Goal: Task Accomplishment & Management: Use online tool/utility

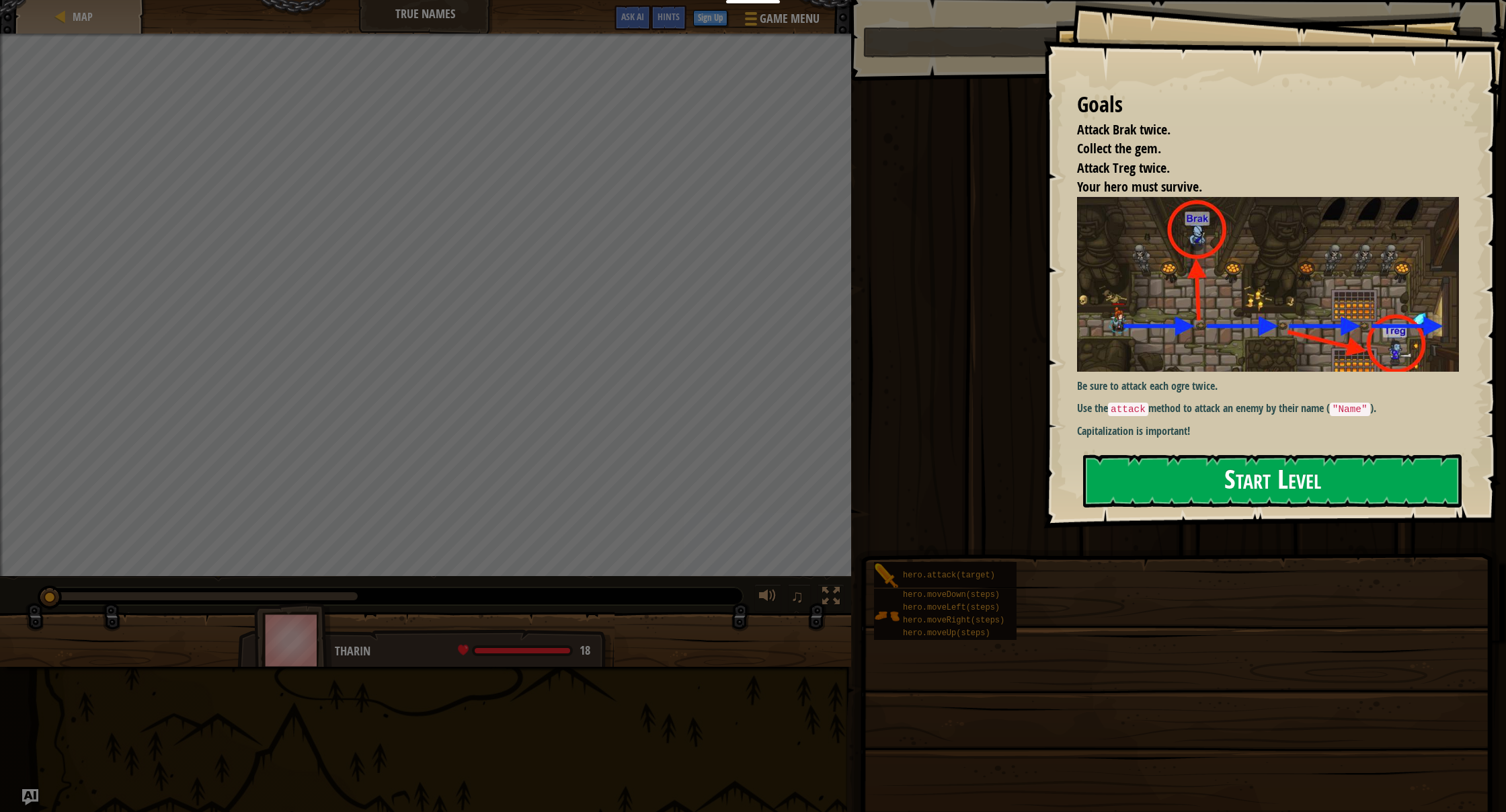
click at [1135, 494] on button "Start Level" at bounding box center [1273, 481] width 379 height 53
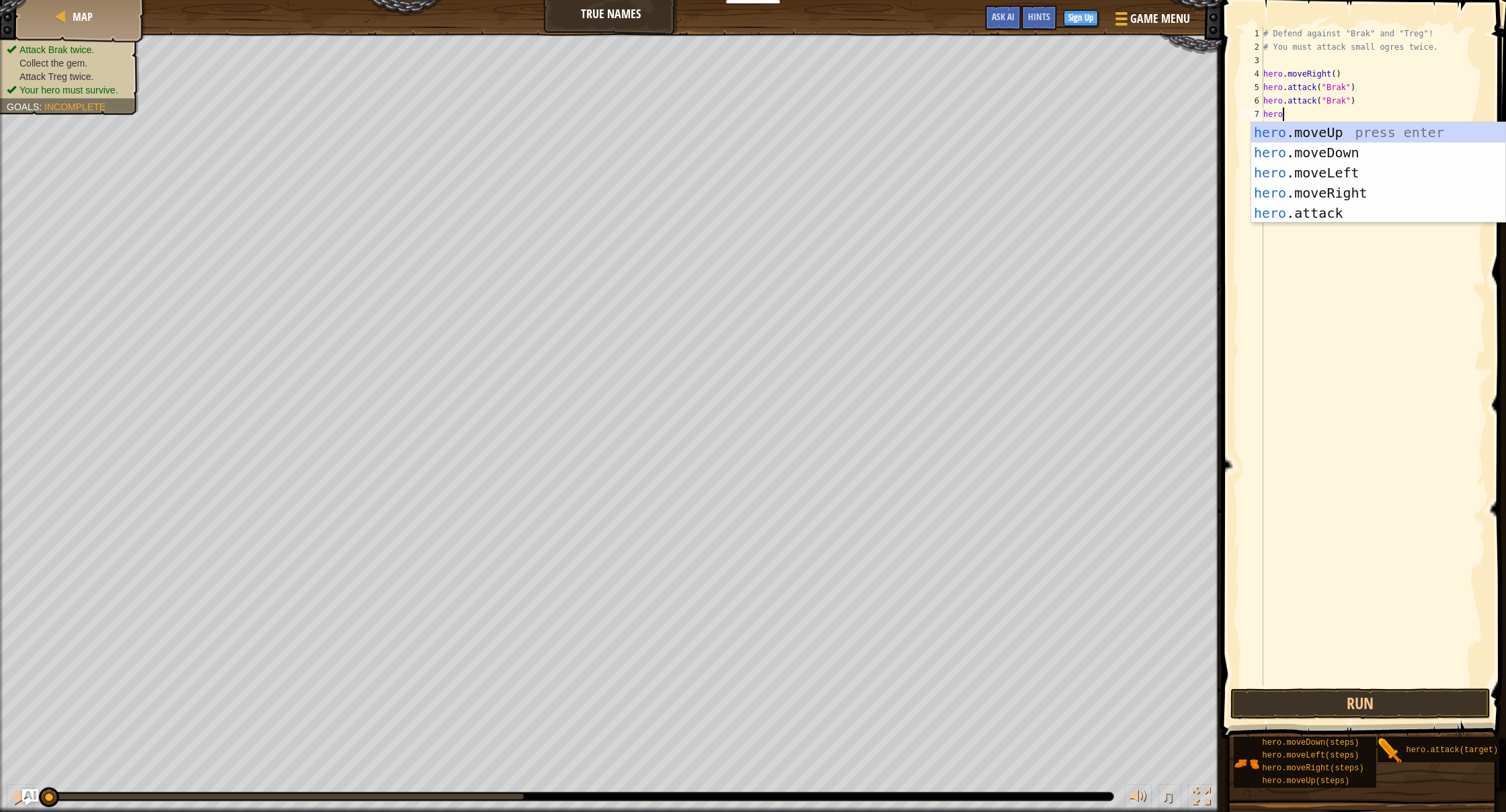
scroll to position [6, 1]
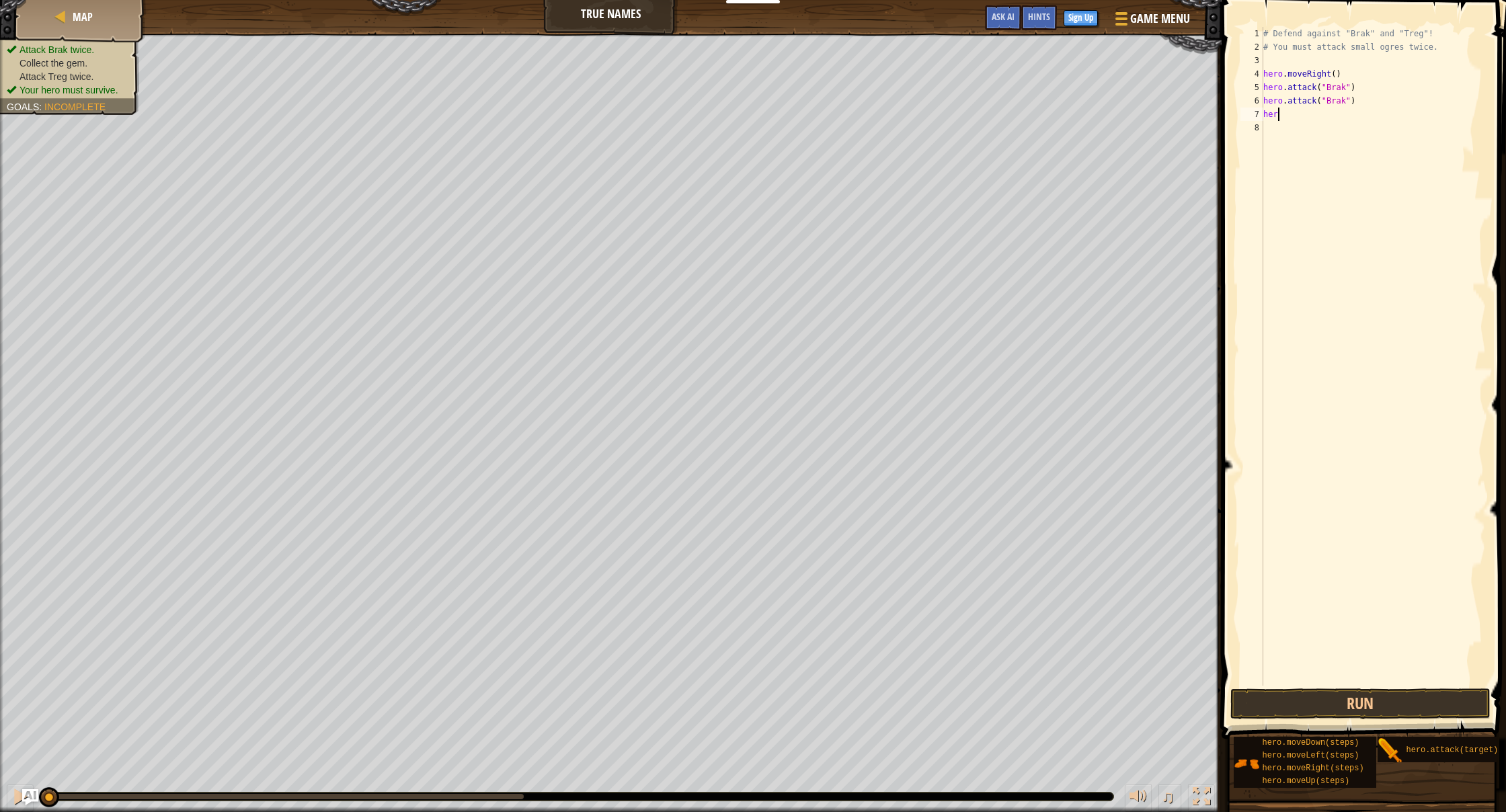
type textarea "hero"
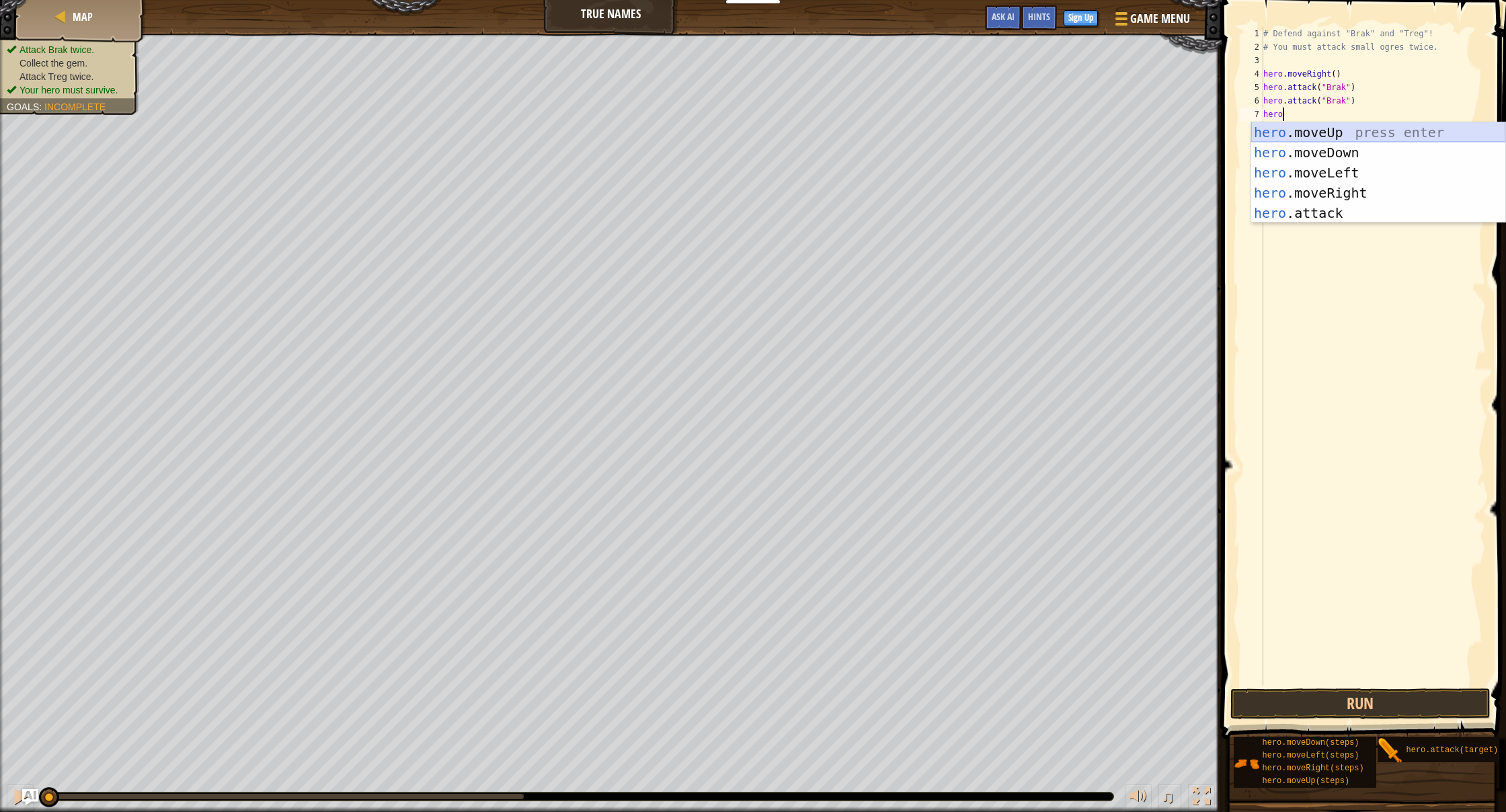
click at [1327, 128] on div "hero .moveUp press enter hero .moveDown press enter hero .moveLeft press enter …" at bounding box center [1378, 192] width 254 height 142
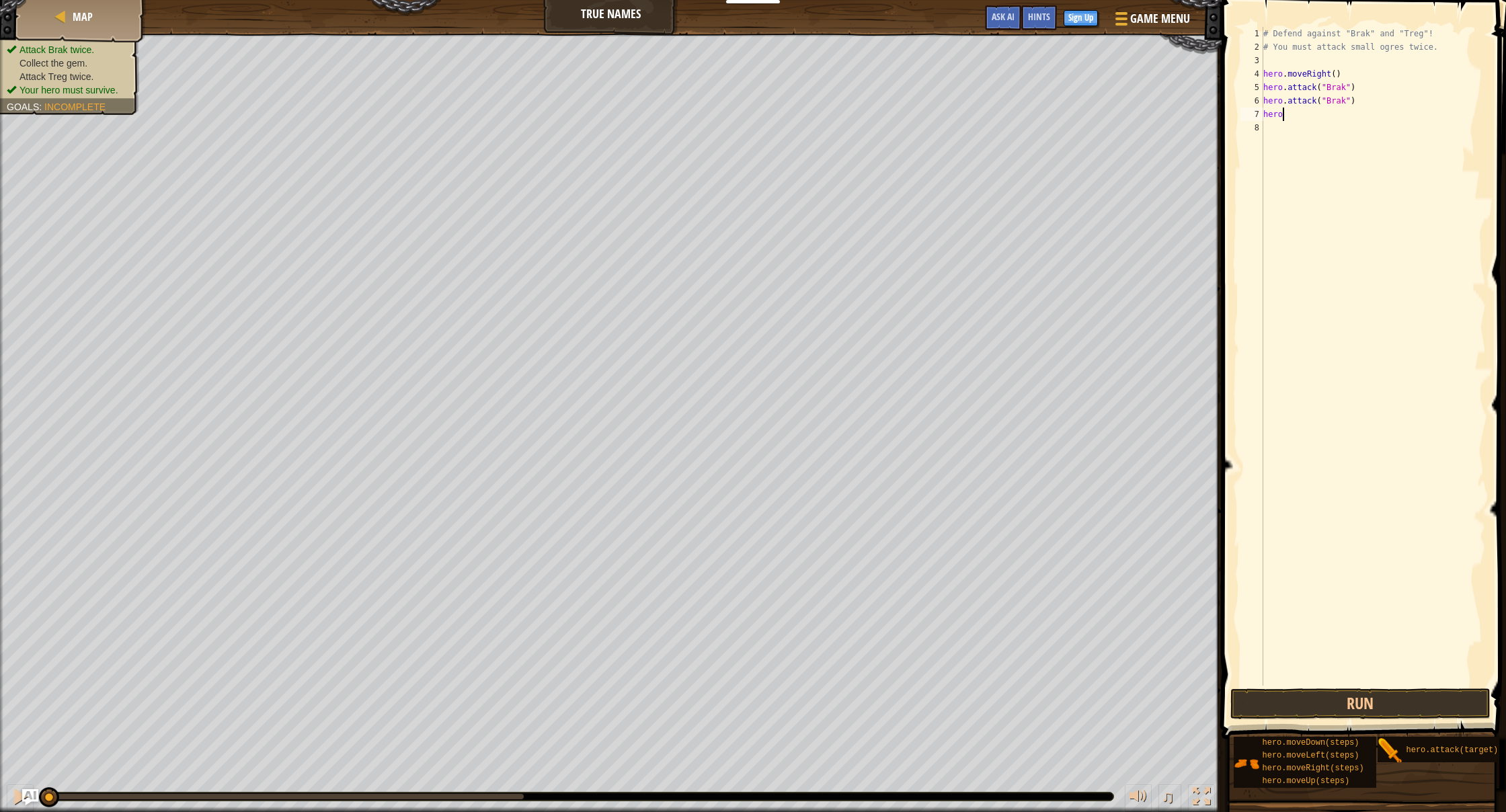
scroll to position [6, 0]
click at [1281, 124] on div "# Defend against "Brak" and "Treg"! # You must attack small ogres twice. hero .…" at bounding box center [1373, 370] width 225 height 686
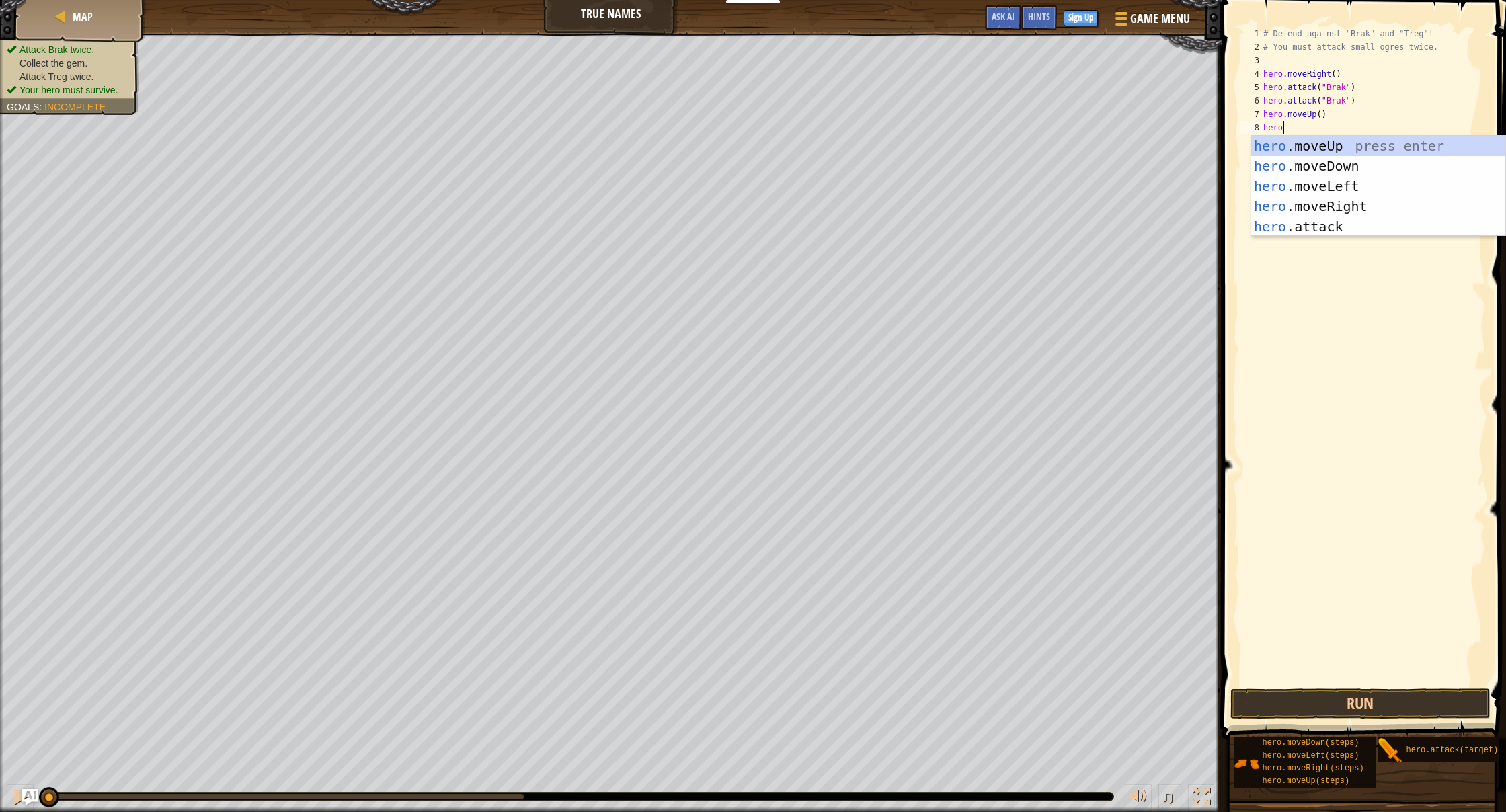
scroll to position [6, 1]
click at [1315, 232] on div "hero .moveUp press enter hero .moveDown press enter hero .moveLeft press enter …" at bounding box center [1378, 206] width 254 height 142
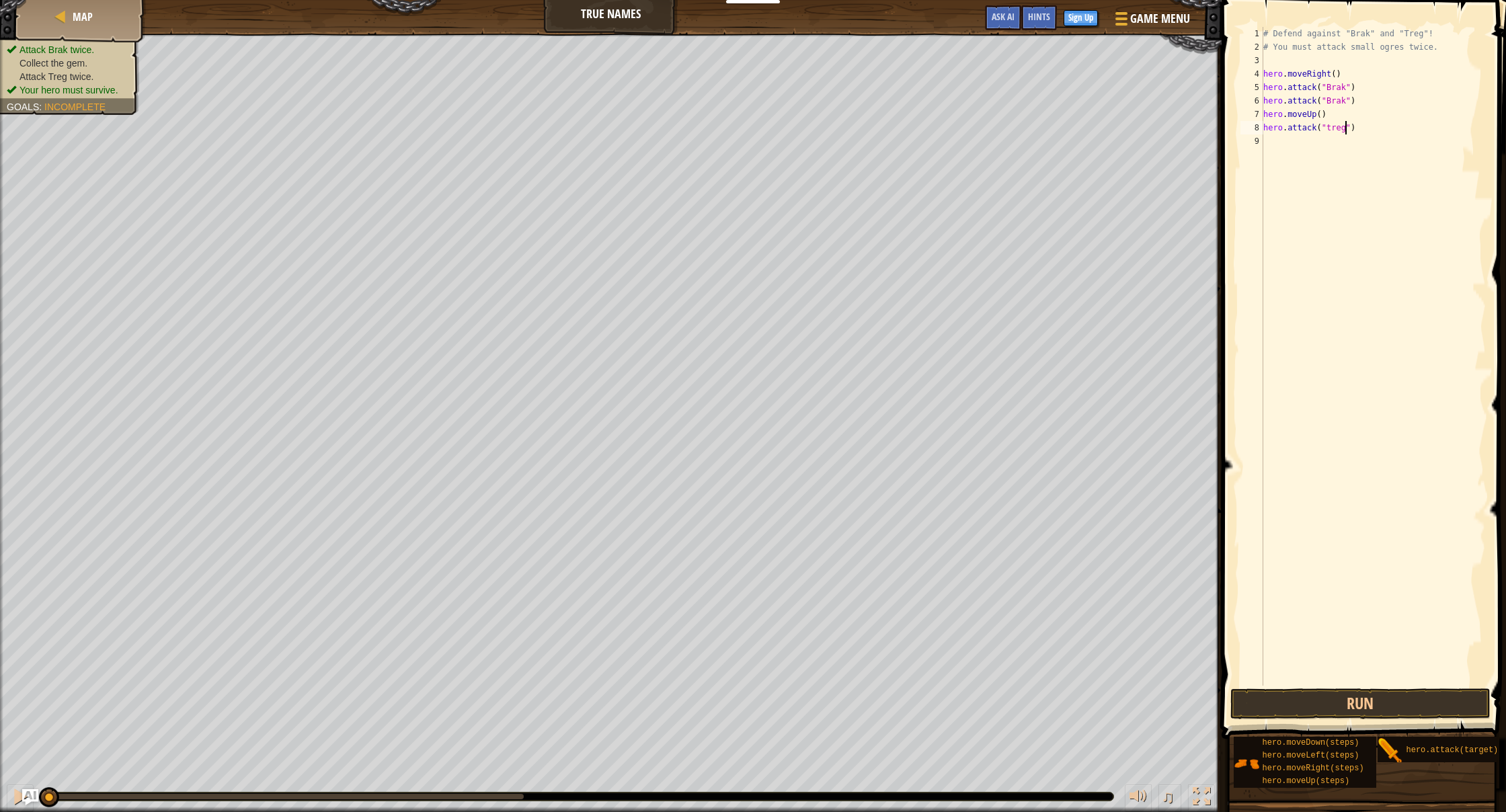
scroll to position [6, 7]
click at [1329, 129] on div "# Defend against "Brak" and "Treg"! # You must attack small ogres twice. hero .…" at bounding box center [1373, 370] width 225 height 686
type textarea "hero.attack("Treg")"
click at [1389, 125] on div "# Defend against "Brak" and "Treg"! # You must attack small ogres twice. hero .…" at bounding box center [1373, 370] width 225 height 686
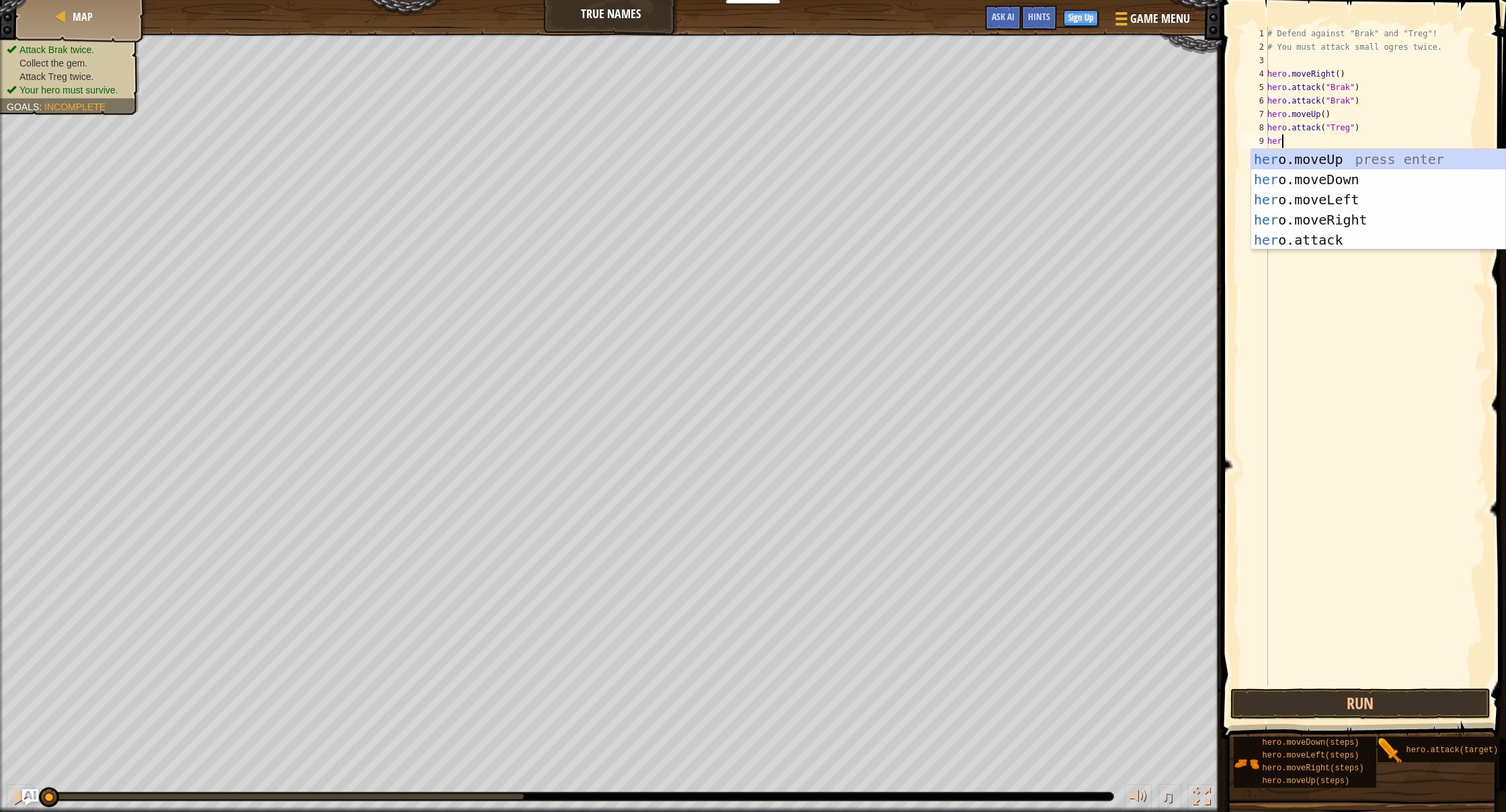
scroll to position [6, 1]
click at [1335, 237] on div "hero .moveUp press enter hero .moveDown press enter hero .moveLeft press enter …" at bounding box center [1378, 220] width 254 height 142
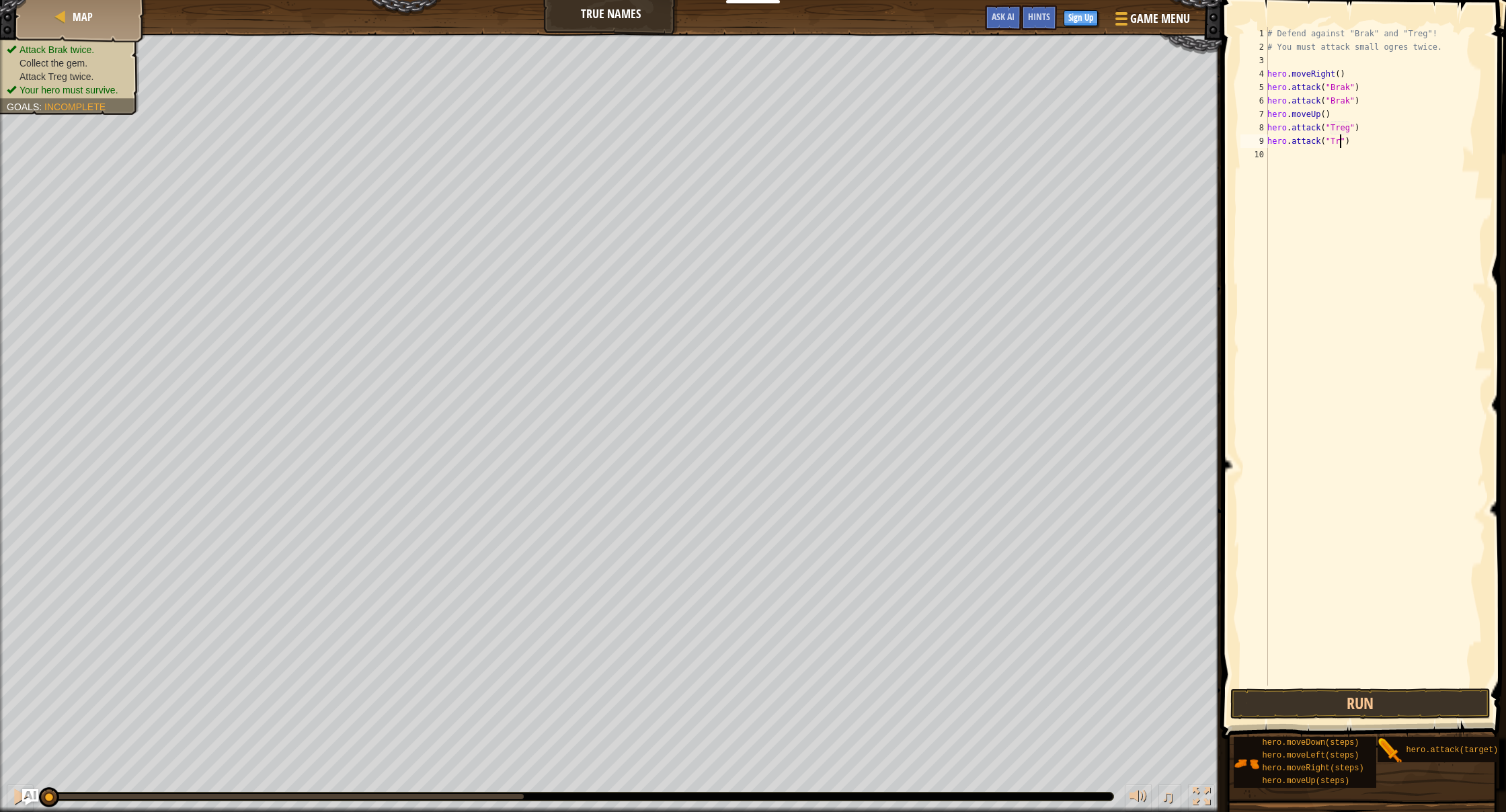
type textarea "hero.attack("Treg")"
click at [1286, 155] on div "# Defend against "Brak" and "Treg"! # You must attack small ogres twice. hero .…" at bounding box center [1375, 370] width 222 height 686
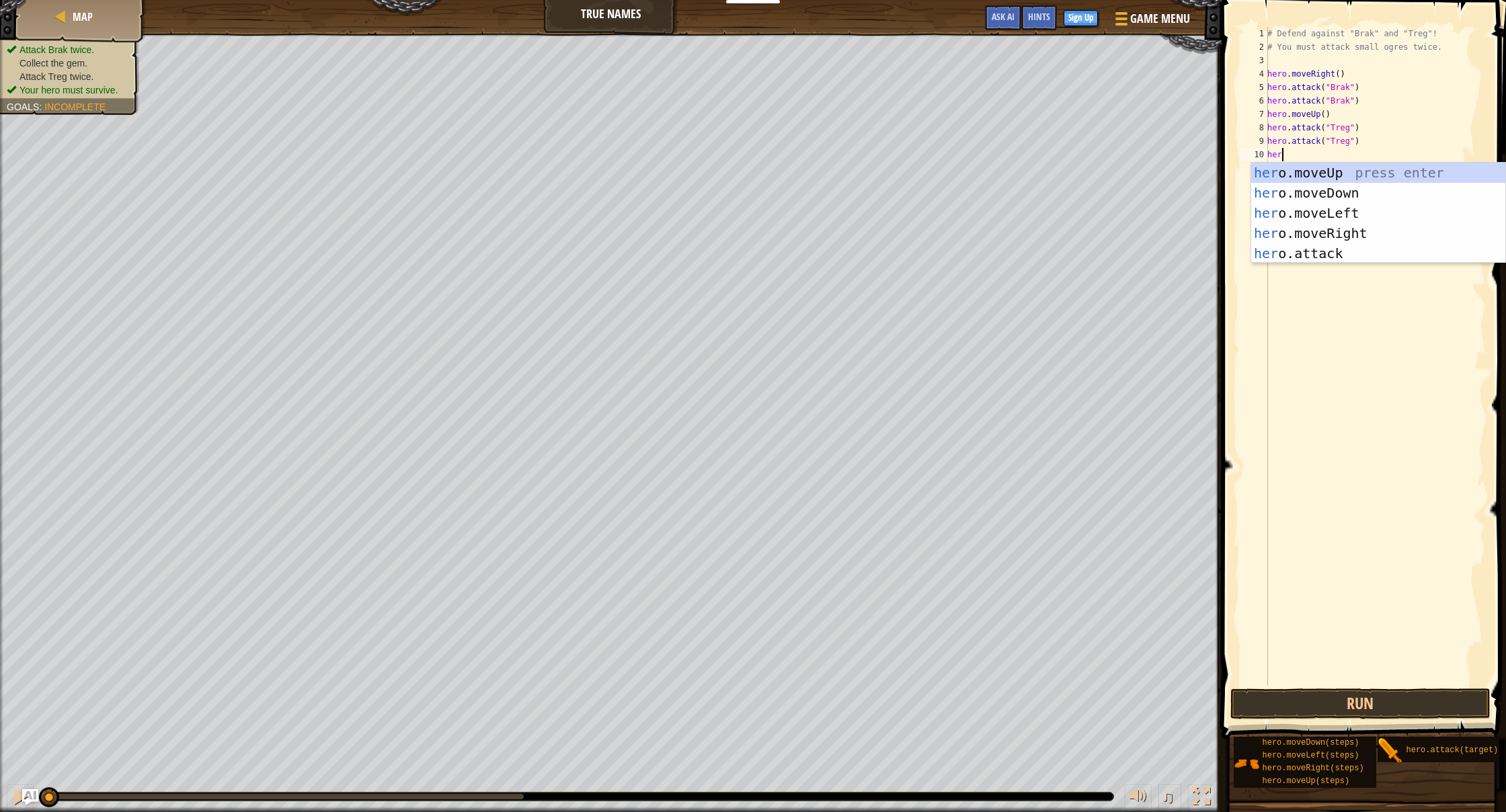
type textarea "hero"
click at [1329, 190] on div "hero .moveUp press enter hero .moveDown press enter hero .moveLeft press enter …" at bounding box center [1378, 233] width 254 height 142
type textarea "hero"
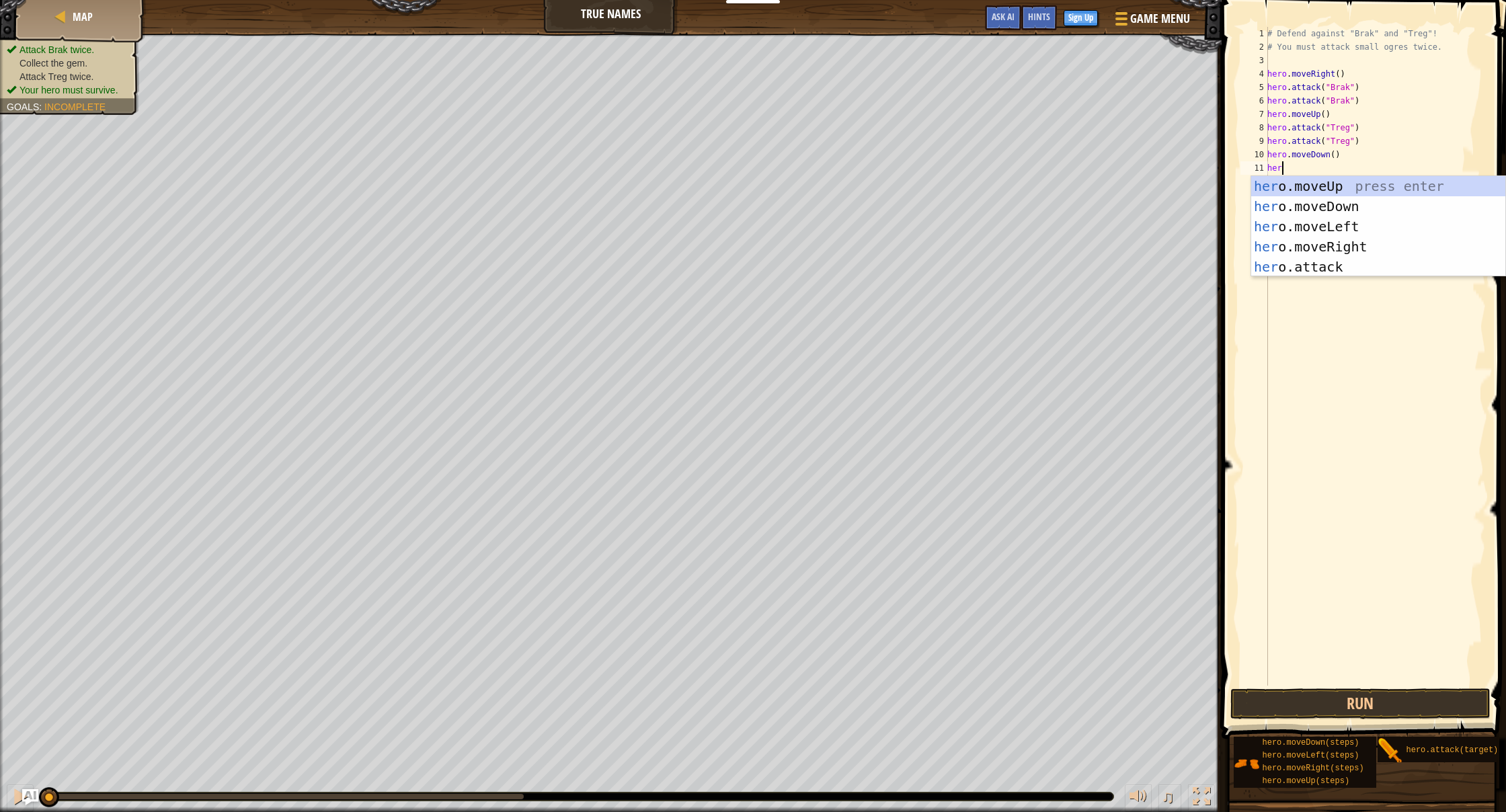
scroll to position [6, 1]
click at [1314, 243] on div "hero .moveUp press enter hero .moveDown press enter hero .moveLeft press enter …" at bounding box center [1378, 246] width 254 height 142
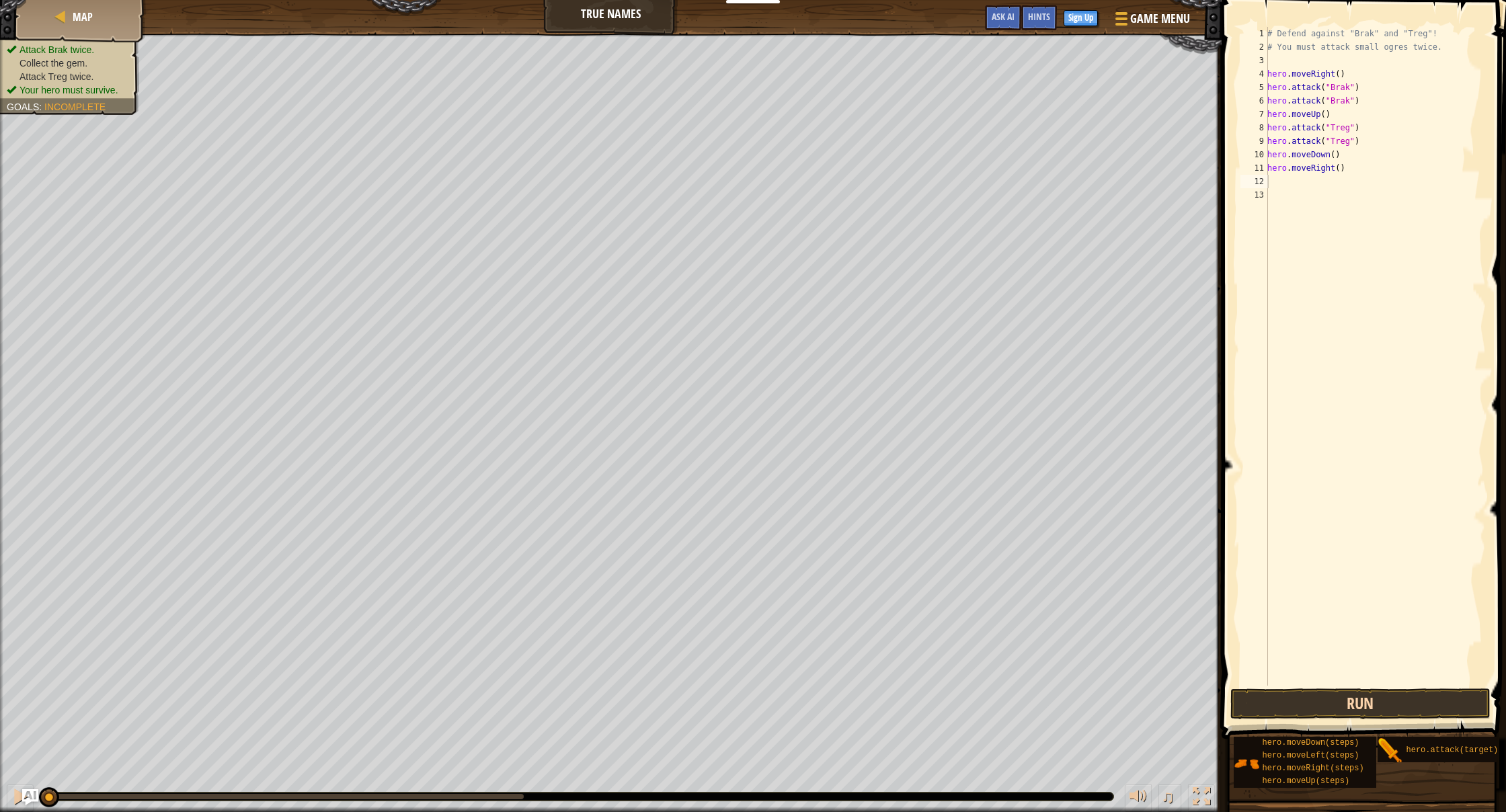
click at [1330, 714] on button "Run" at bounding box center [1361, 704] width 261 height 31
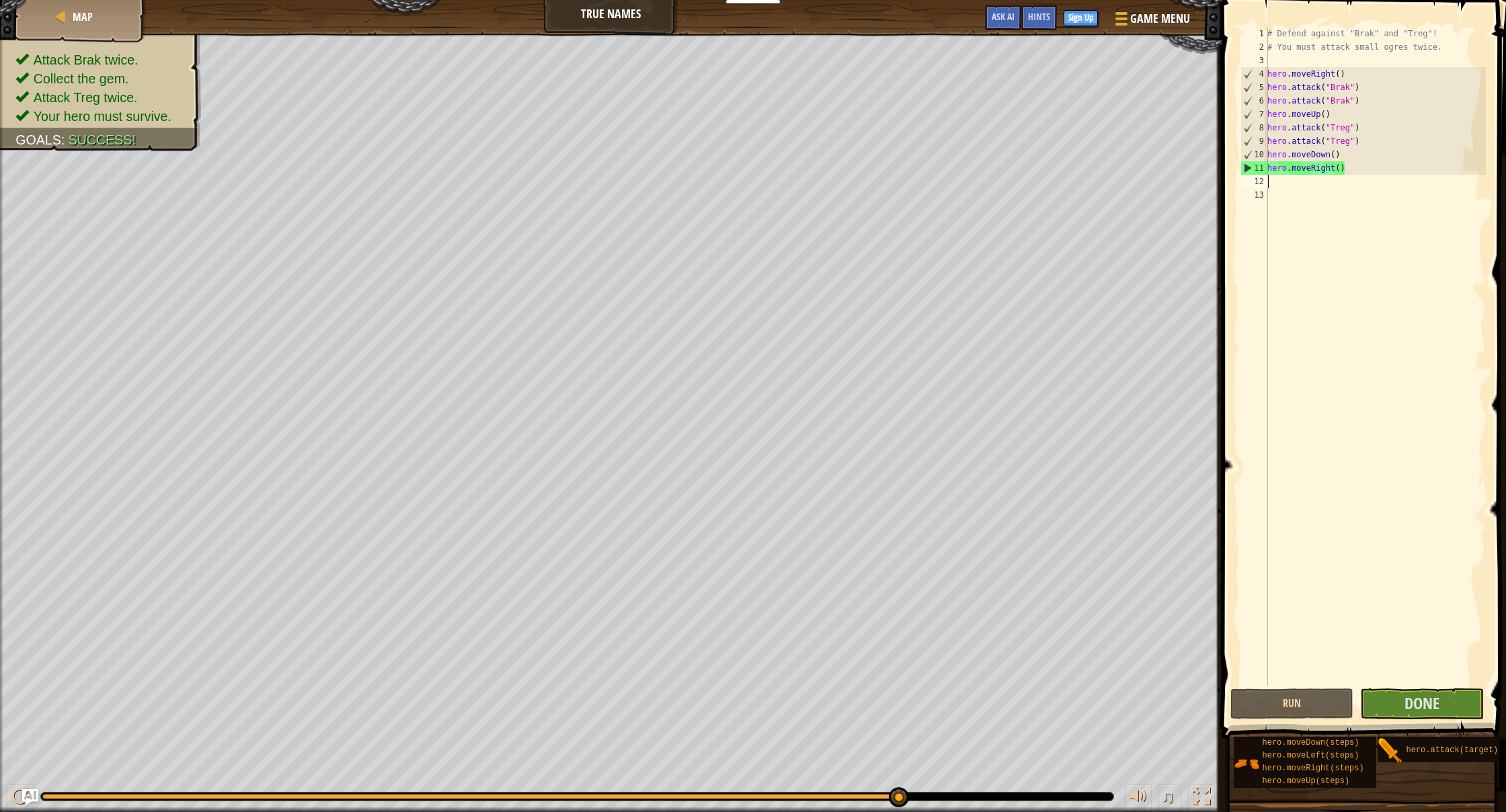
click at [1502, 808] on div "Hints 1 2 3 4 5 6 7 8 9 10 11 12 13 # Defend against "Brak" and "Treg"! # You m…" at bounding box center [1363, 406] width 289 height 812
click at [1421, 705] on span "Done" at bounding box center [1422, 704] width 35 height 21
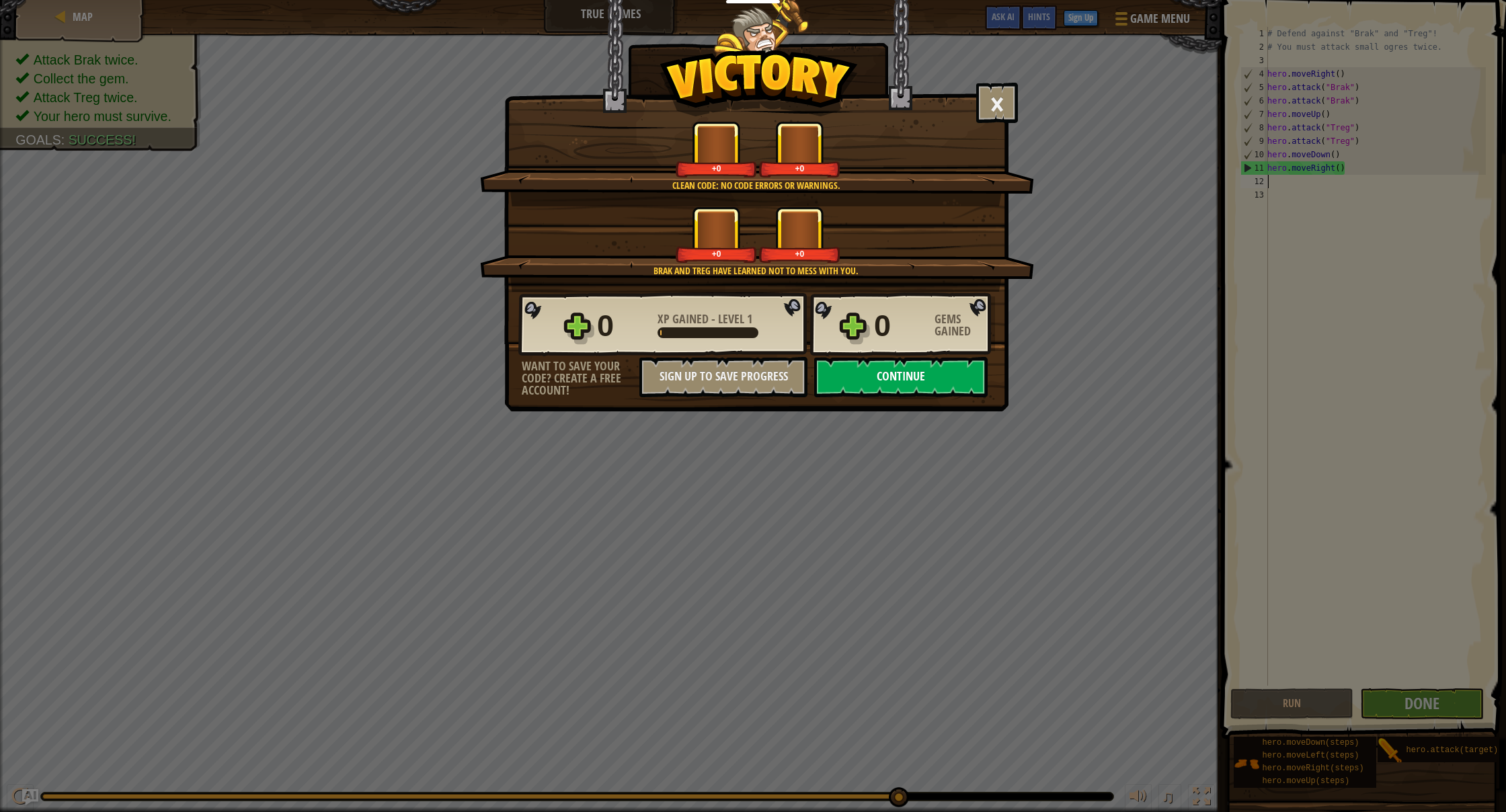
click at [912, 380] on button "Continue" at bounding box center [901, 377] width 174 height 40
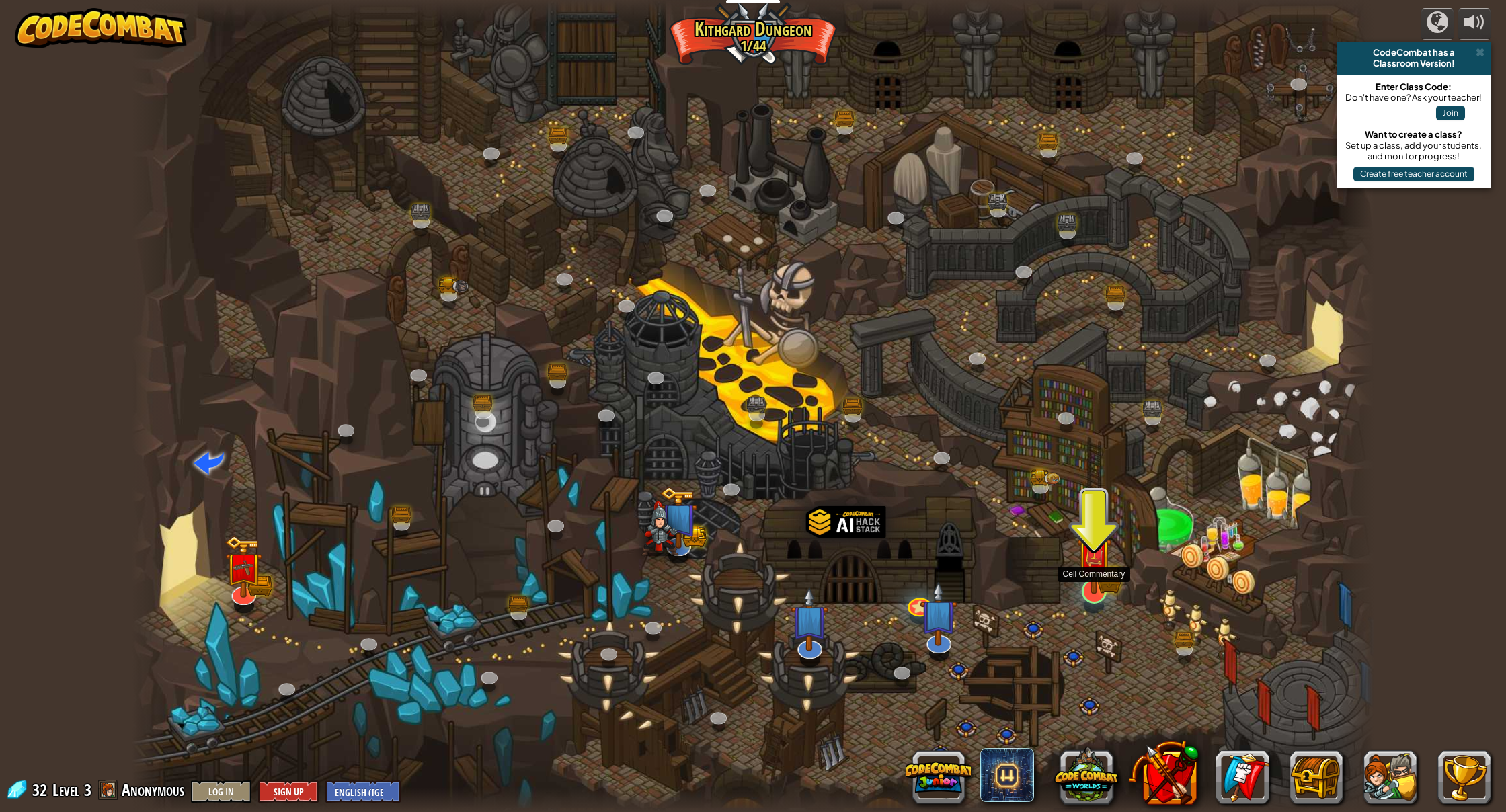
click at [1095, 598] on link at bounding box center [1091, 588] width 27 height 27
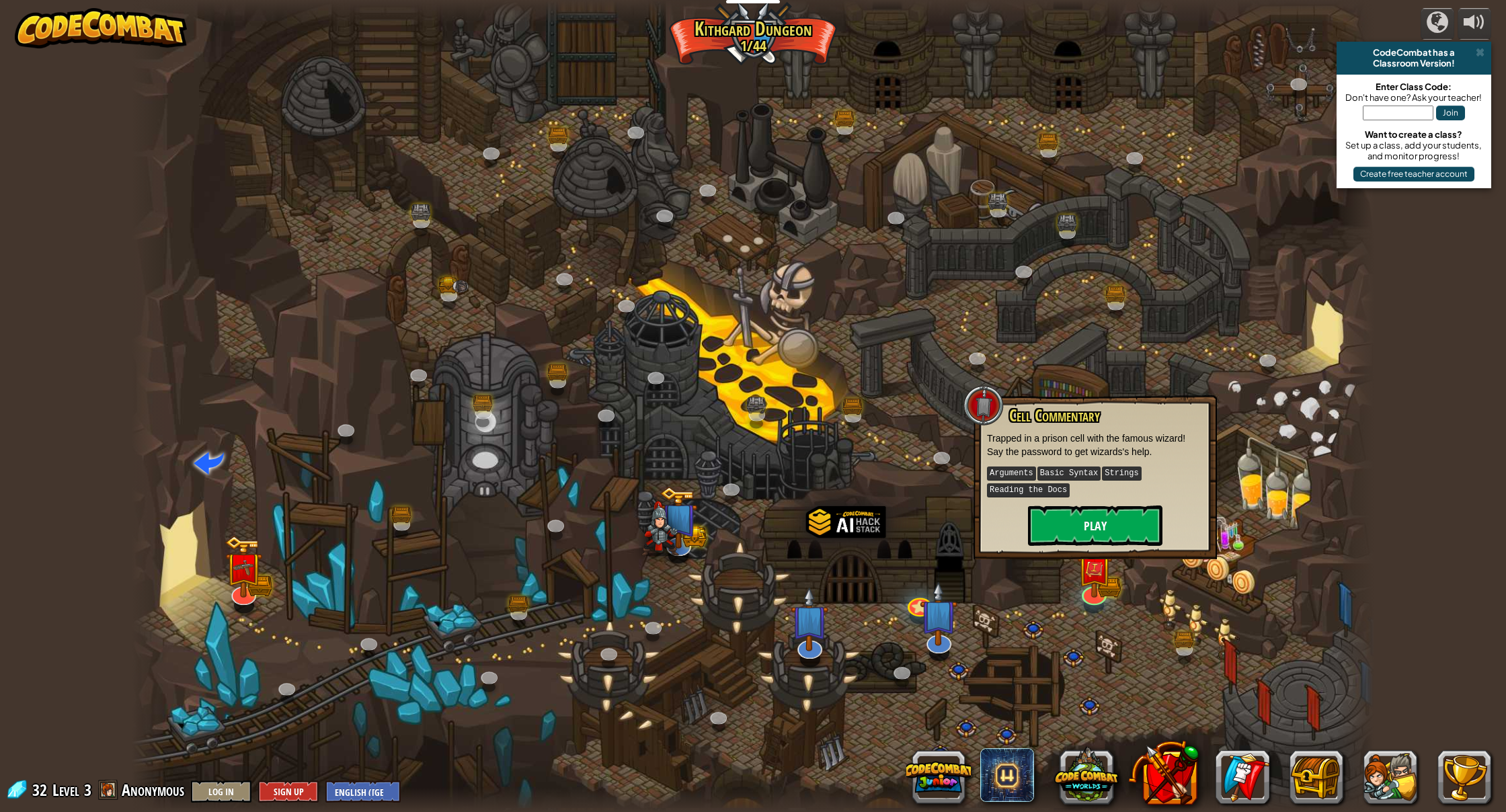
click at [1119, 532] on button "Play" at bounding box center [1095, 525] width 135 height 40
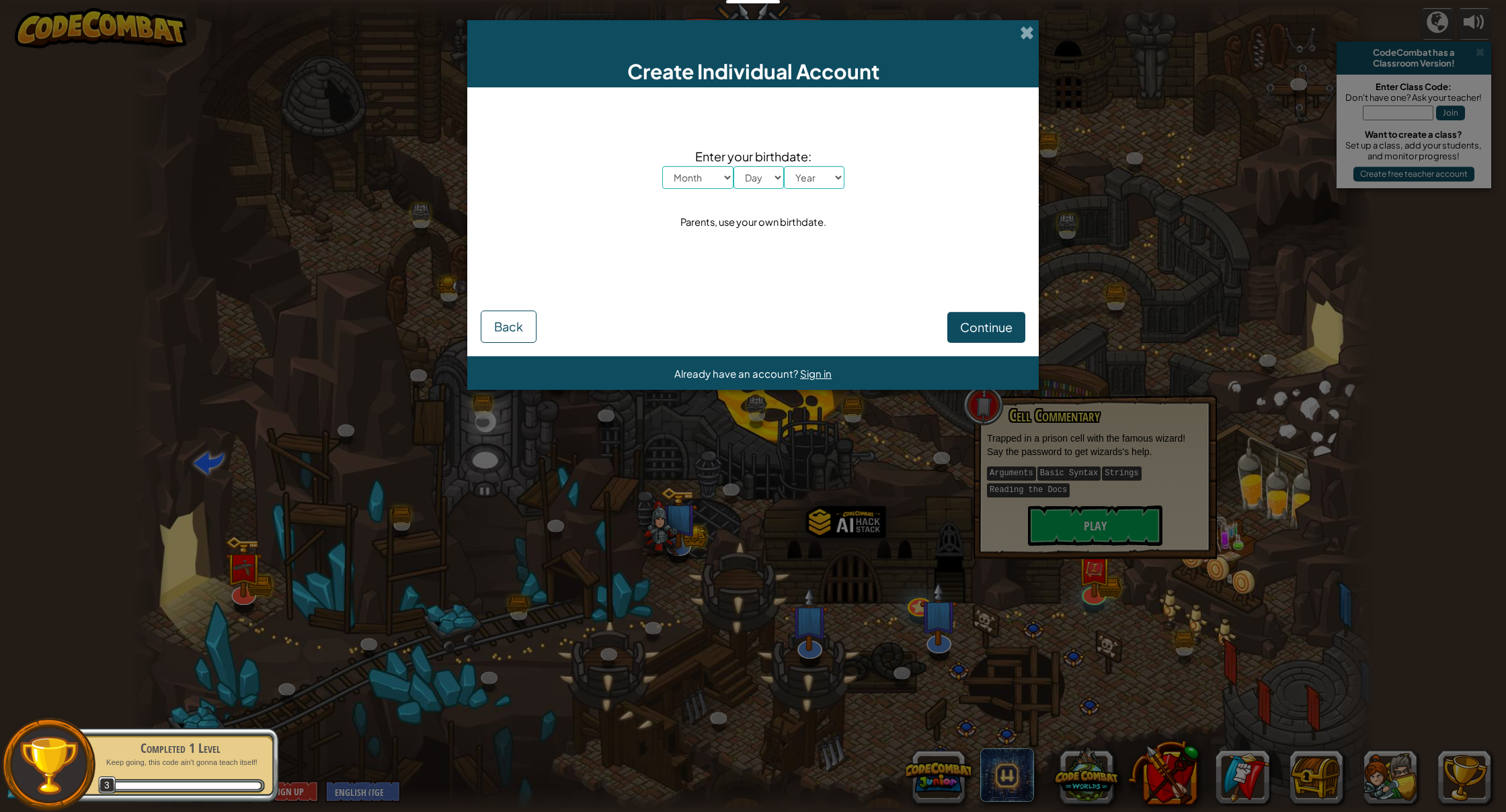
select select "4"
select select "24"
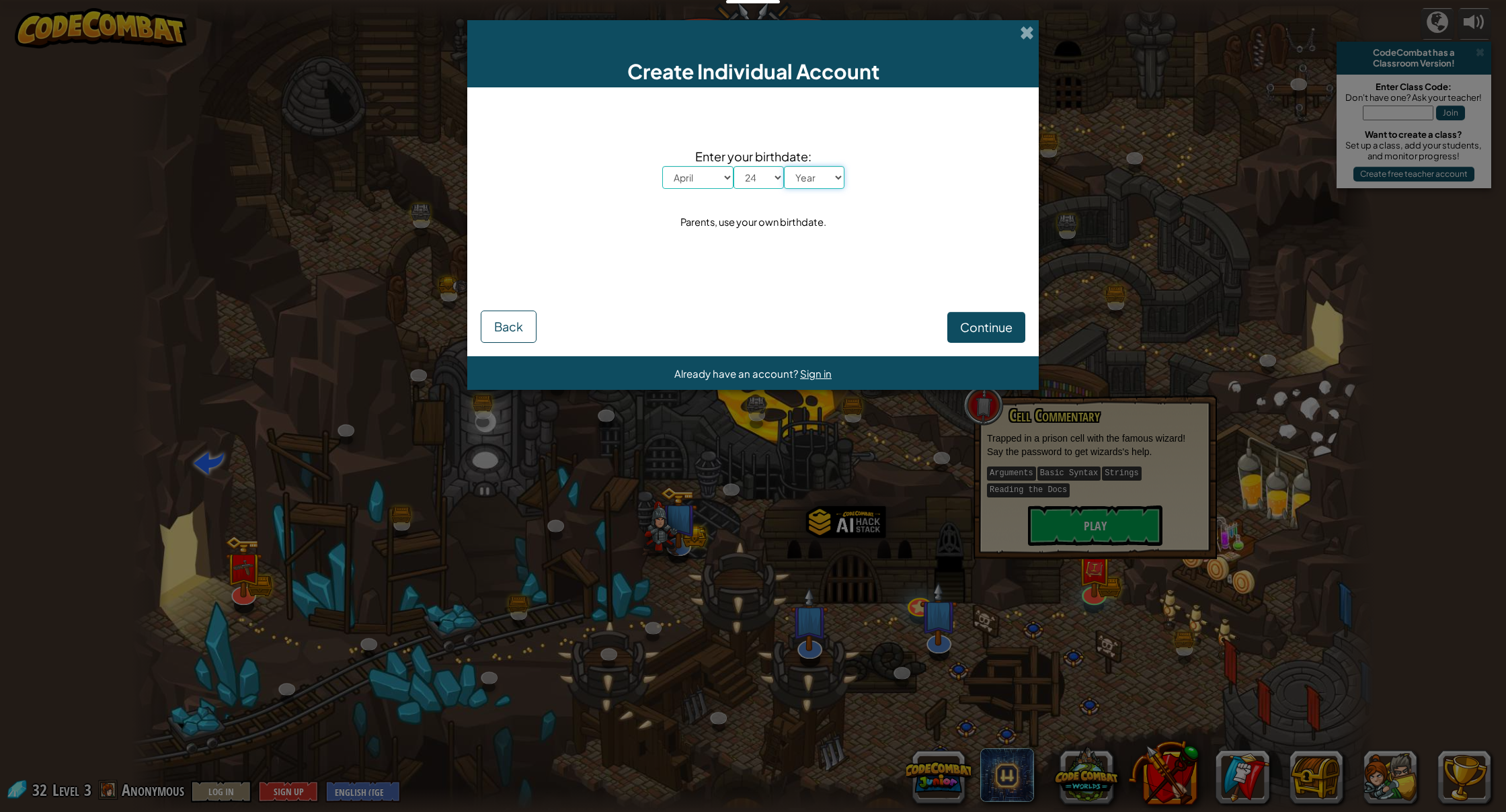
select select "2012"
click at [989, 325] on span "Continue" at bounding box center [987, 327] width 53 height 16
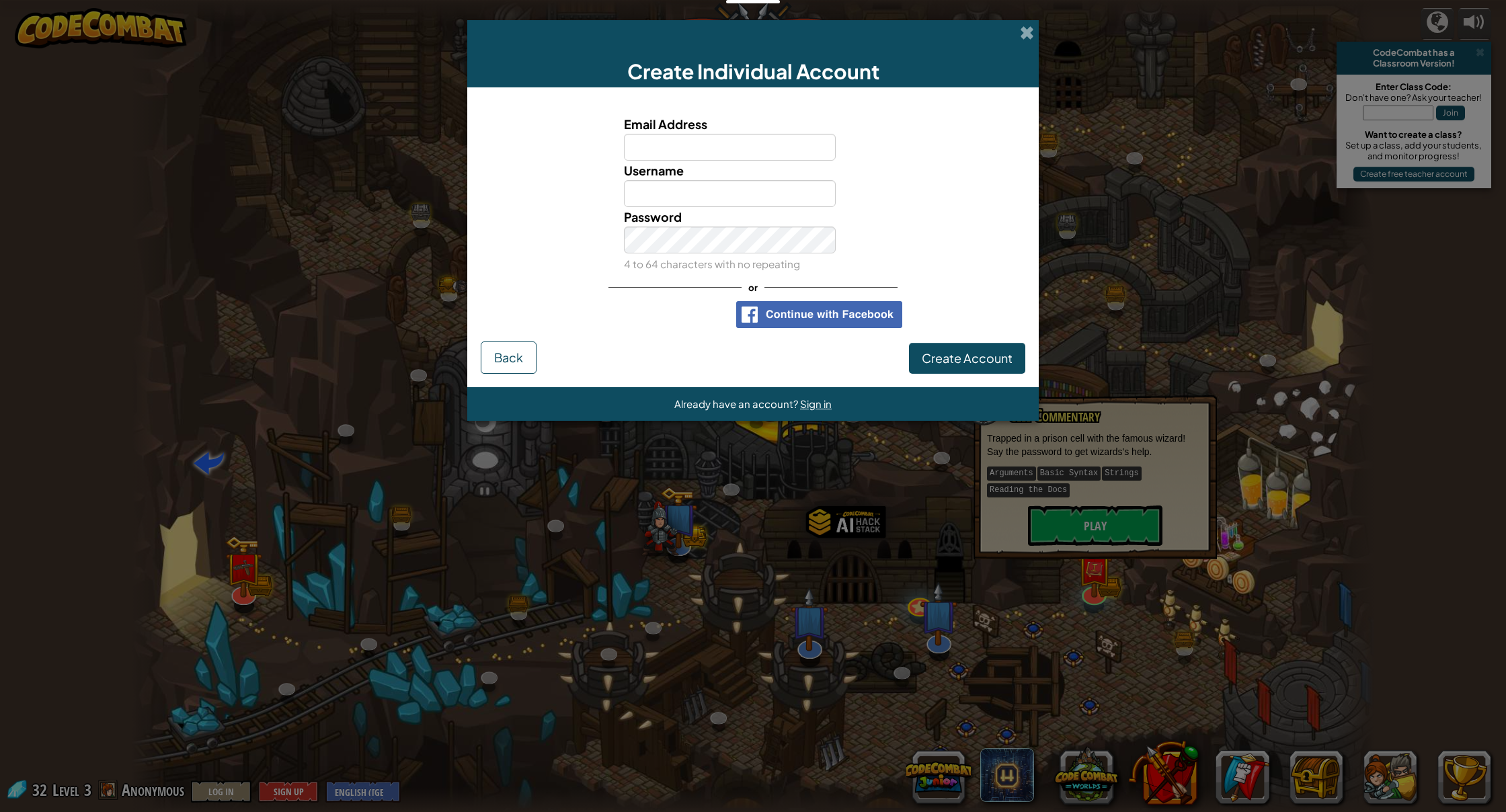
click at [495, 355] on span "Back" at bounding box center [509, 357] width 29 height 16
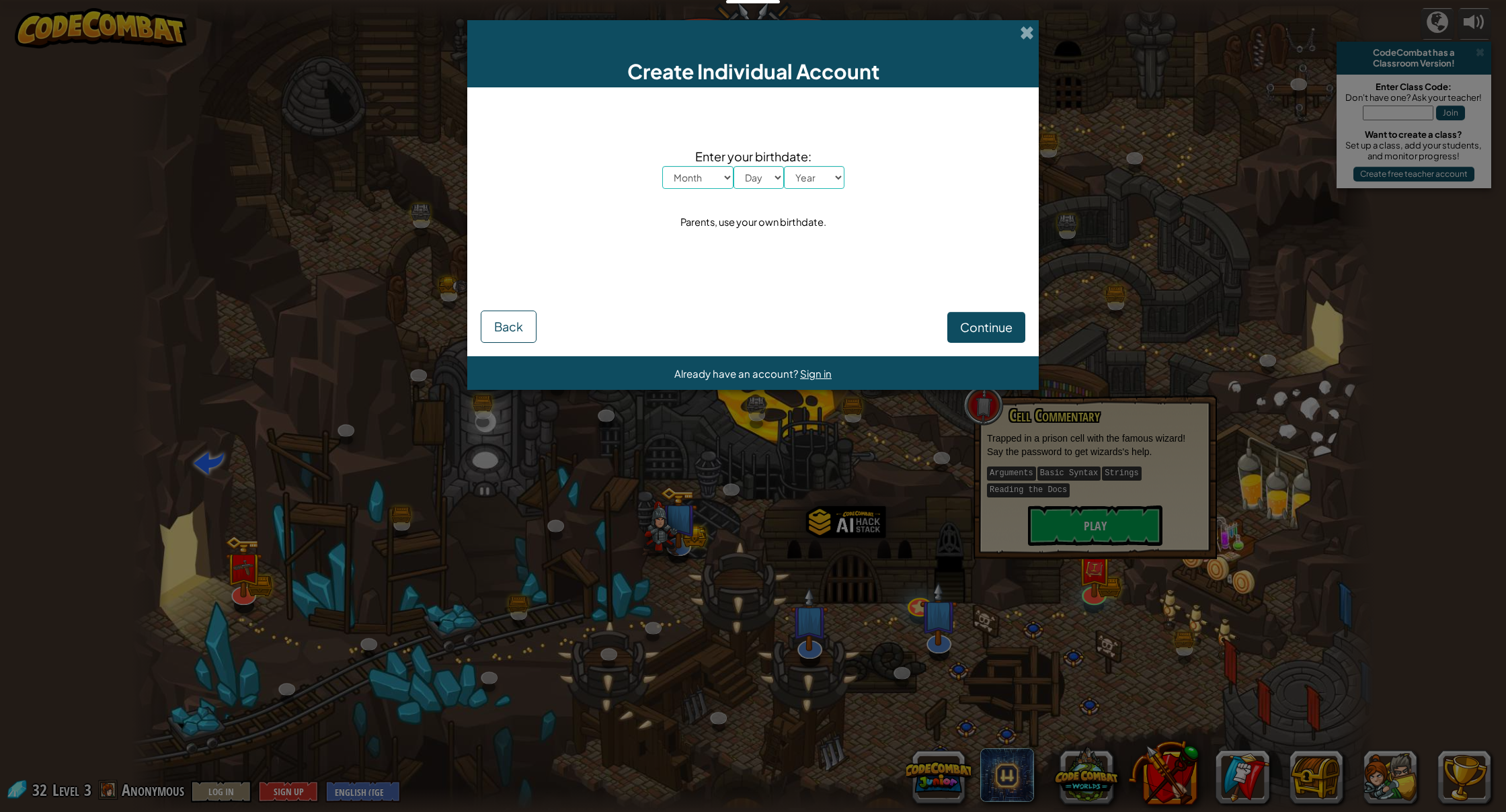
click at [499, 354] on form "Enter your birthdate: Month January February March April May June July August S…" at bounding box center [753, 223] width 572 height 269
click at [509, 334] on span "Back" at bounding box center [509, 327] width 29 height 16
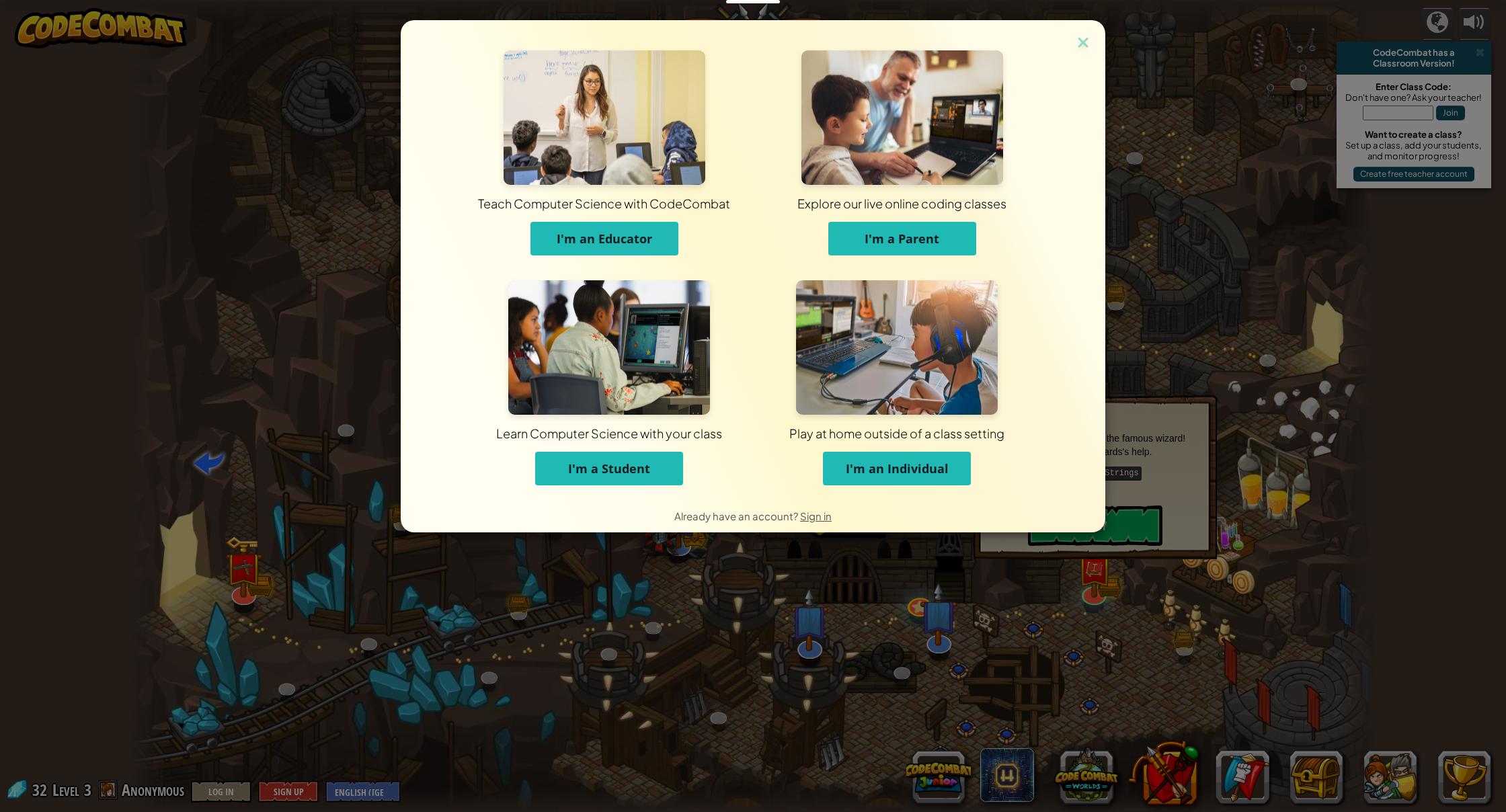
click at [616, 472] on span "I'm a Student" at bounding box center [609, 468] width 82 height 17
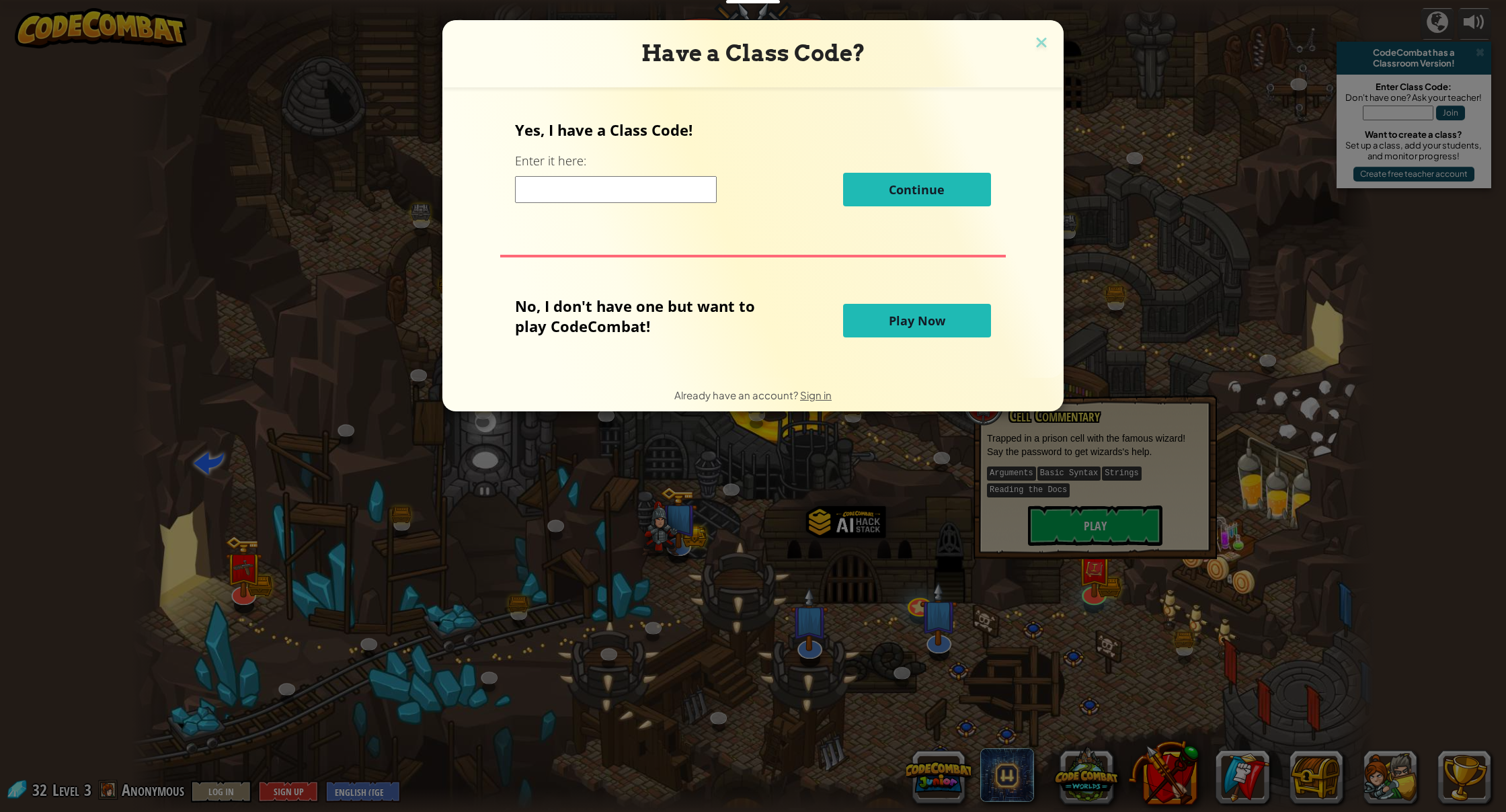
click at [938, 327] on span "Play Now" at bounding box center [917, 320] width 57 height 17
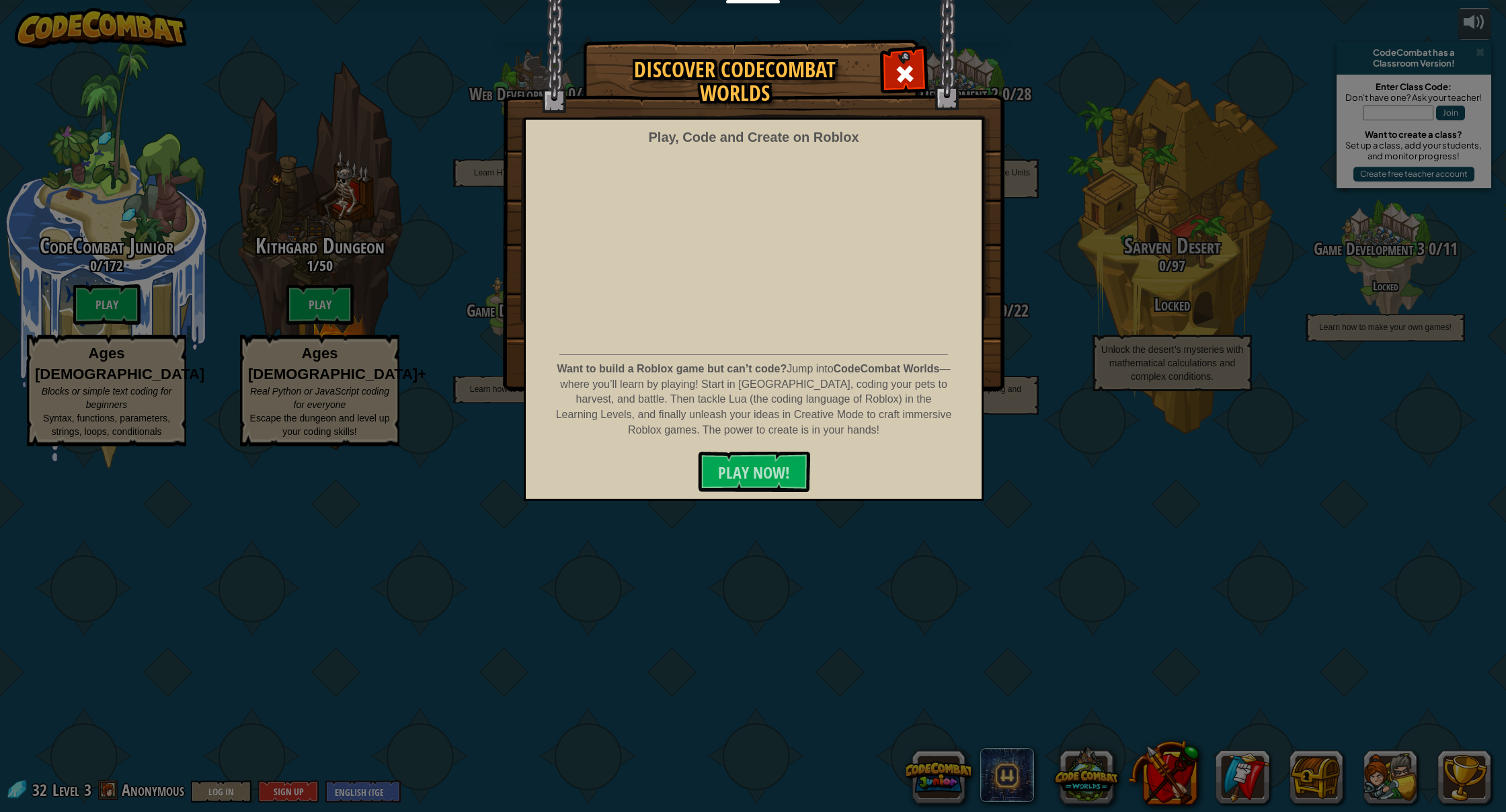
click at [910, 61] on div at bounding box center [904, 71] width 42 height 42
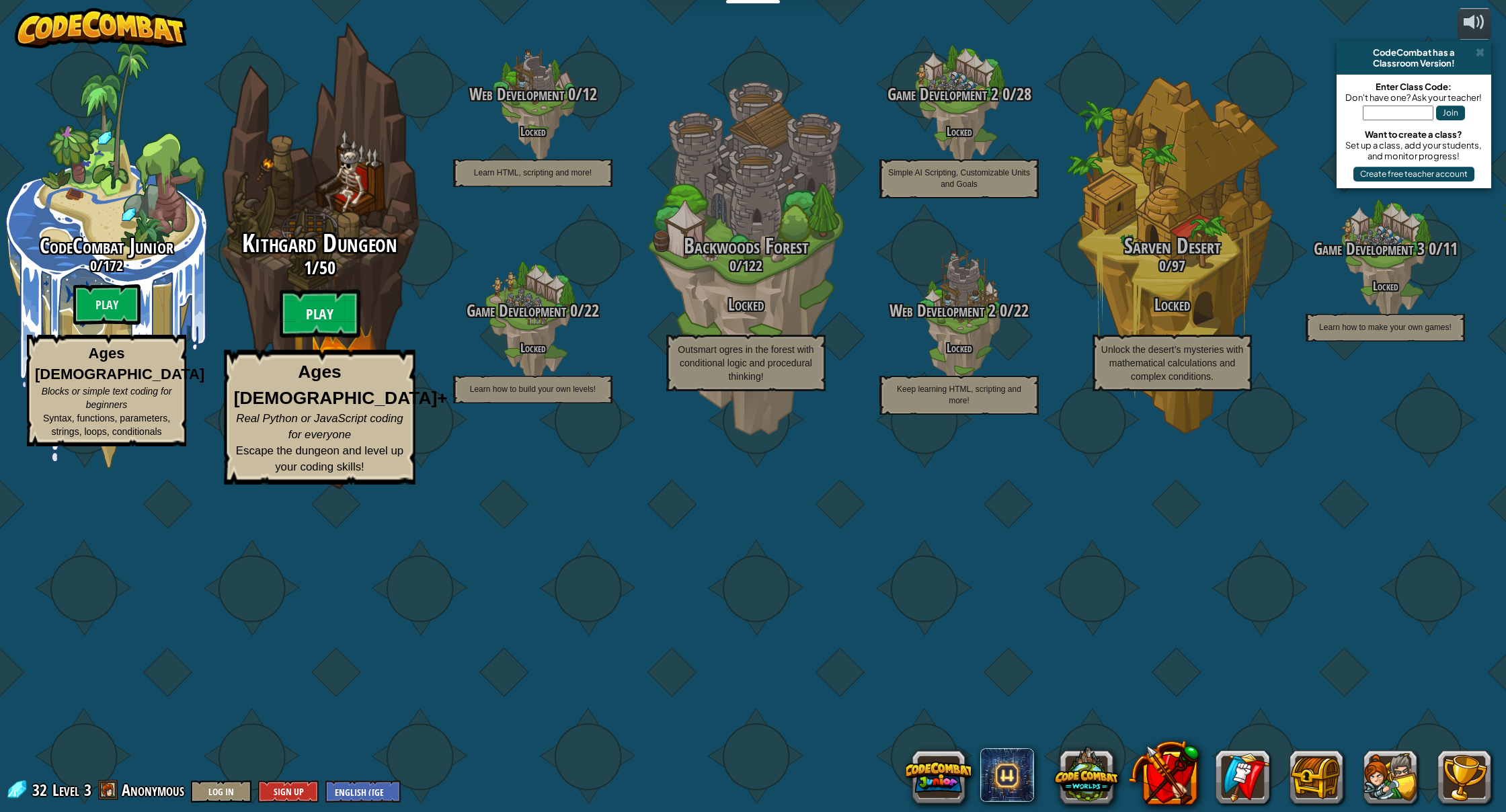
click at [315, 339] on btn "Play" at bounding box center [320, 314] width 81 height 49
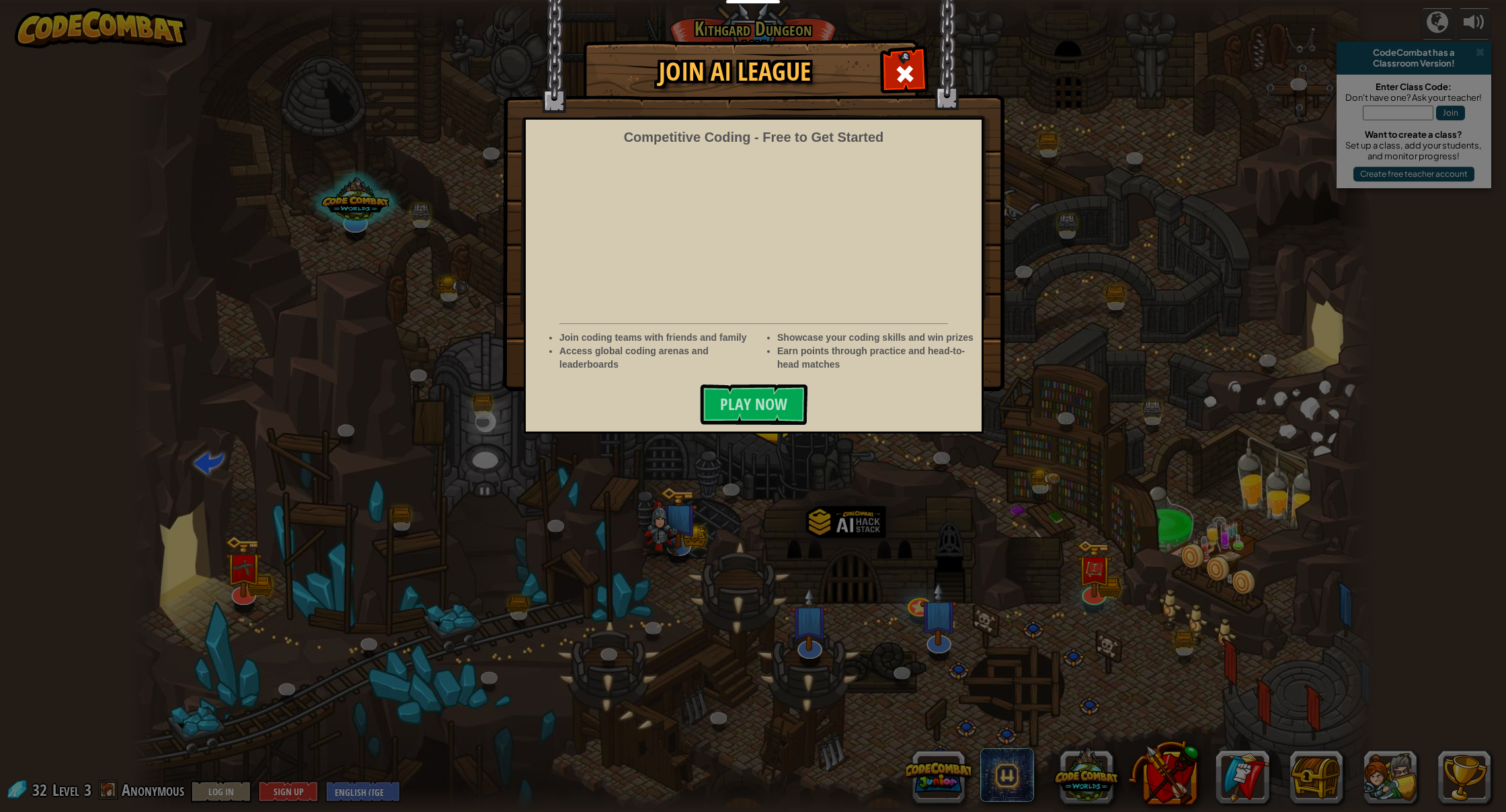
drag, startPoint x: 908, startPoint y: 70, endPoint x: 965, endPoint y: 191, distance: 133.8
click at [909, 71] on span at bounding box center [905, 74] width 21 height 21
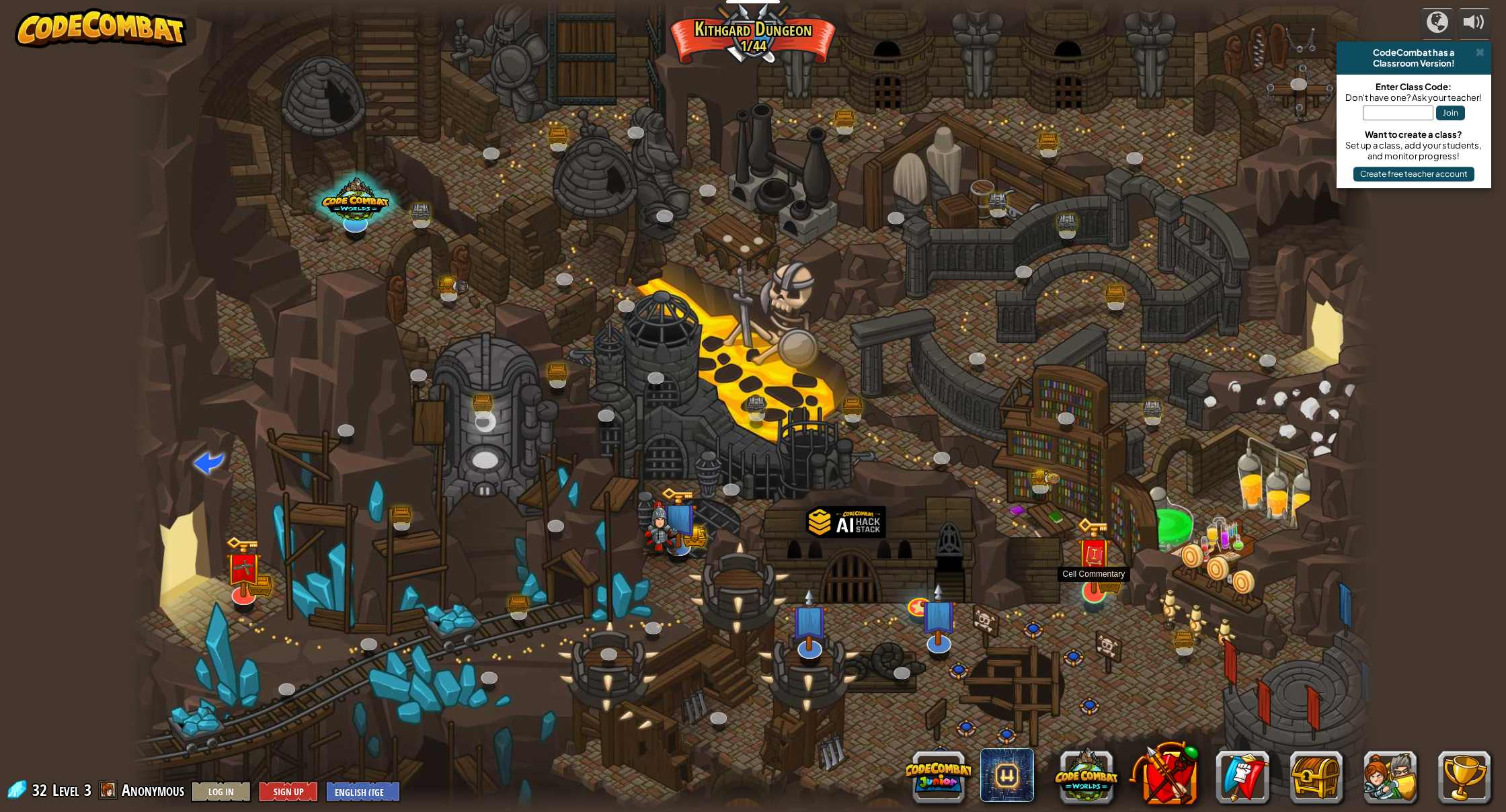
click at [1105, 580] on img at bounding box center [1094, 555] width 36 height 78
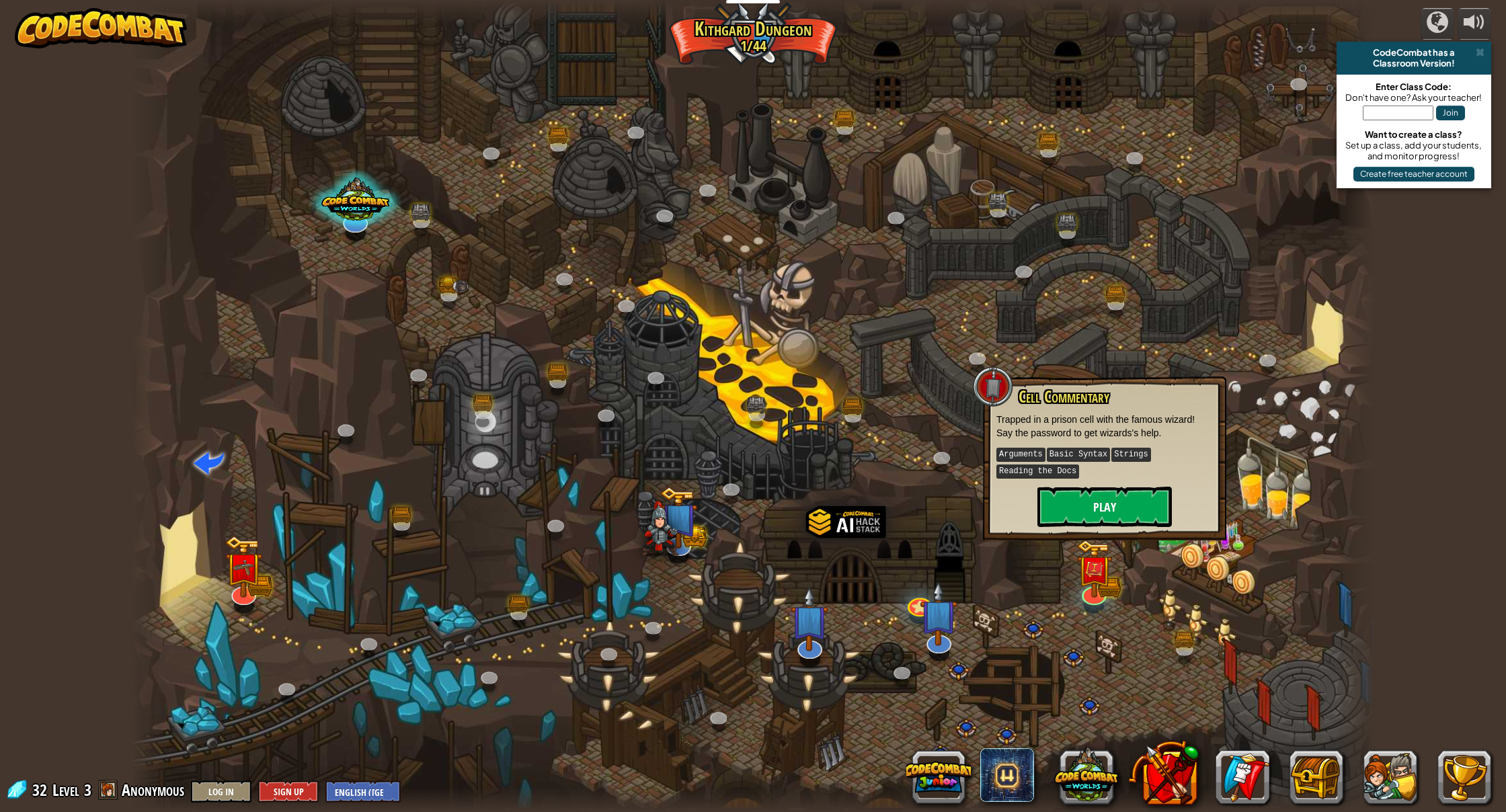
click at [1091, 508] on button "Play" at bounding box center [1105, 507] width 135 height 40
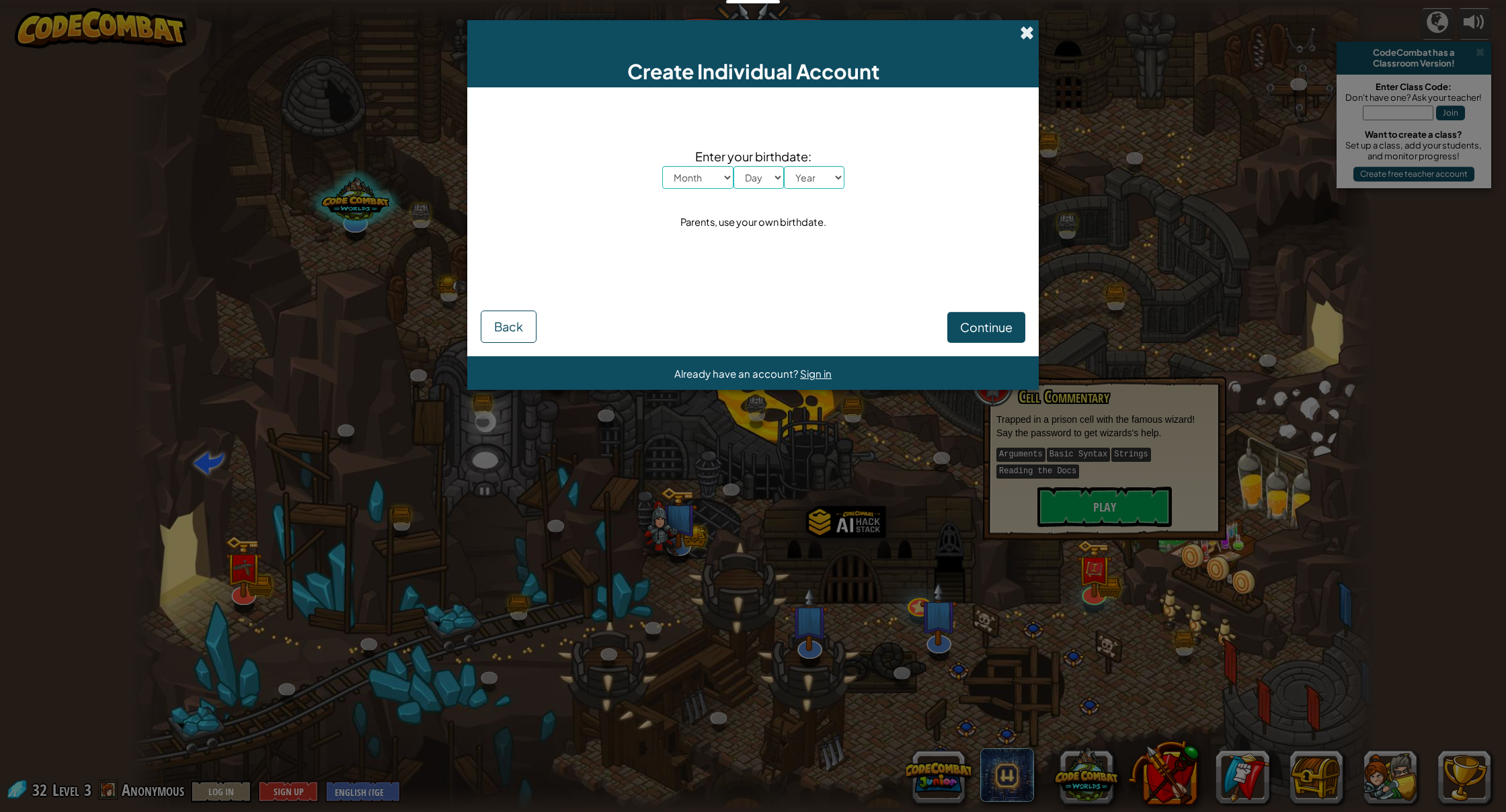
click at [1024, 29] on span at bounding box center [1027, 32] width 14 height 14
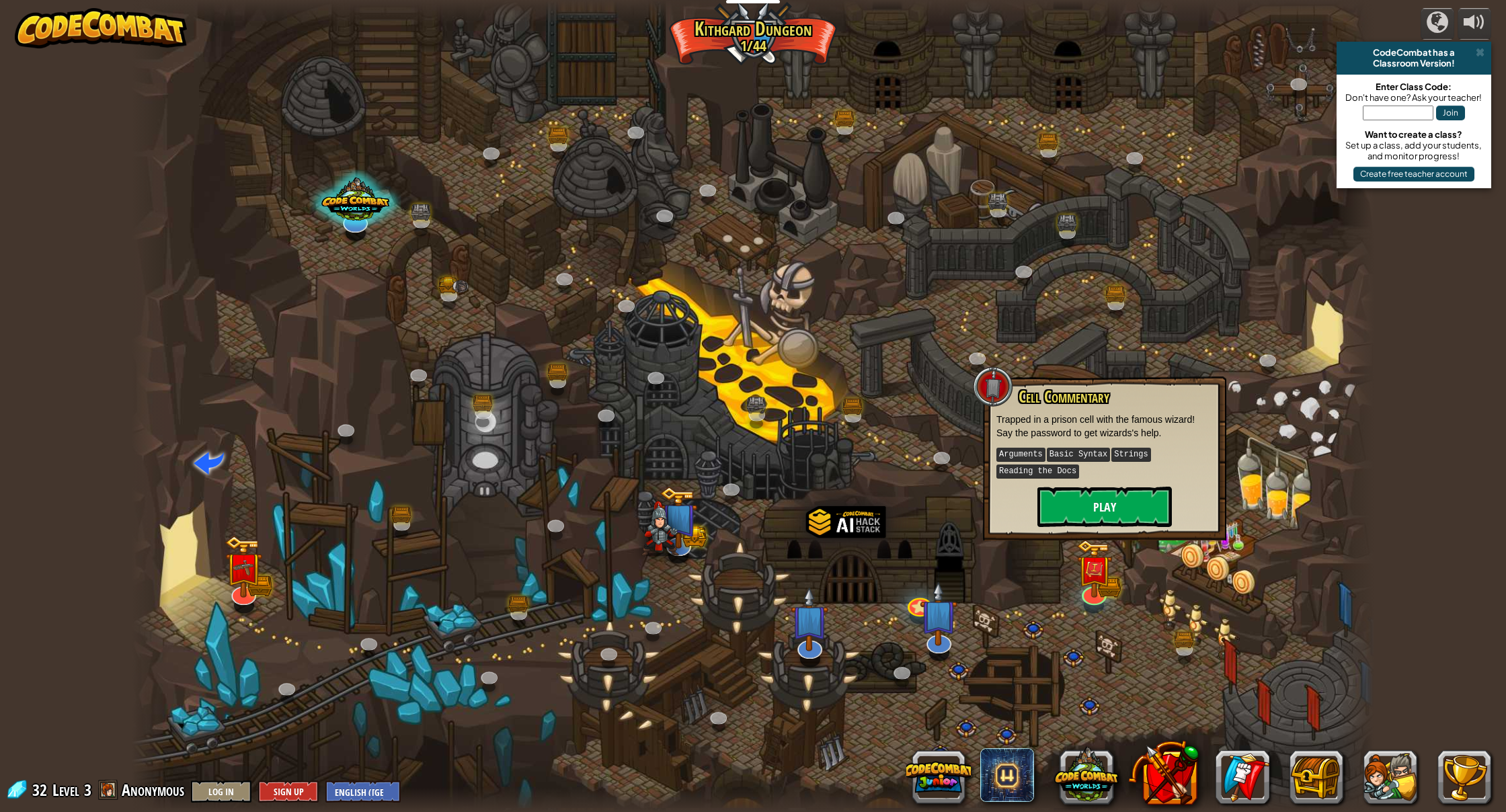
click at [1125, 503] on button "Play" at bounding box center [1105, 507] width 135 height 40
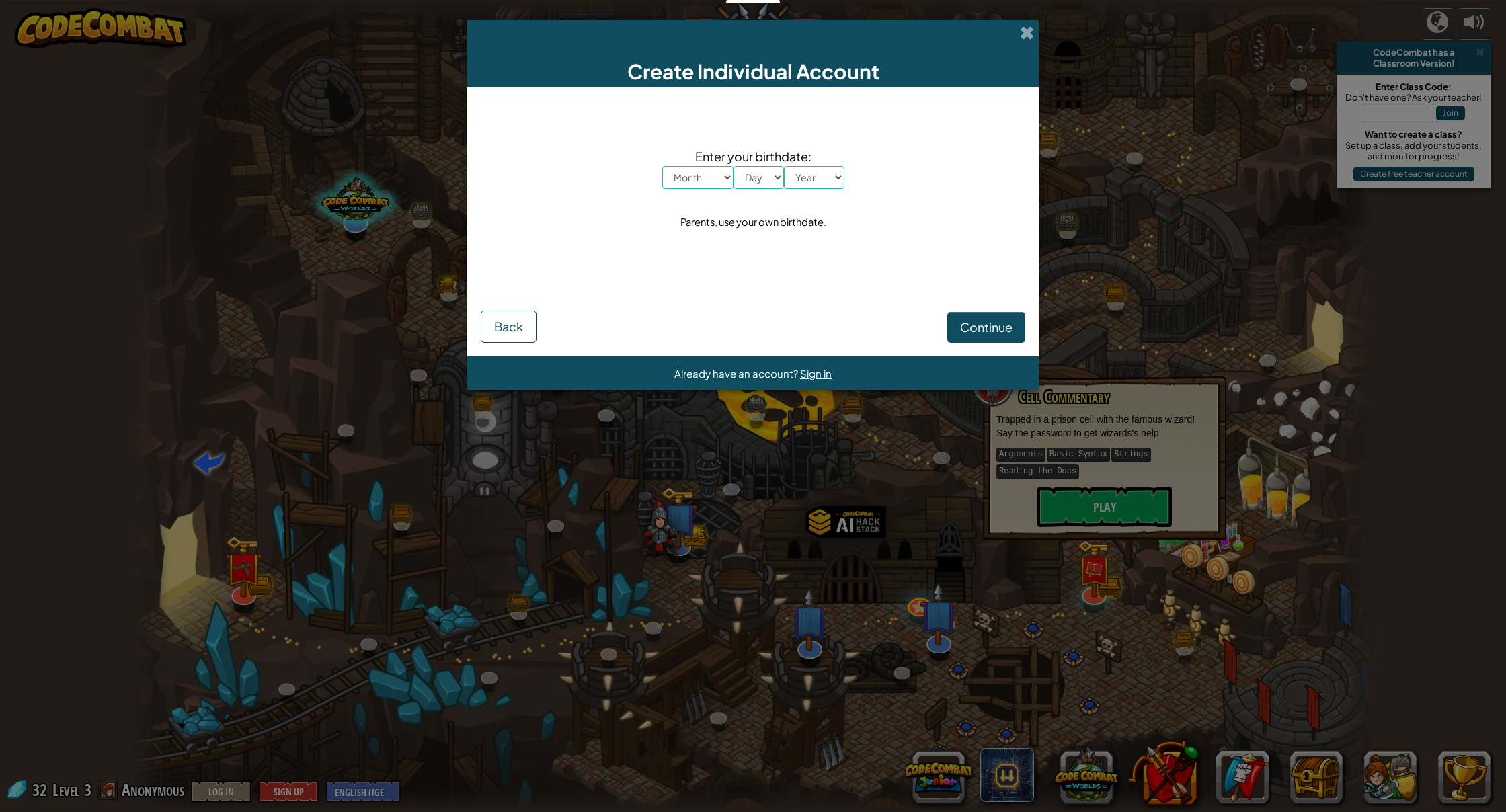
click at [815, 373] on span "Sign in" at bounding box center [816, 373] width 31 height 13
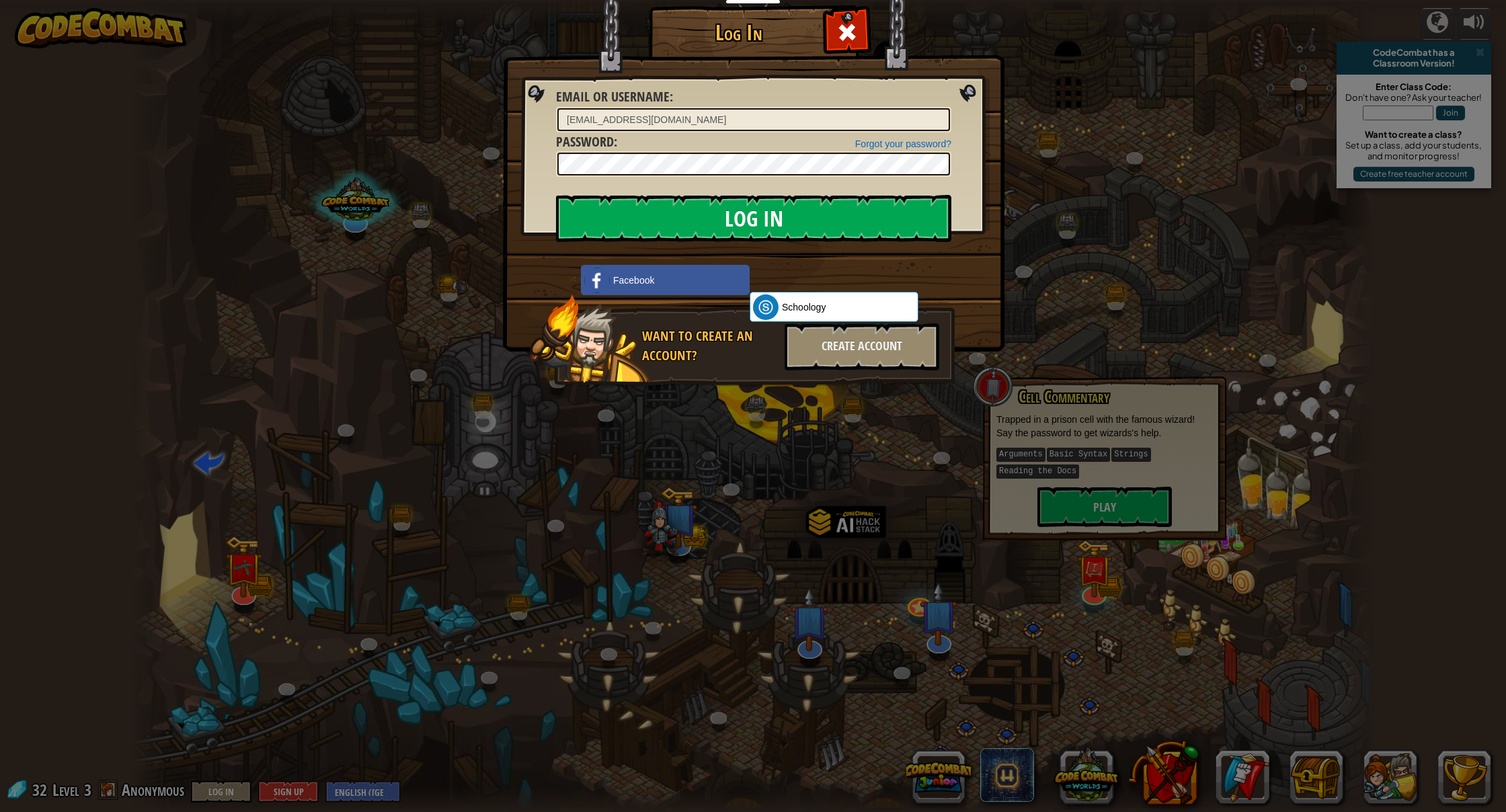
click at [710, 222] on input "Log In" at bounding box center [753, 219] width 395 height 47
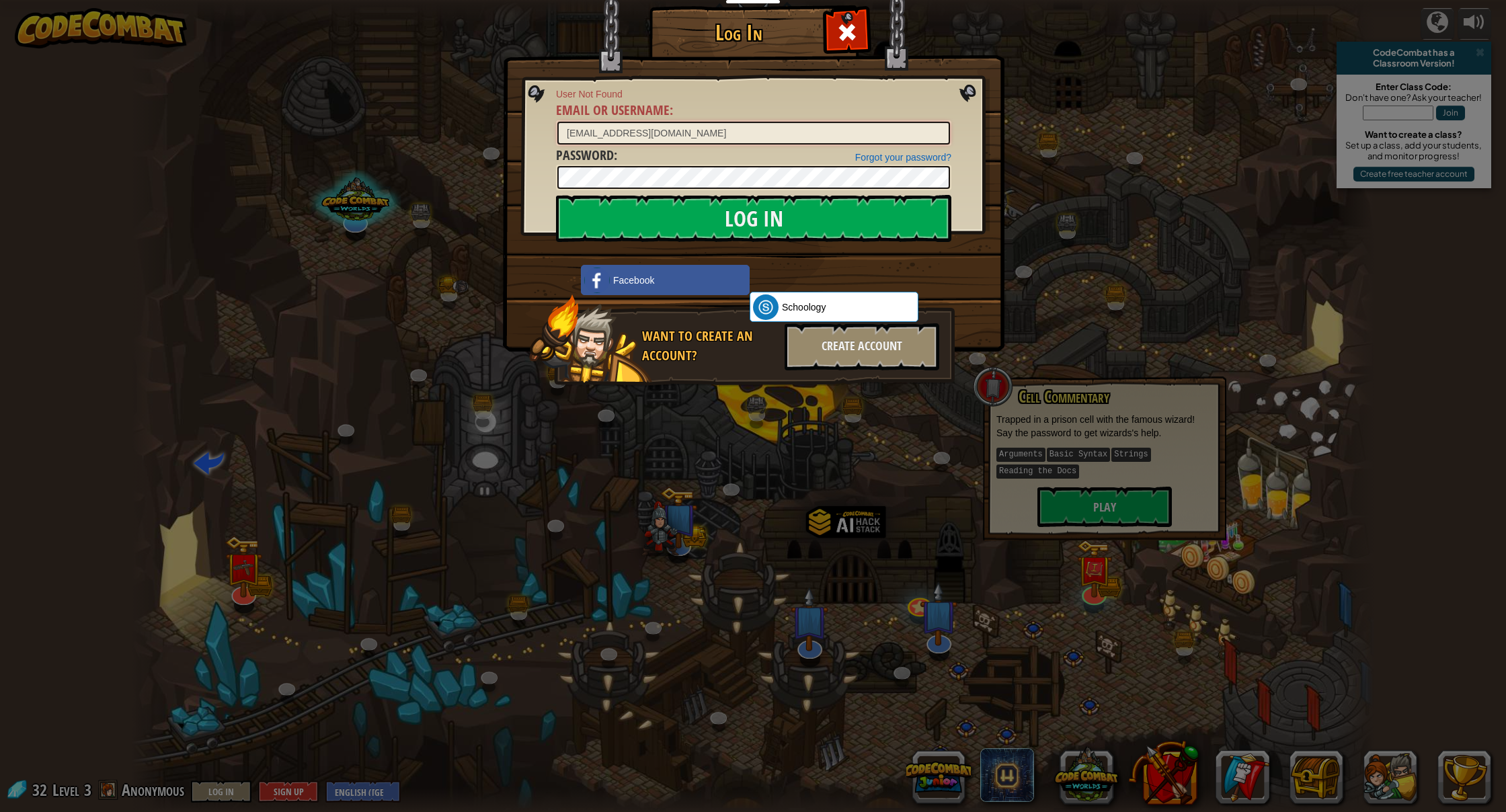
click at [662, 133] on input "[EMAIL_ADDRESS][DOMAIN_NAME]" at bounding box center [753, 133] width 392 height 22
type input "anuujintumurhuyag348@gmail.com"
click at [693, 219] on input "Log In" at bounding box center [753, 219] width 395 height 47
click at [663, 135] on input "anuujintumurhuyag348@gmail.com" at bounding box center [753, 133] width 392 height 22
drag, startPoint x: 647, startPoint y: 284, endPoint x: 648, endPoint y: 266, distance: 18.0
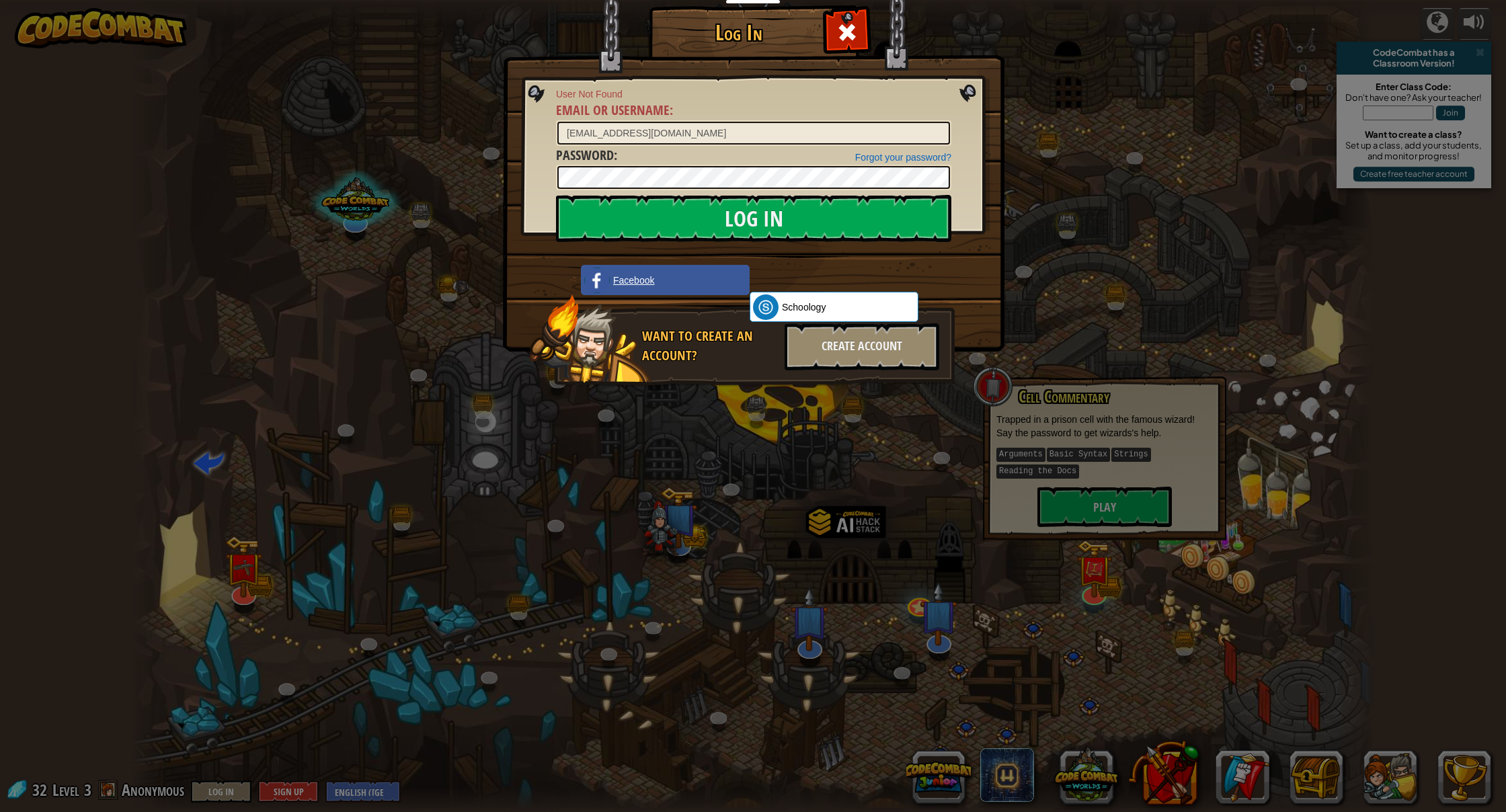
click at [647, 284] on span "Facebook" at bounding box center [633, 280] width 41 height 14
click at [827, 341] on div "Create Account" at bounding box center [862, 346] width 154 height 47
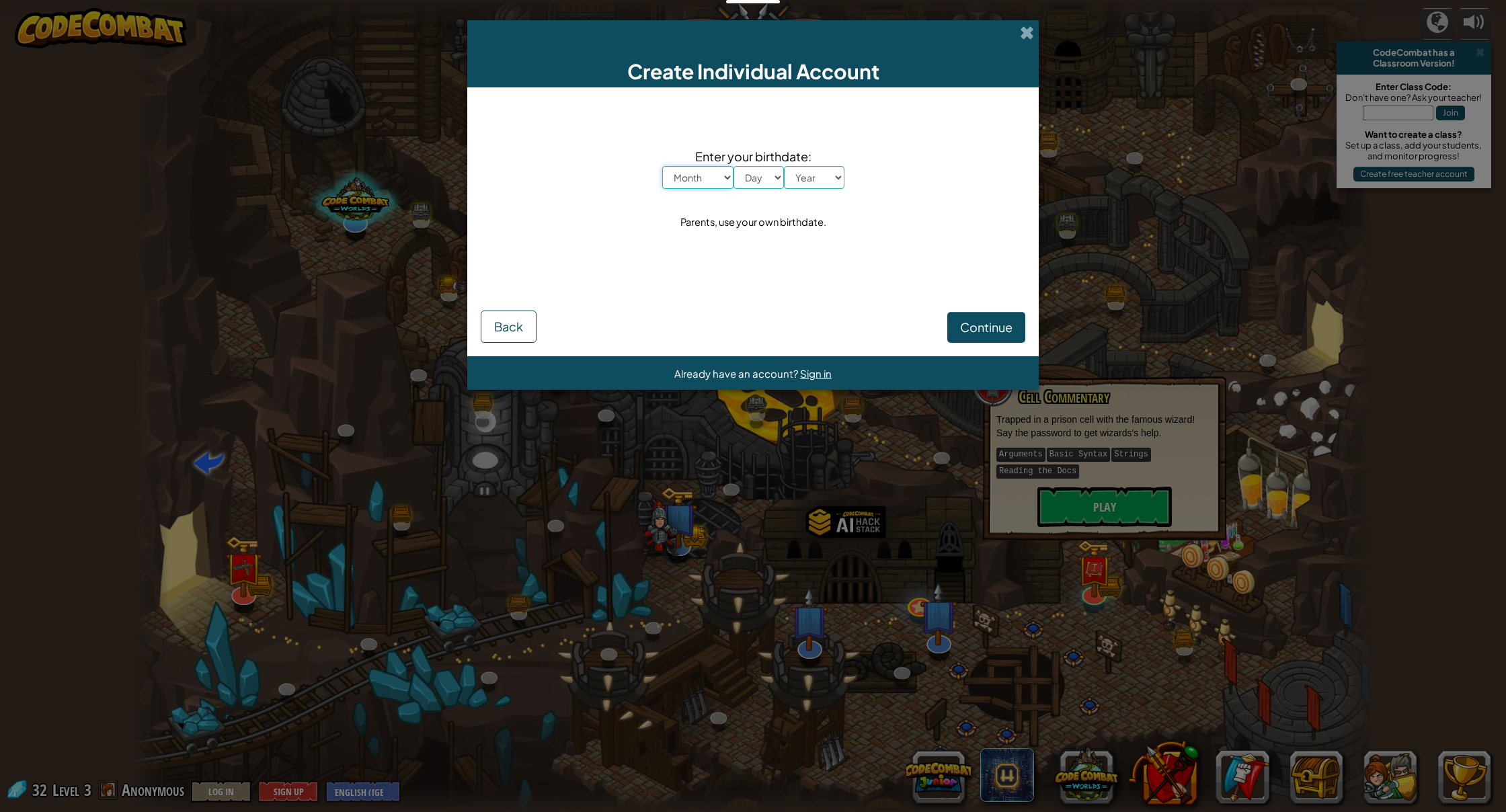
select select "4"
select select "24"
select select "2012"
click at [964, 320] on span "Continue" at bounding box center [987, 327] width 53 height 16
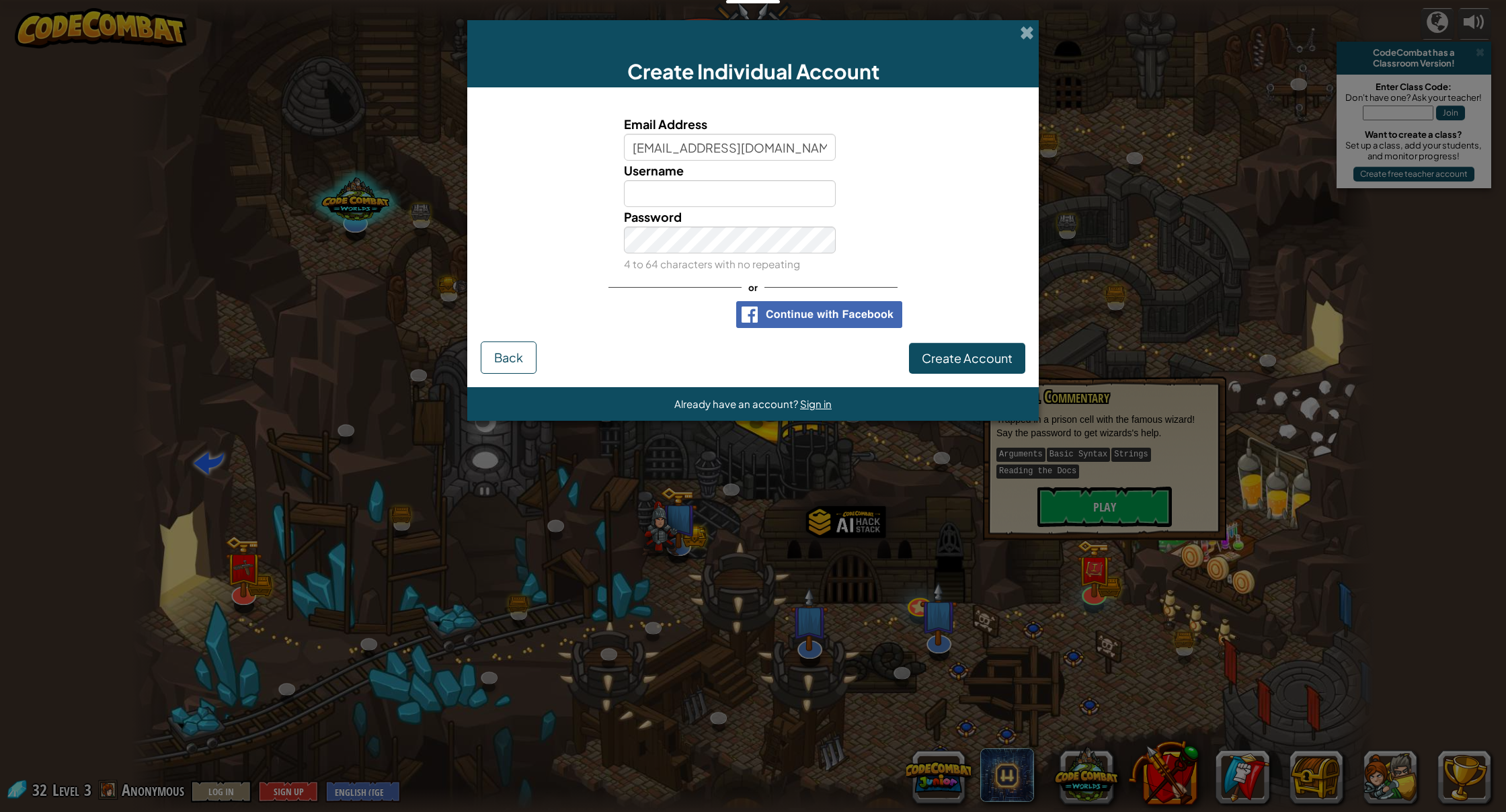
type input "[EMAIL_ADDRESS][DOMAIN_NAME]"
type input "[PERSON_NAME]"
click at [948, 355] on span "Create Account" at bounding box center [966, 358] width 91 height 16
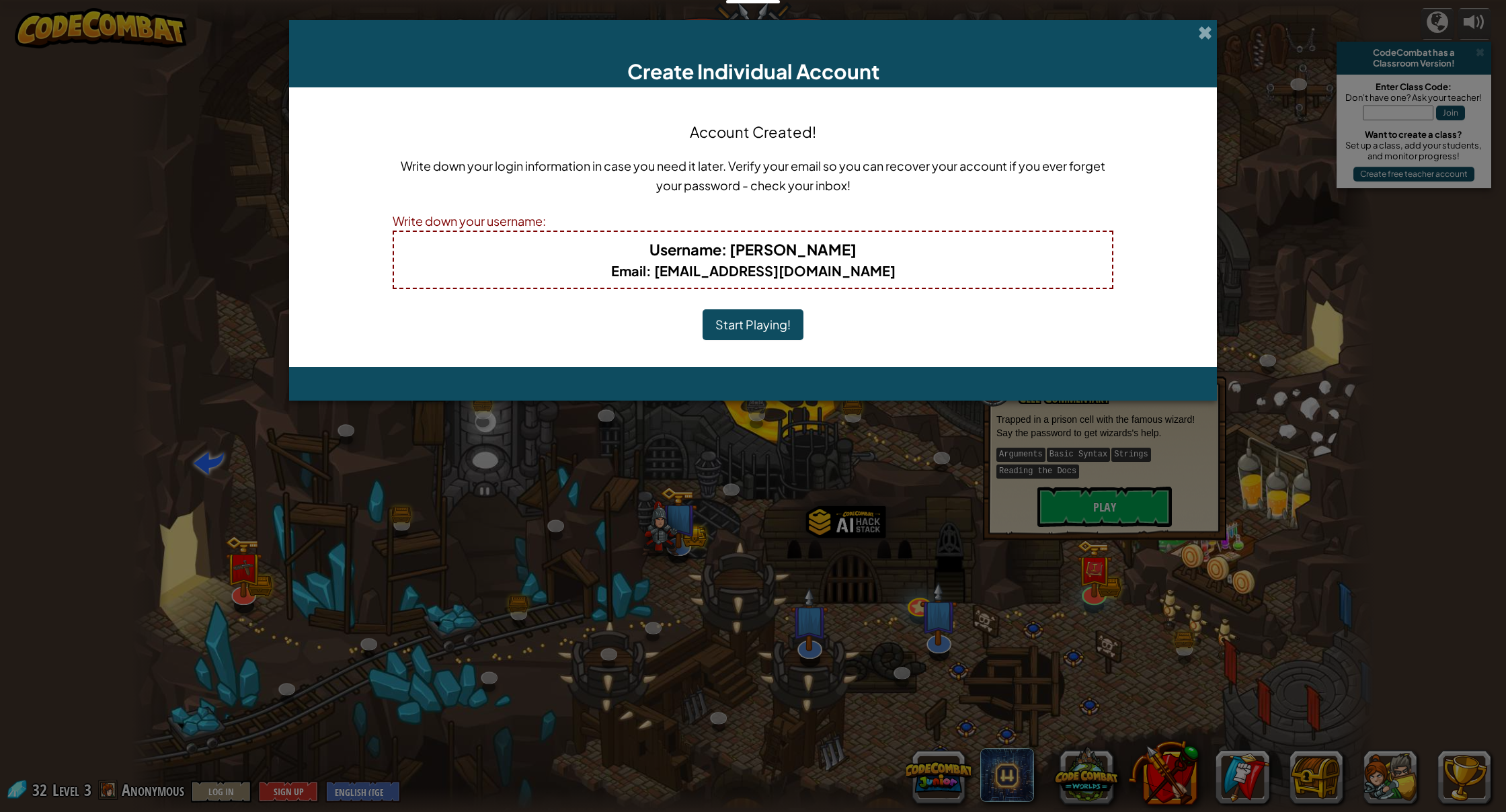
click at [745, 321] on button "Start Playing!" at bounding box center [753, 325] width 101 height 31
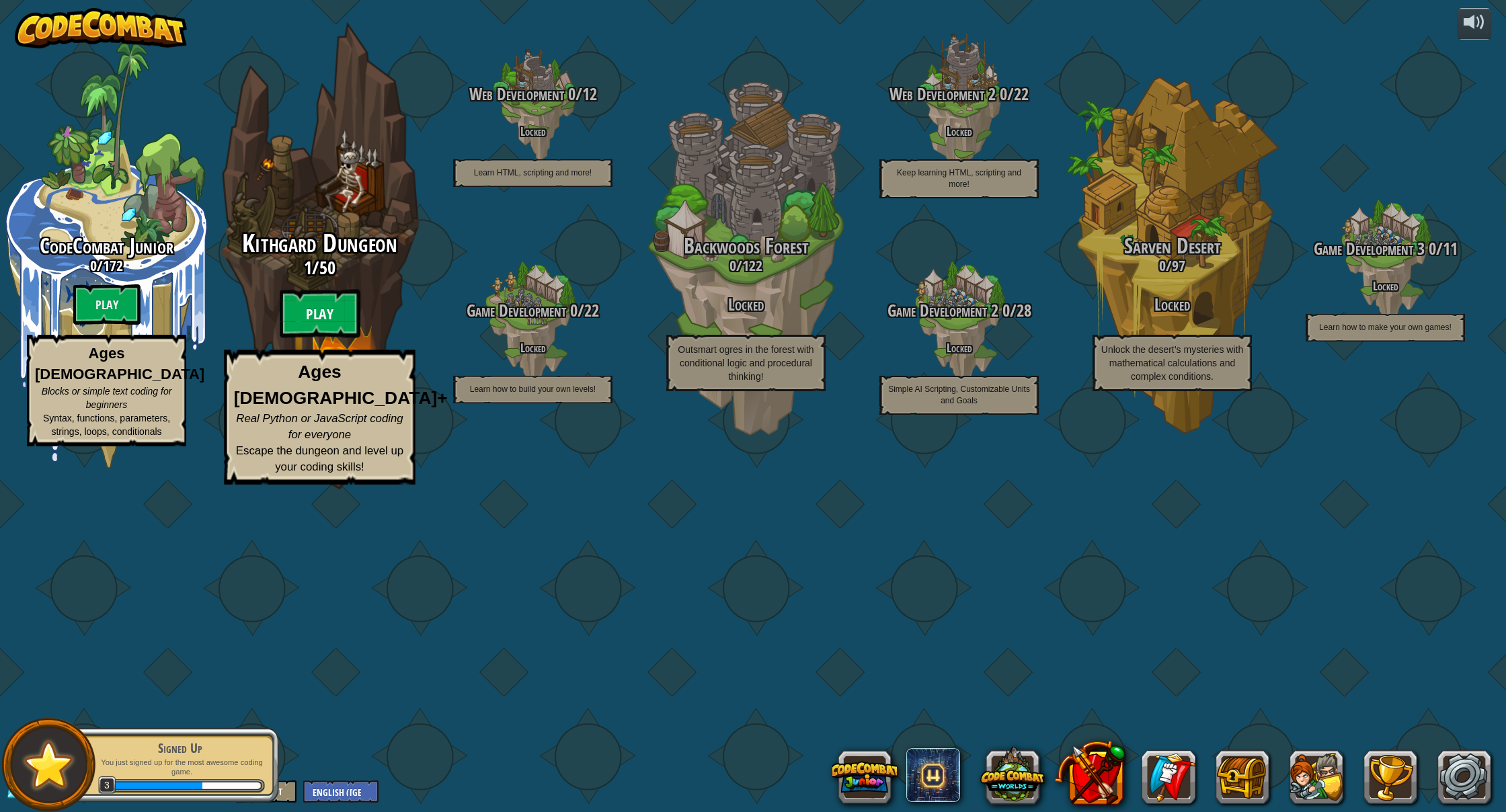
click at [319, 339] on btn "Play" at bounding box center [320, 314] width 81 height 49
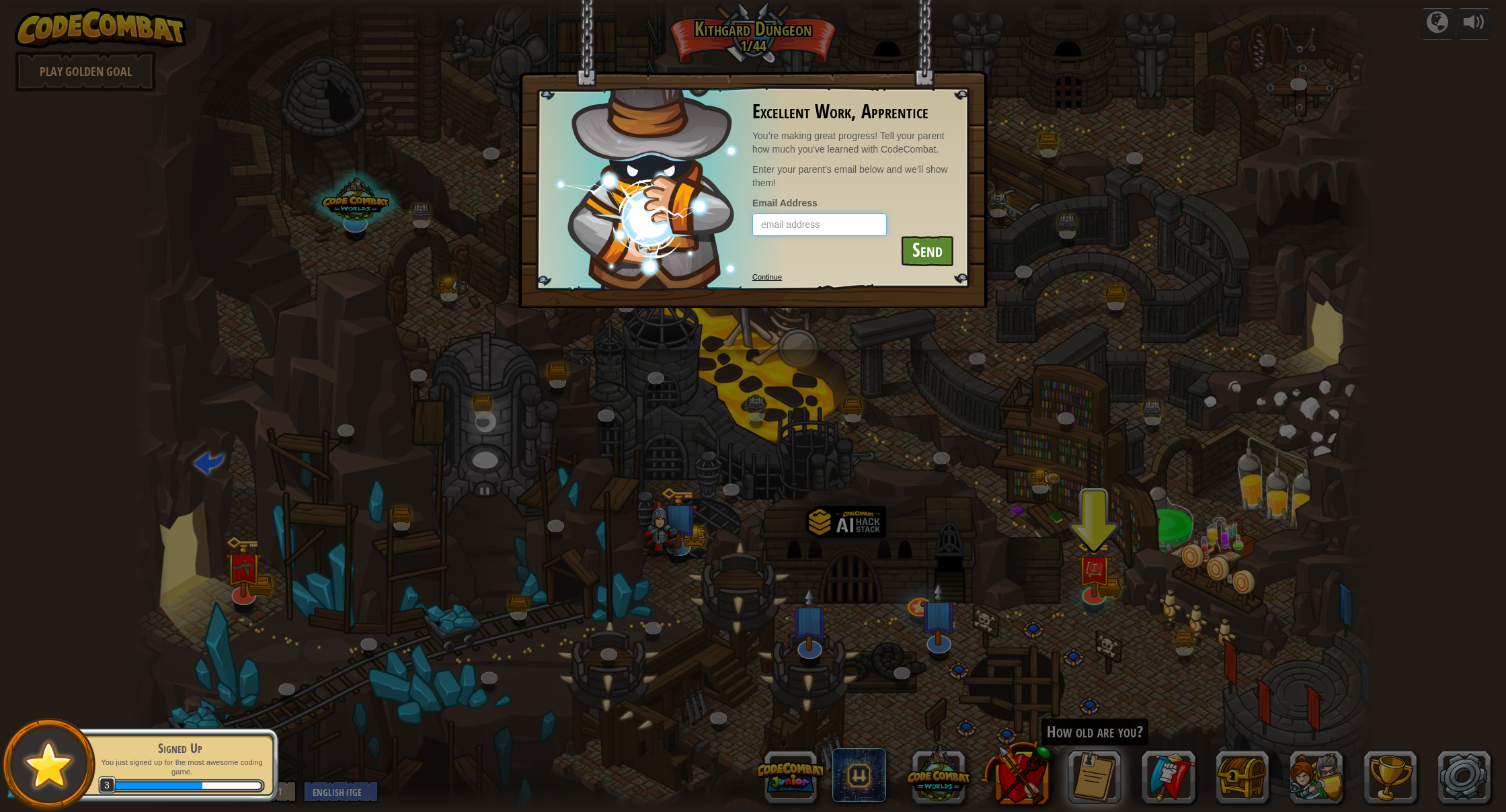
click at [820, 222] on input "email" at bounding box center [820, 223] width 135 height 22
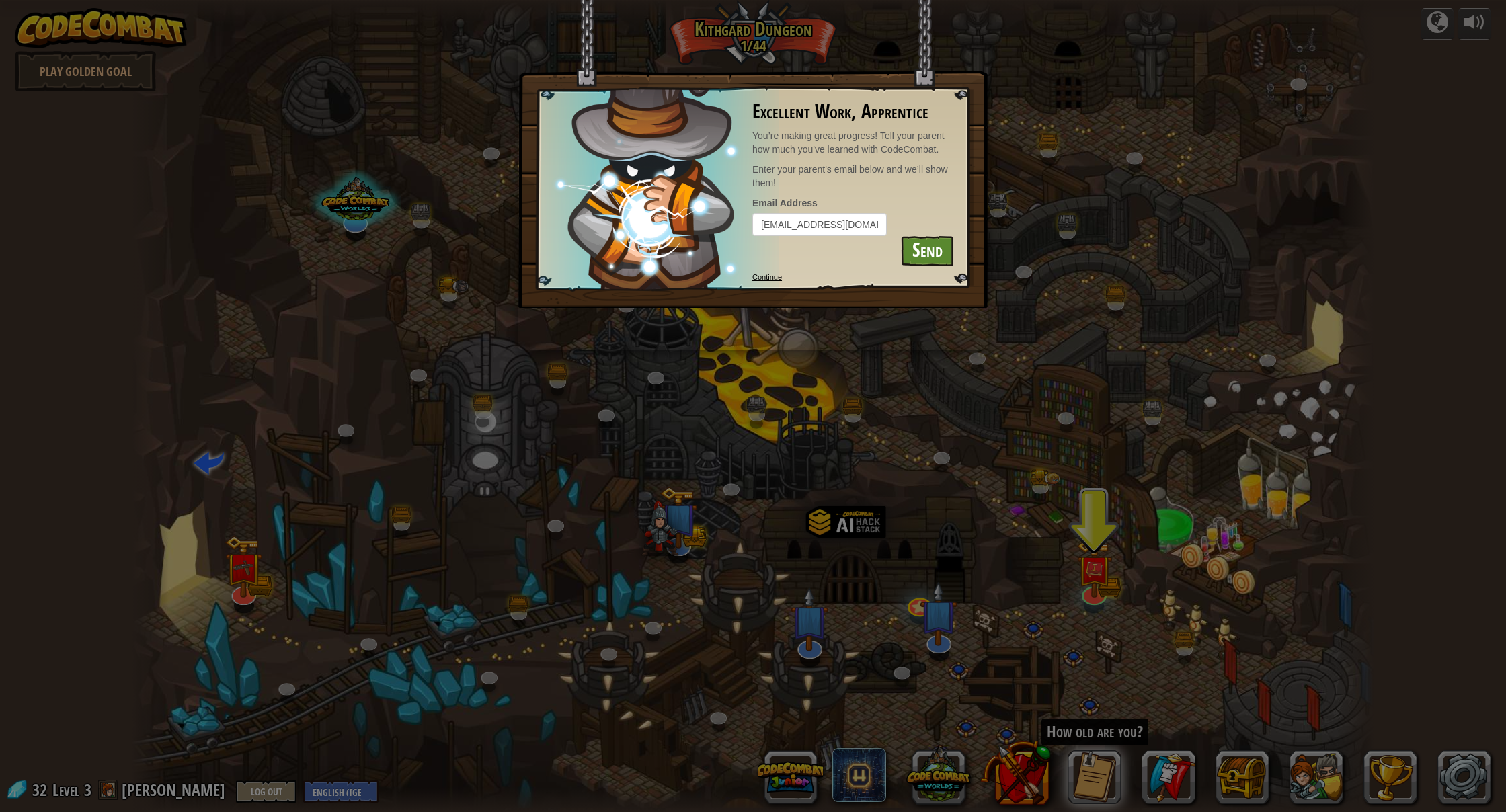
click at [824, 202] on div "Email Address [EMAIL_ADDRESS][DOMAIN_NAME]" at bounding box center [853, 216] width 202 height 40
click at [841, 223] on input "[EMAIL_ADDRESS][DOMAIN_NAME]" at bounding box center [820, 223] width 135 height 22
type input "[EMAIL_ADDRESS][DOMAIN_NAME]"
click at [919, 248] on button "Send" at bounding box center [926, 251] width 54 height 30
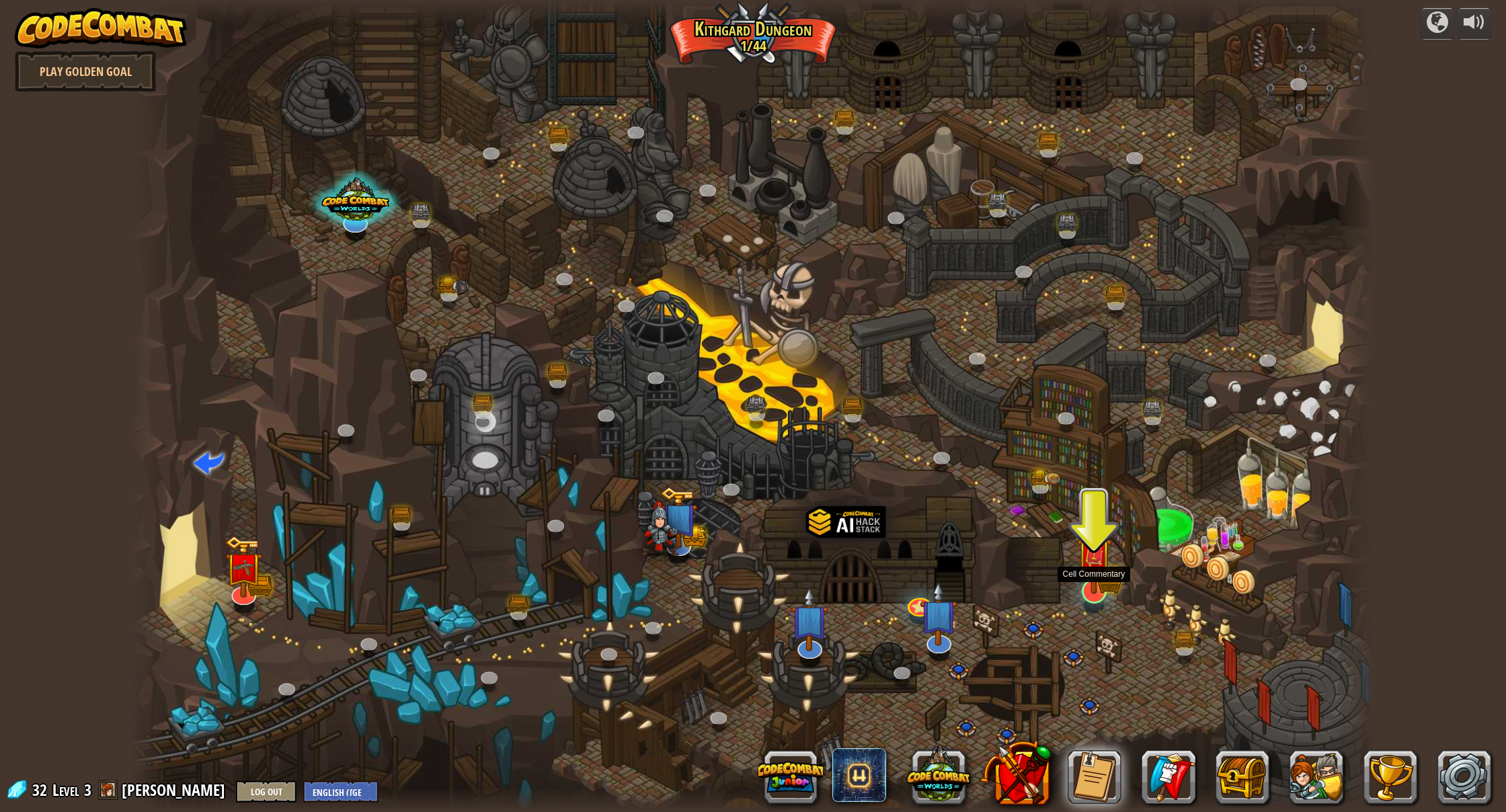
click at [1095, 567] on img at bounding box center [1094, 555] width 20 height 20
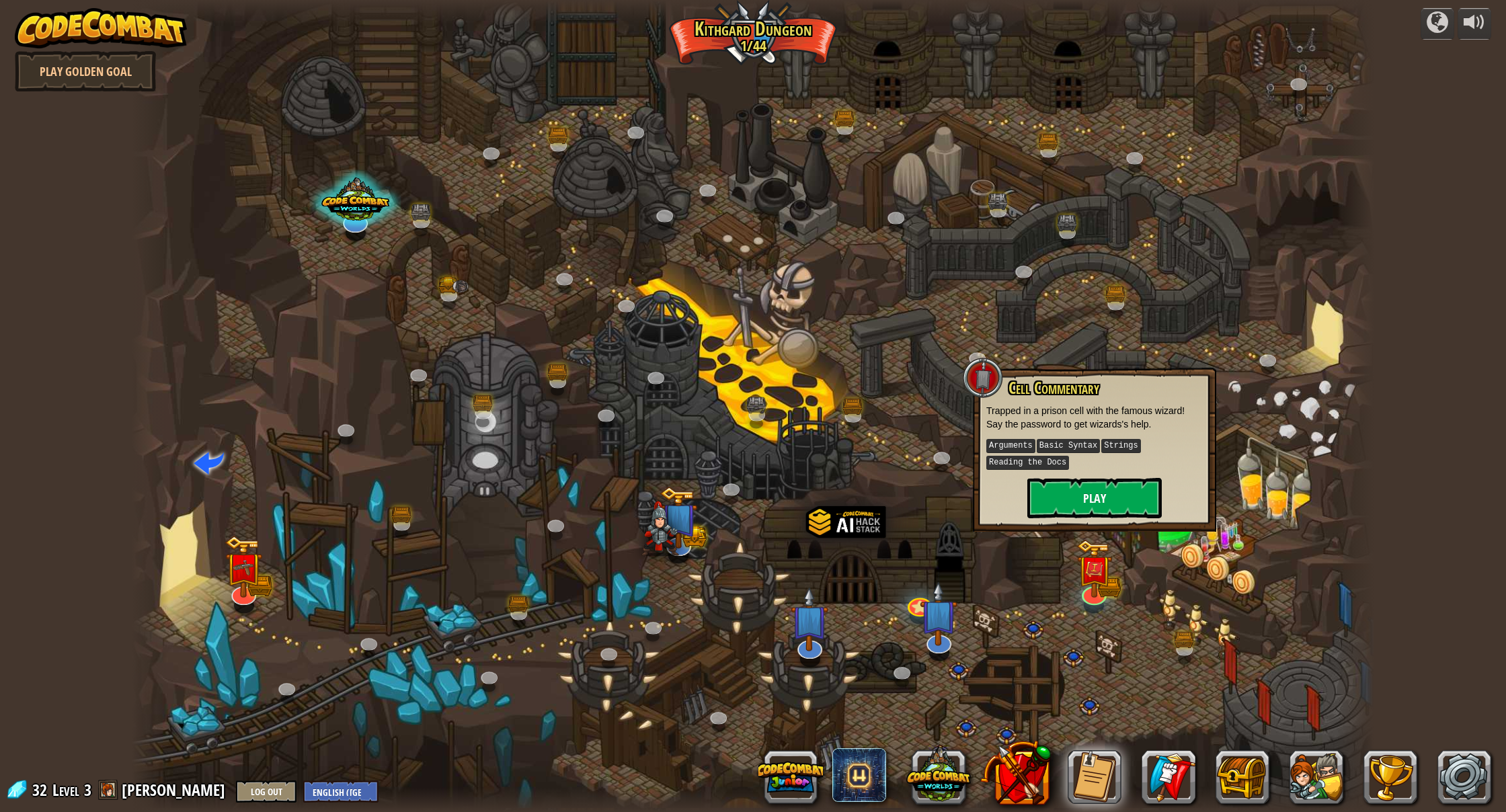
click at [1092, 503] on button "Play" at bounding box center [1095, 498] width 135 height 40
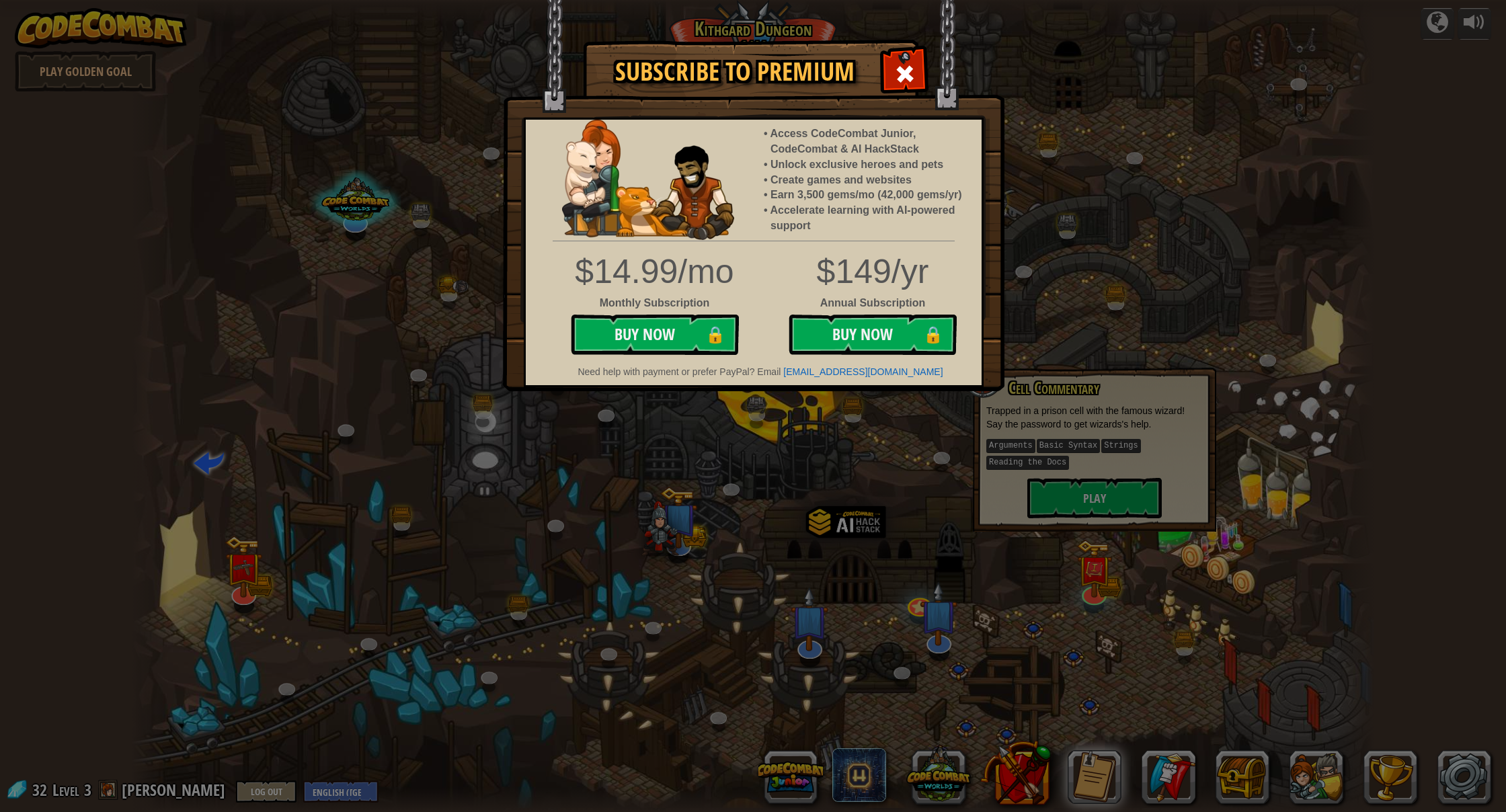
drag, startPoint x: 889, startPoint y: 60, endPoint x: 903, endPoint y: 62, distance: 14.1
click at [889, 61] on div at bounding box center [904, 71] width 42 height 42
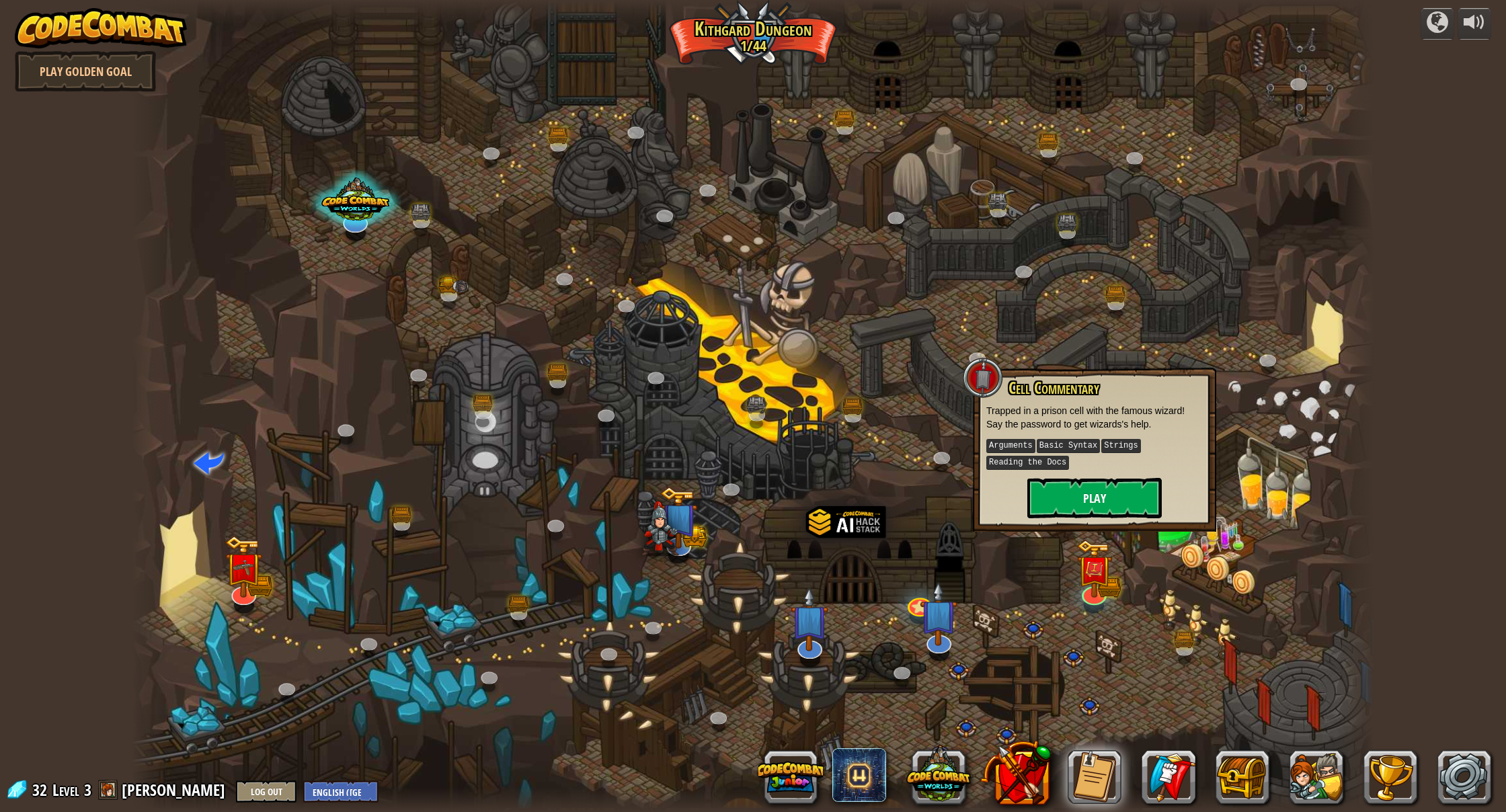
click at [1084, 498] on button "Play" at bounding box center [1095, 498] width 135 height 40
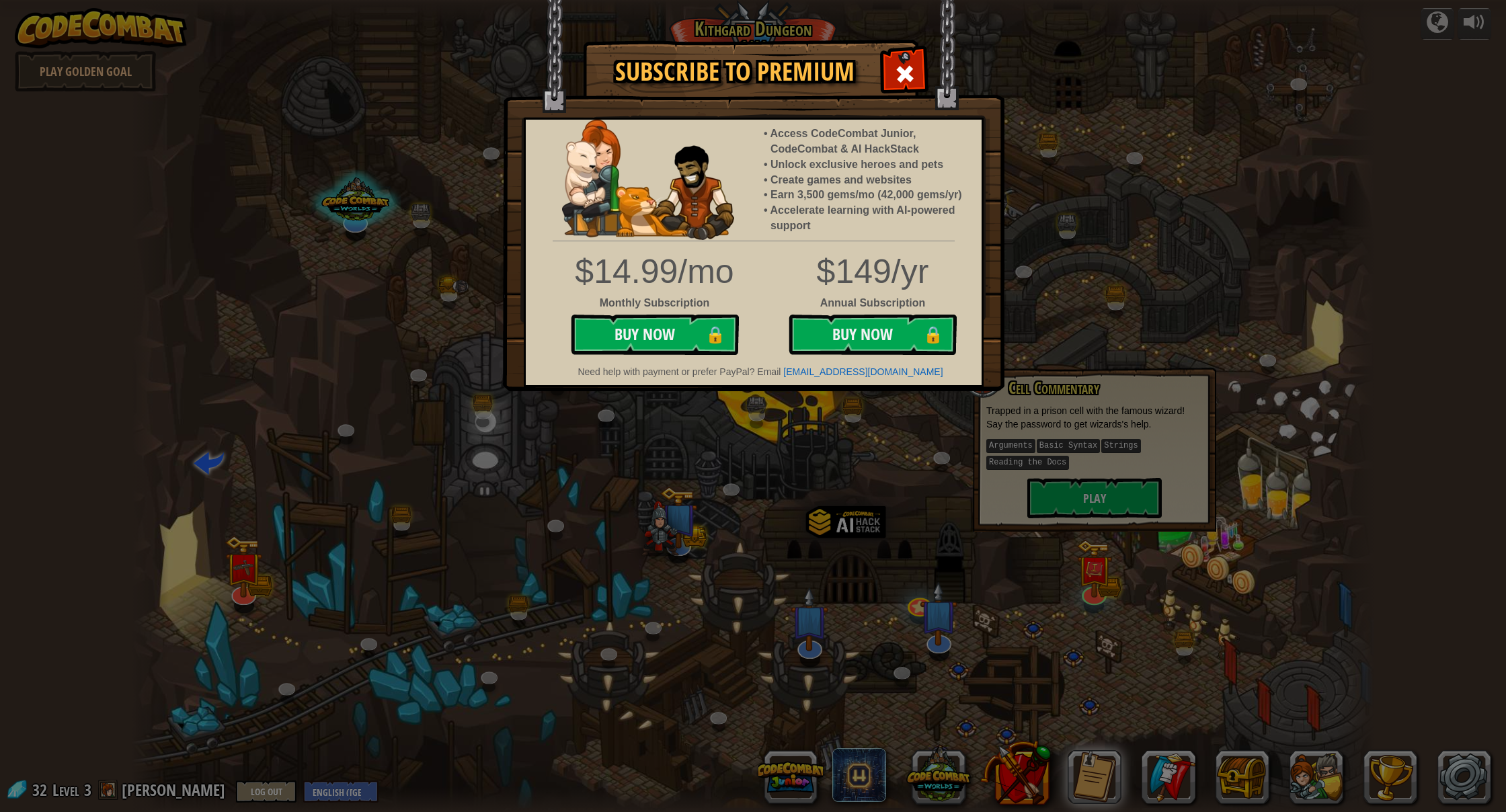
click at [908, 81] on span at bounding box center [905, 74] width 21 height 21
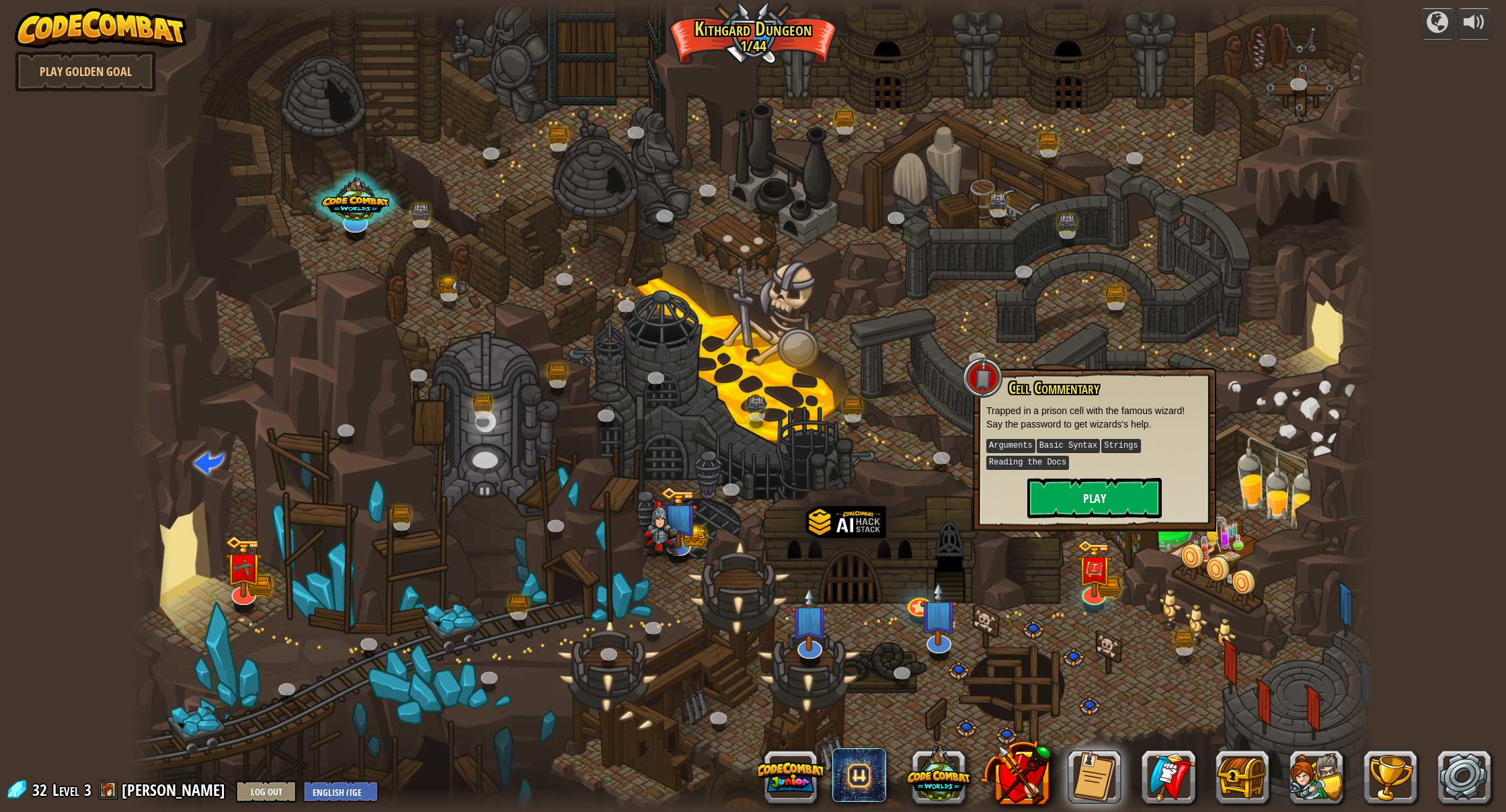
click at [1084, 483] on button "Play" at bounding box center [1095, 498] width 135 height 40
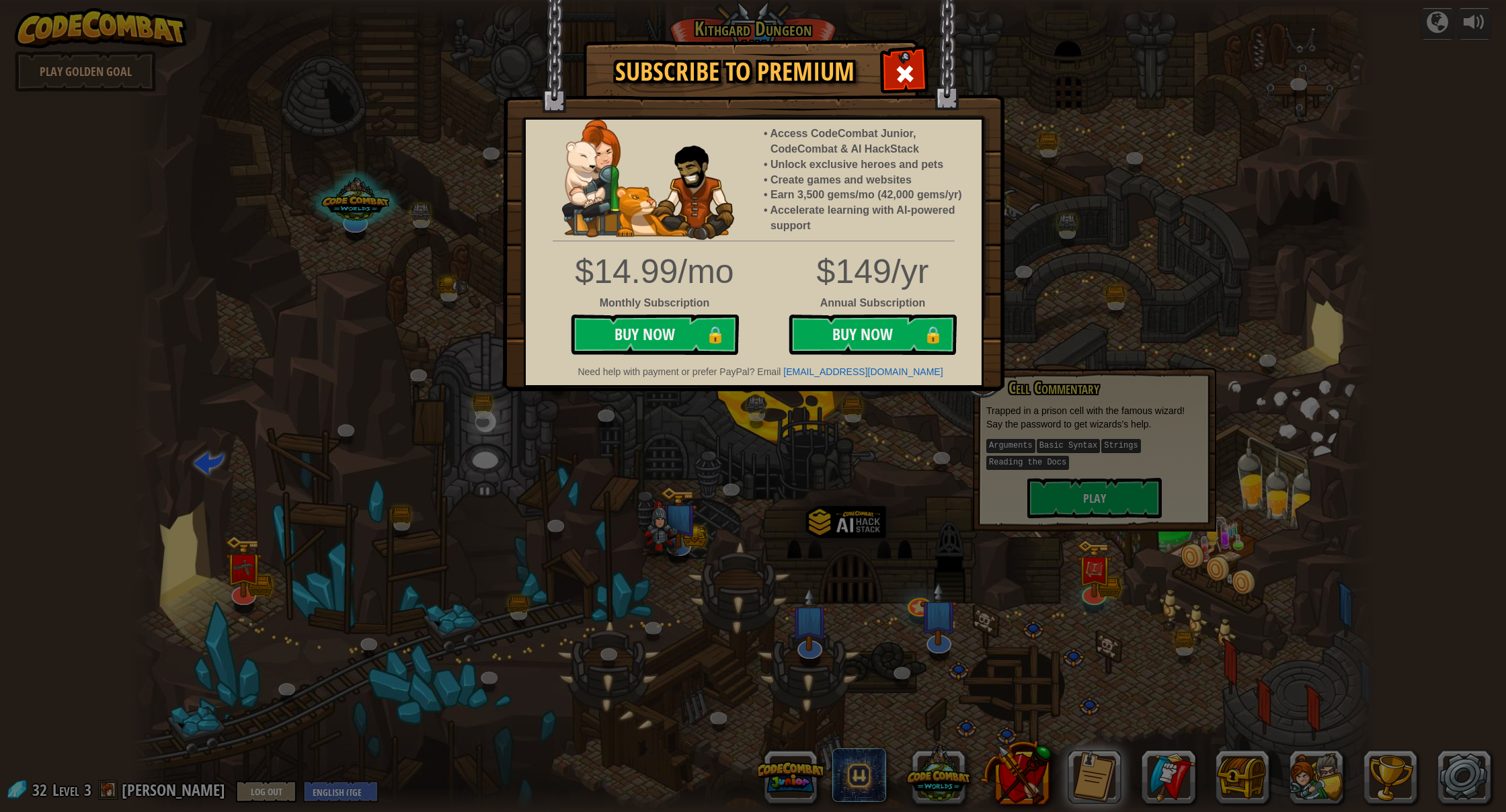
click at [897, 68] on span at bounding box center [905, 74] width 21 height 21
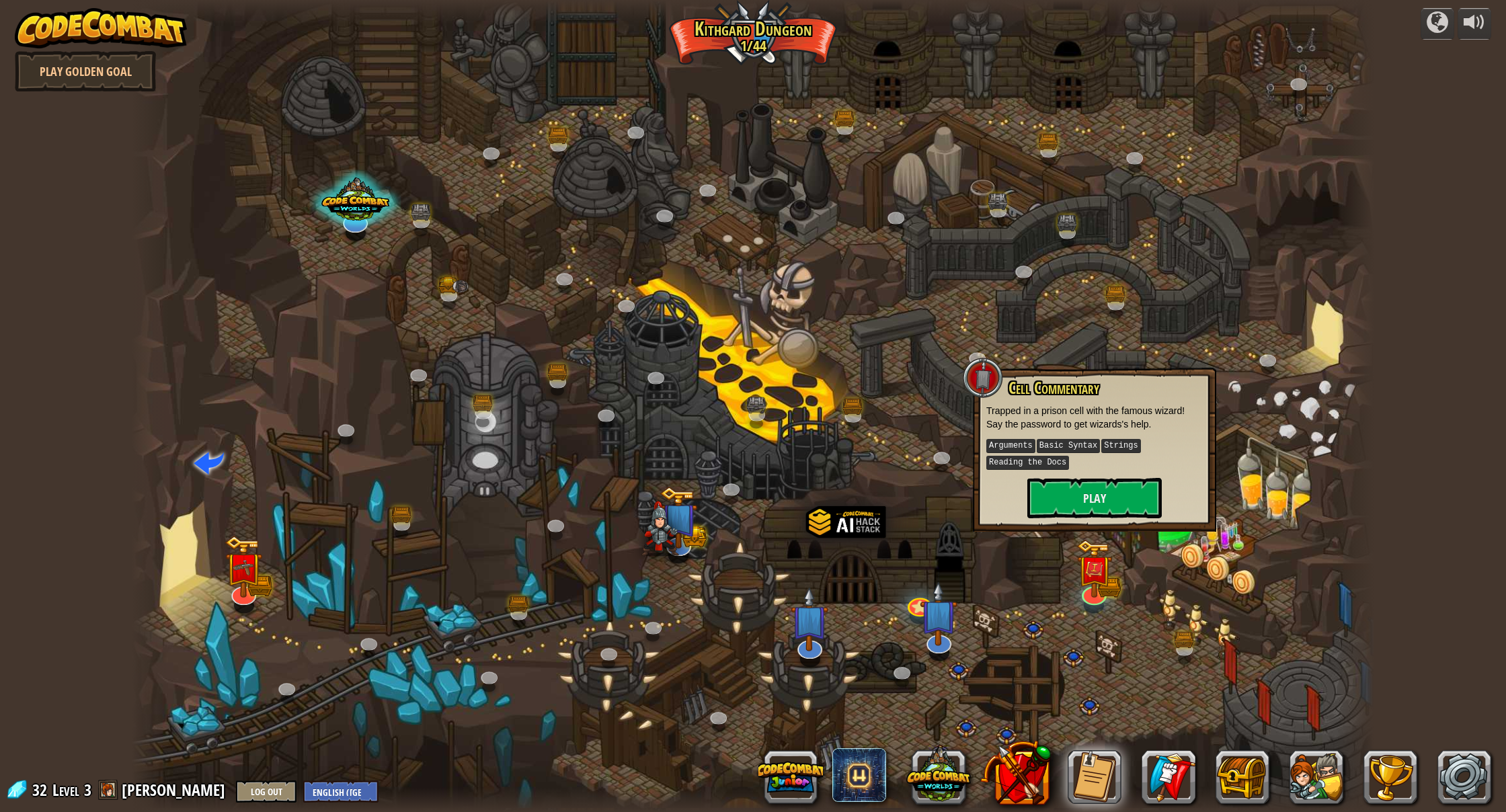
scroll to position [1, 0]
click at [339, 0] on html "powered by Play Golden Goal Twisted Canyon (Locked) Challenge: collect the most…" at bounding box center [753, 0] width 1506 height 0
click at [95, 70] on link "Play Golden Goal" at bounding box center [85, 70] width 142 height 40
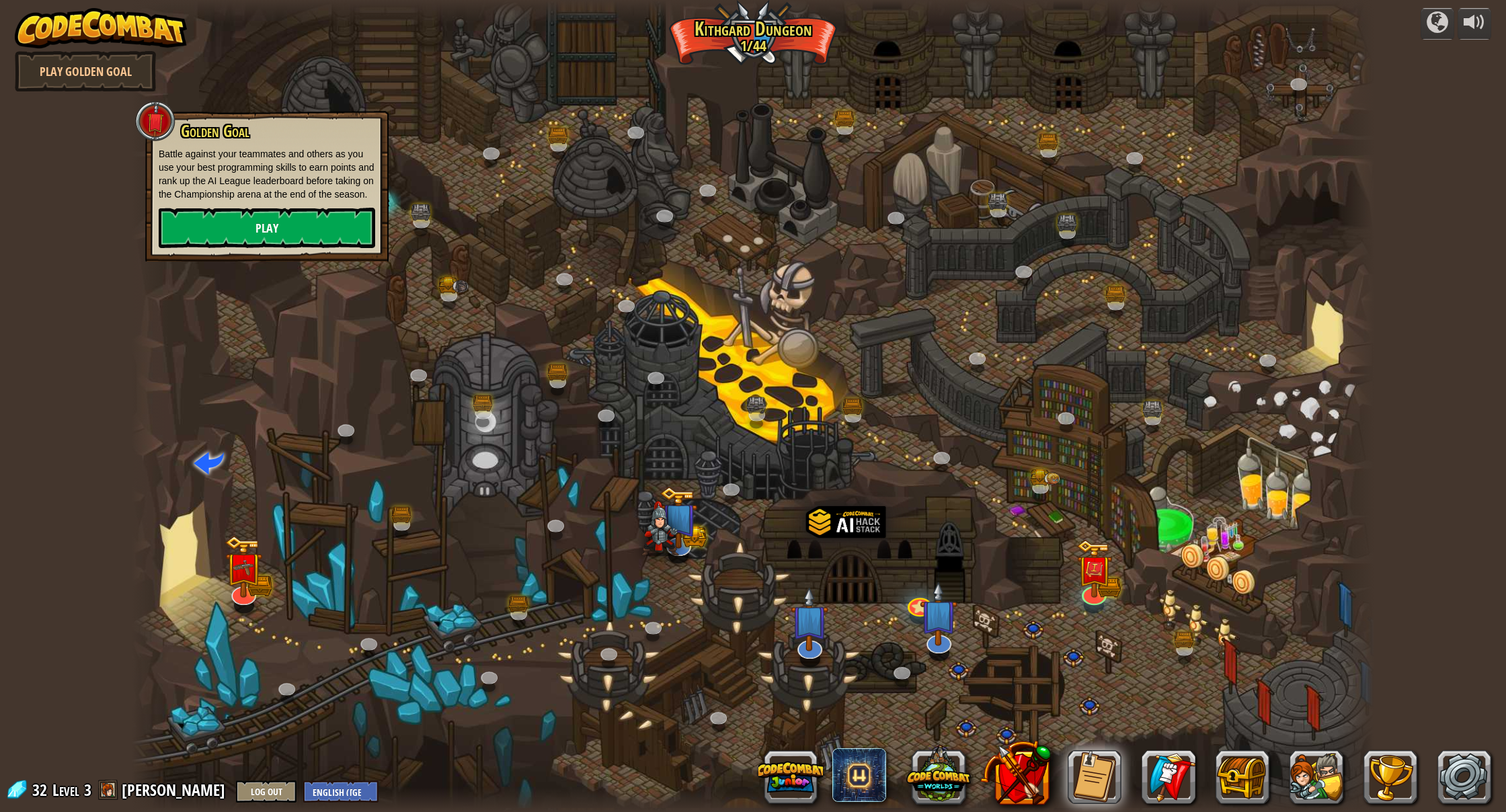
click at [271, 237] on link "Play" at bounding box center [267, 227] width 217 height 40
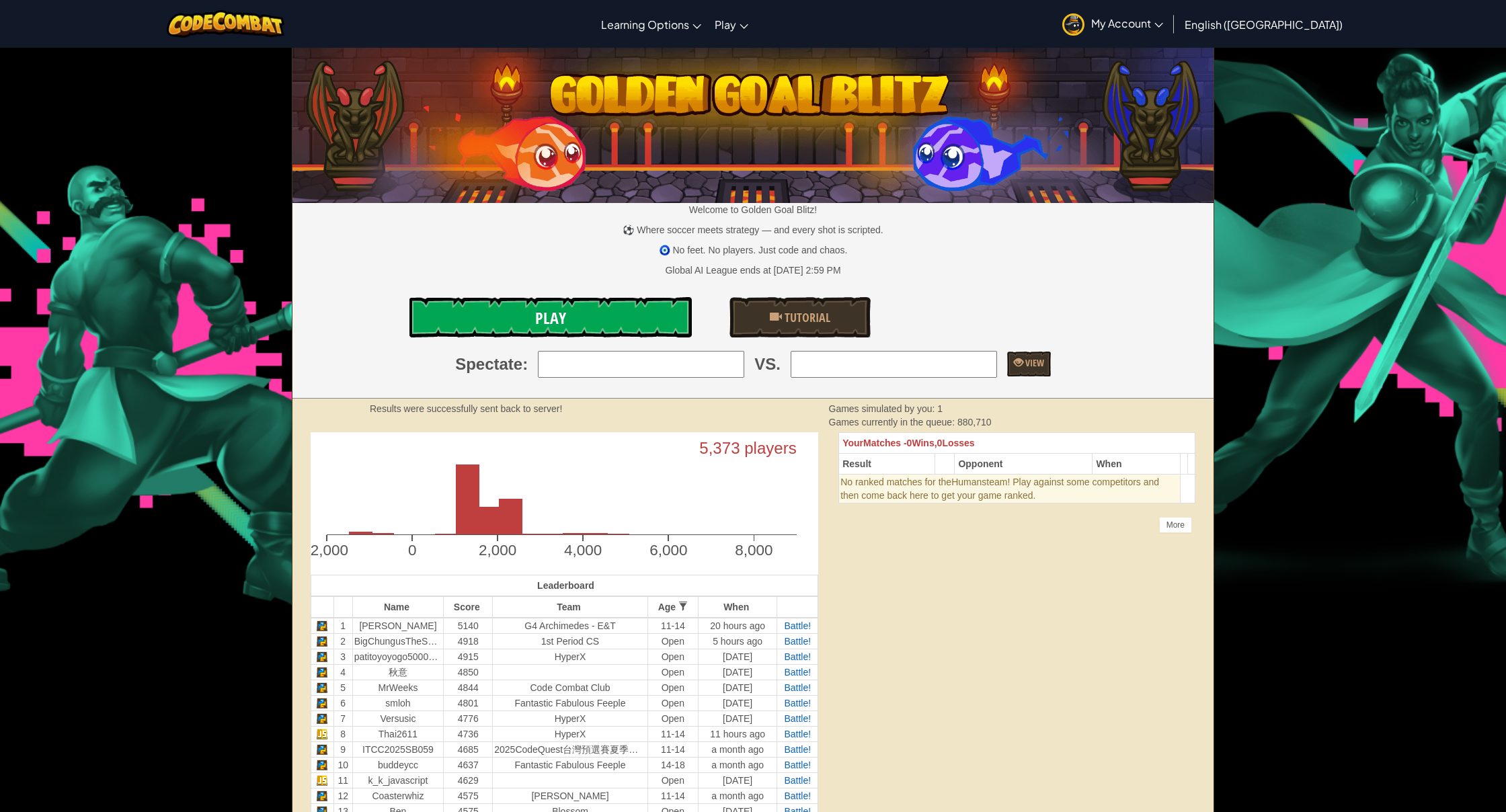
click at [600, 314] on link "Play" at bounding box center [550, 316] width 282 height 40
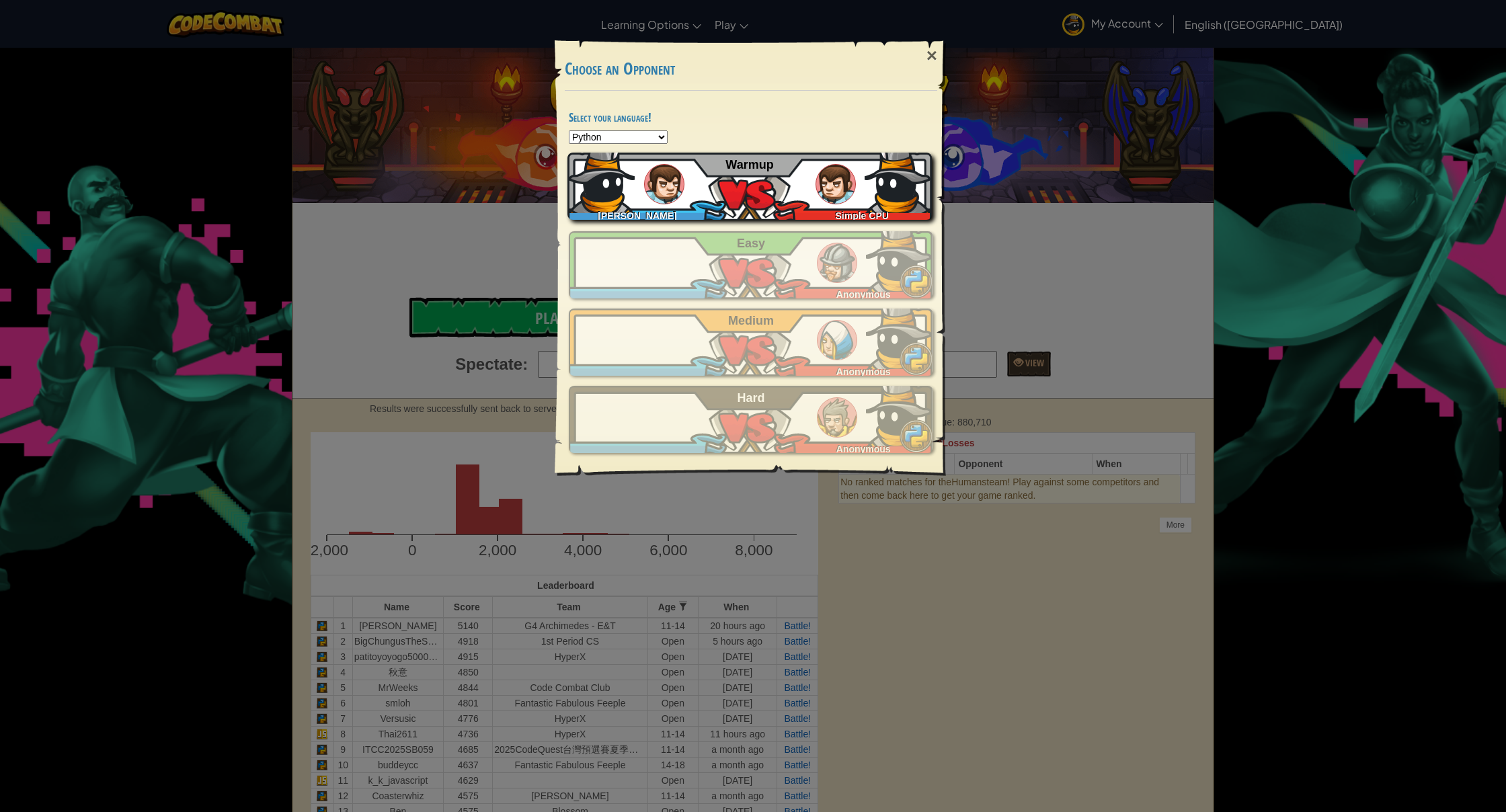
click at [773, 189] on div "[PERSON_NAME] katsuya Simple CPU Warmup" at bounding box center [749, 185] width 364 height 67
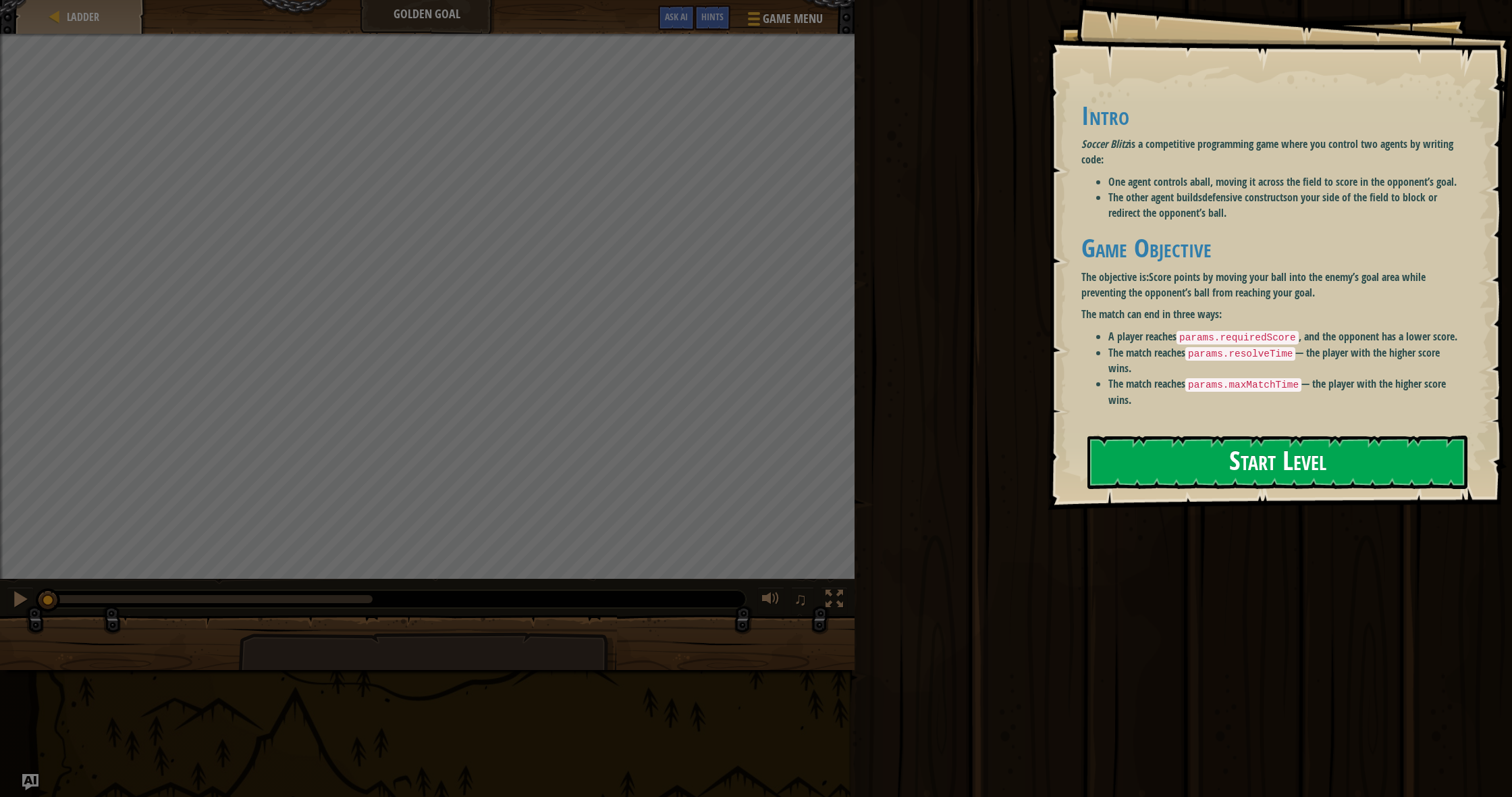
click at [1235, 459] on button "Start Level" at bounding box center [1278, 462] width 380 height 53
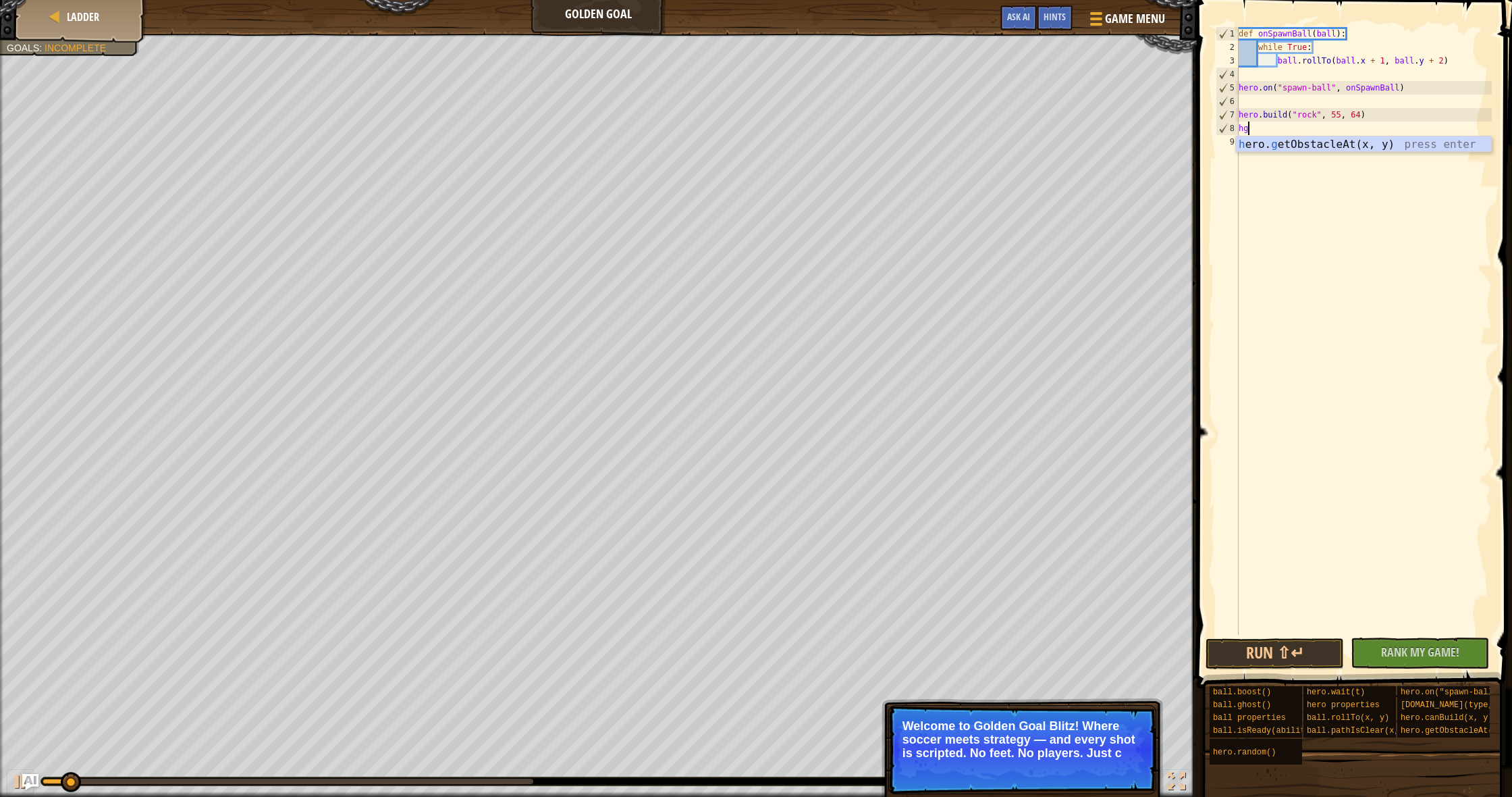
scroll to position [6, 0]
type textarea "h"
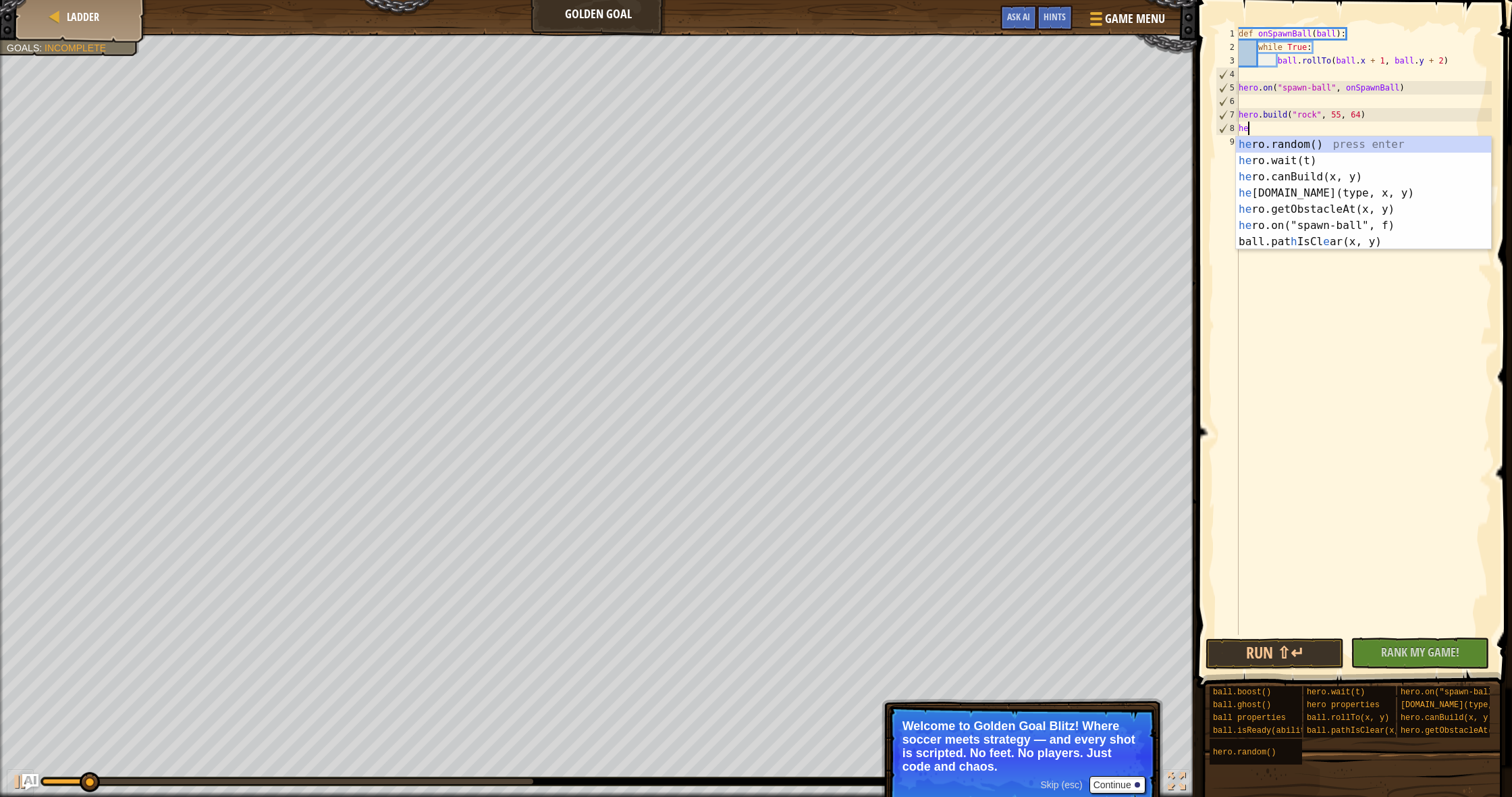
type textarea "hero"
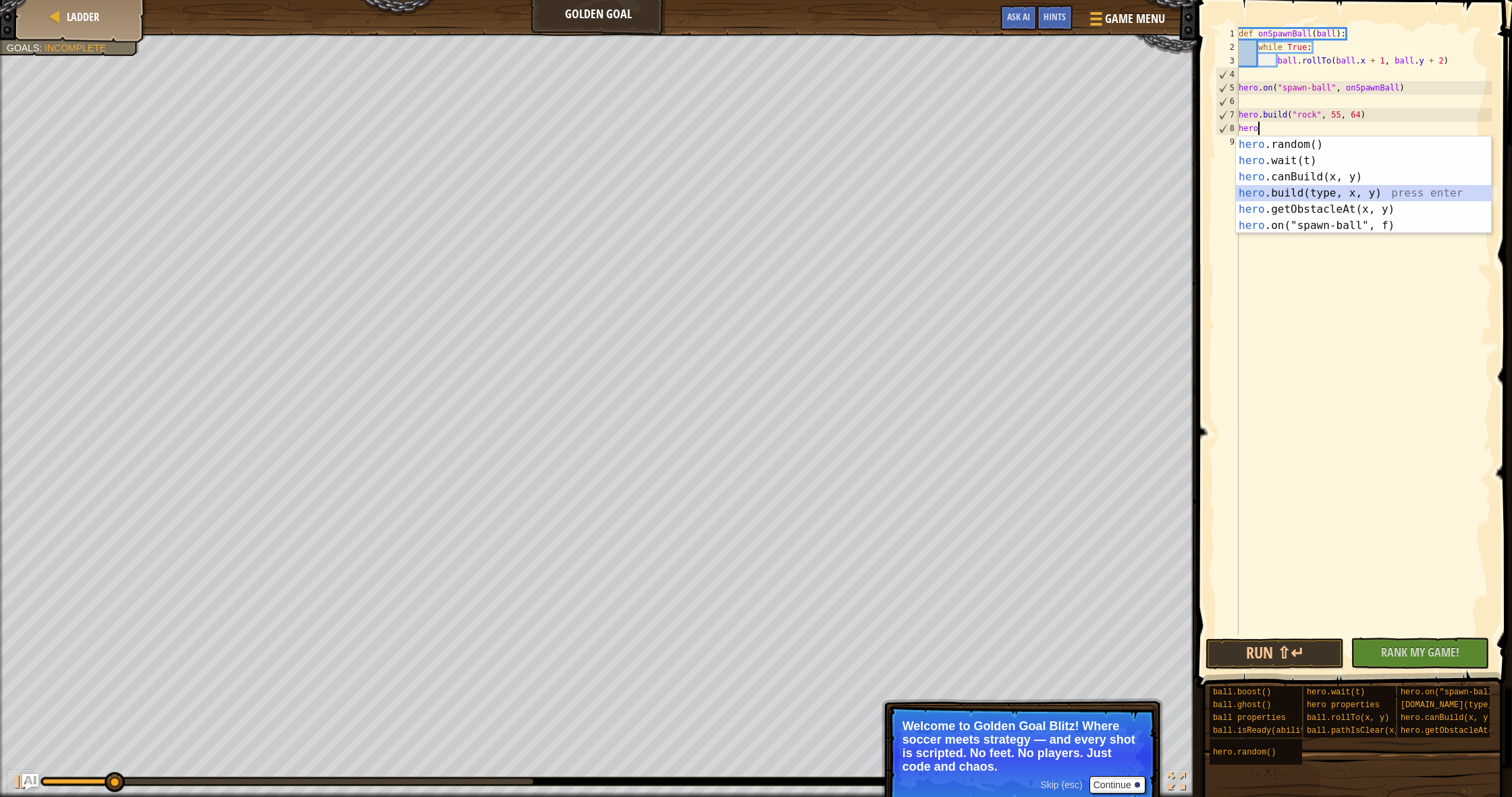
click at [1318, 192] on div "hero .random() press enter hero .wait(t) press enter hero .canBuild(x, y) press…" at bounding box center [1363, 201] width 255 height 129
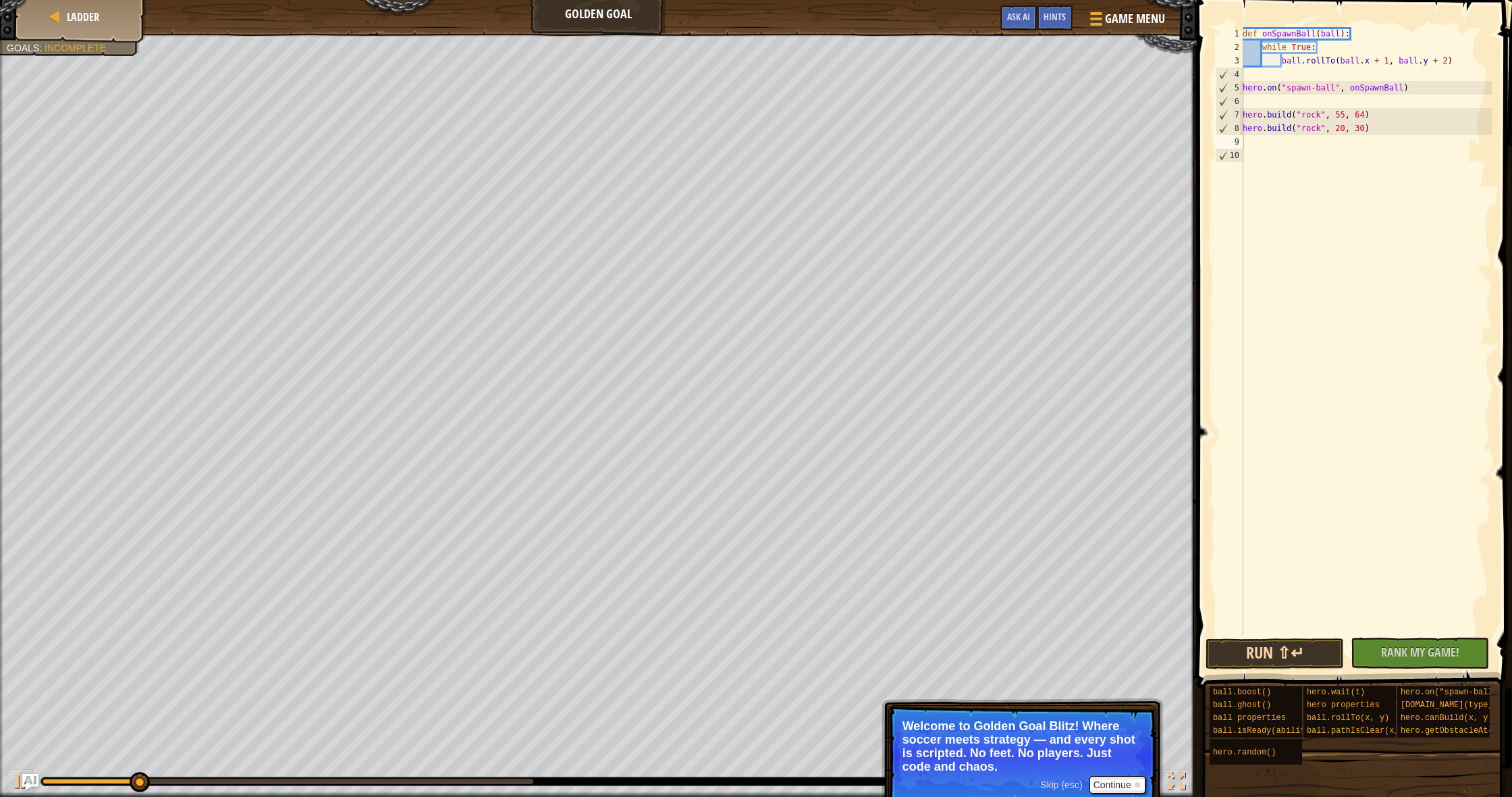
click at [1282, 651] on button "Run ⇧↵" at bounding box center [1274, 654] width 138 height 31
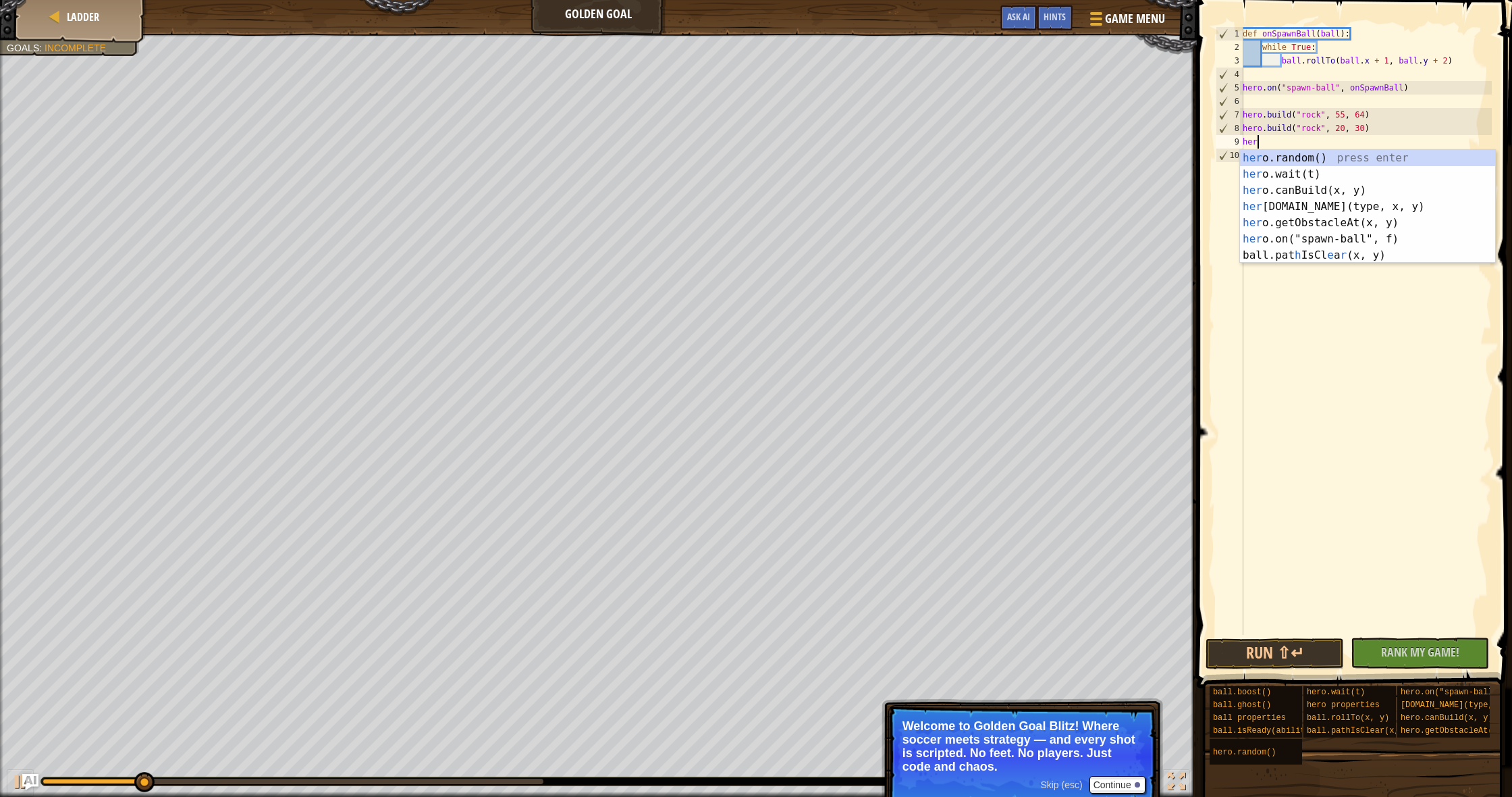
type textarea "hero"
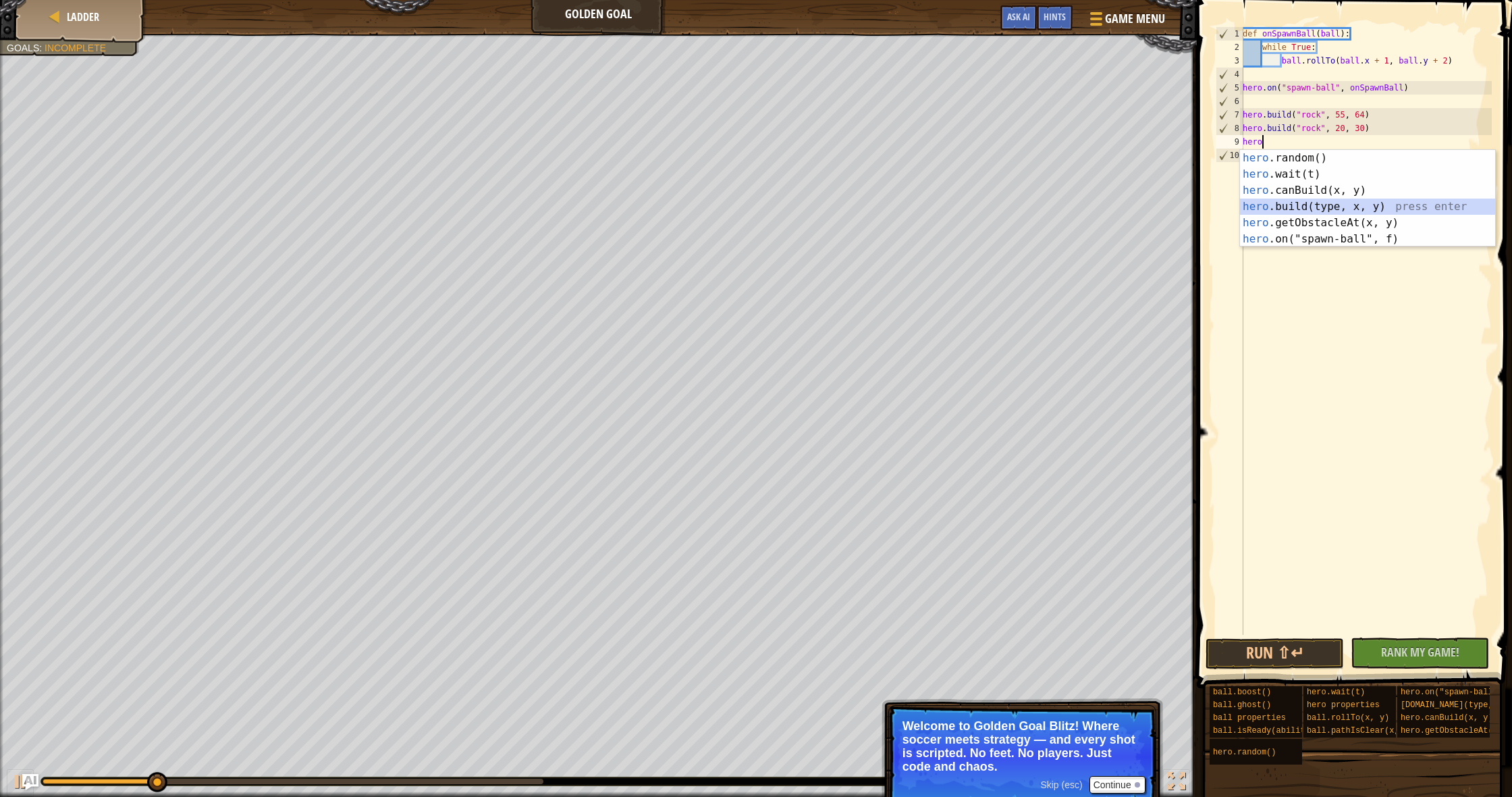
click at [1325, 205] on div "hero .random() press enter hero .wait(t) press enter hero .canBuild(x, y) press…" at bounding box center [1368, 215] width 255 height 129
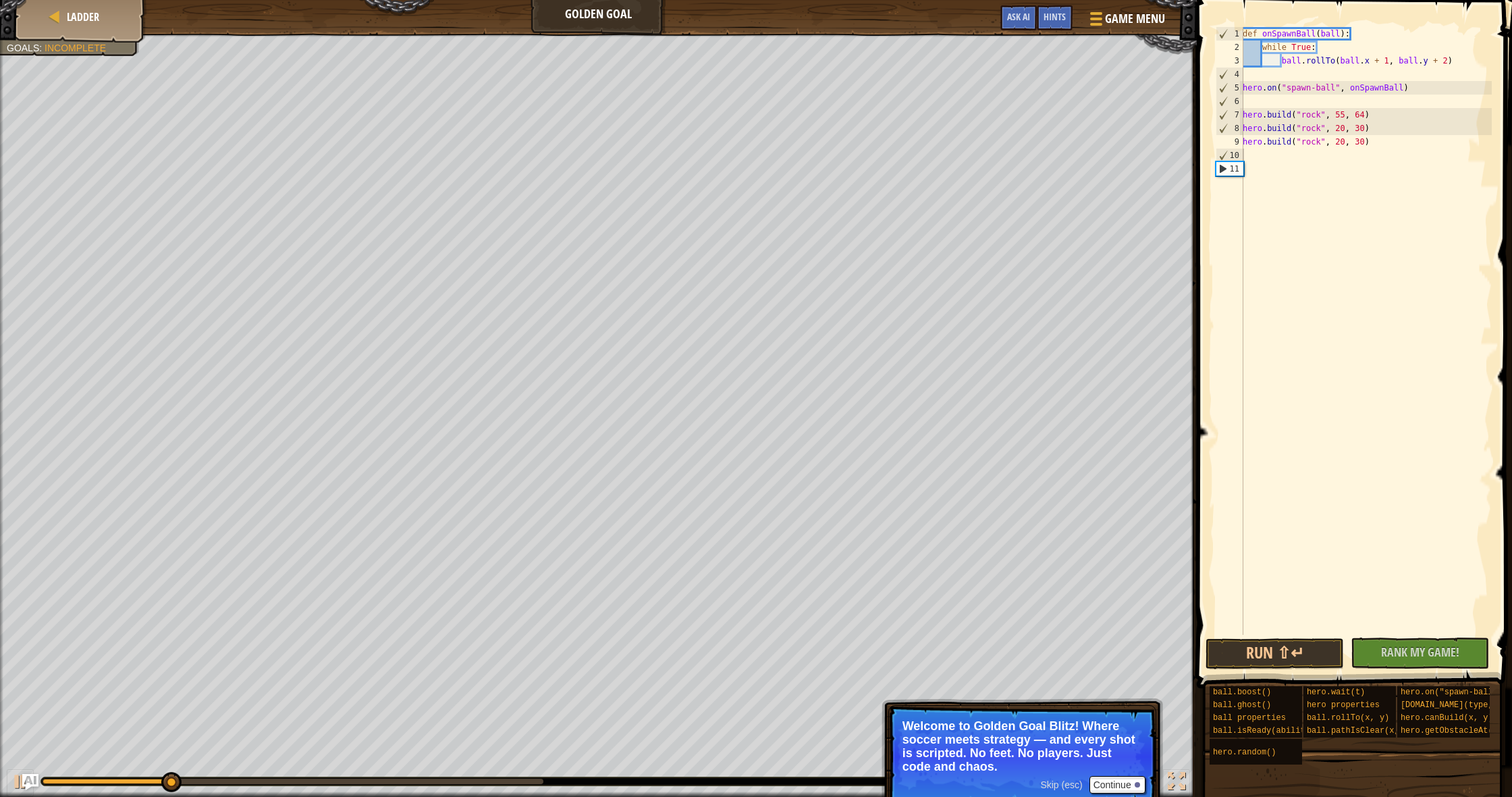
drag, startPoint x: 1296, startPoint y: 649, endPoint x: 1289, endPoint y: 634, distance: 16.6
click at [1297, 648] on button "Run ⇧↵" at bounding box center [1274, 654] width 138 height 31
